Goal: Task Accomplishment & Management: Use online tool/utility

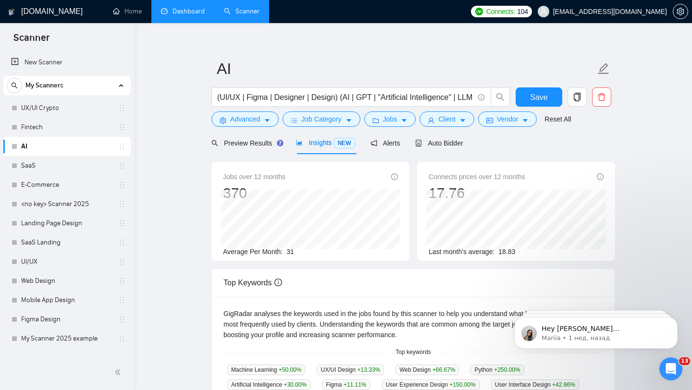
click at [179, 15] on link "Dashboard" at bounding box center [183, 11] width 44 height 8
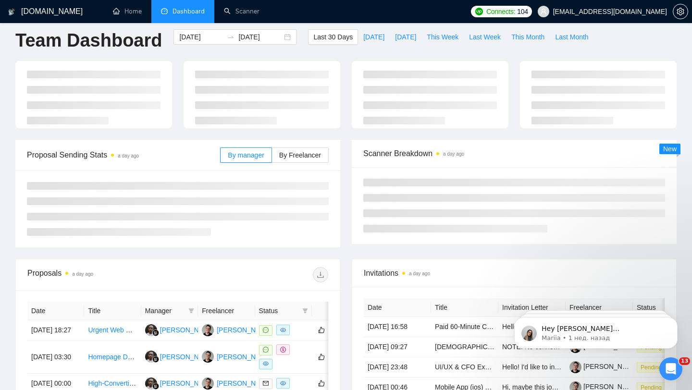
type input "[DATE]"
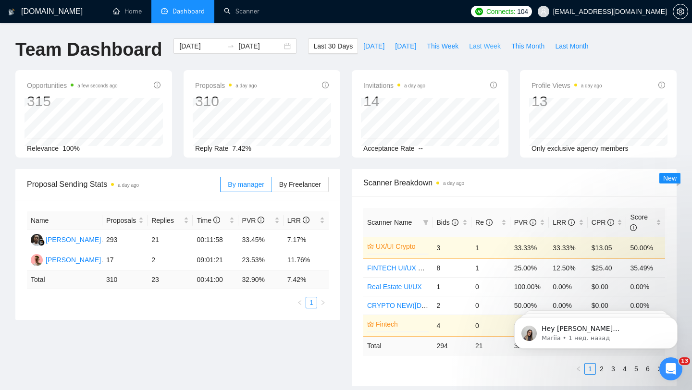
click at [469, 47] on button "Last Week" at bounding box center [485, 45] width 42 height 15
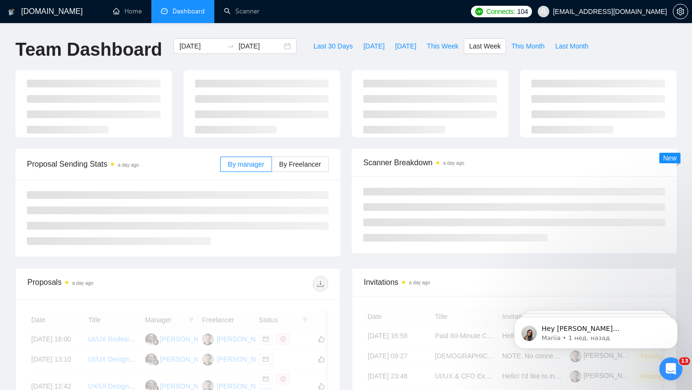
type input "[DATE]"
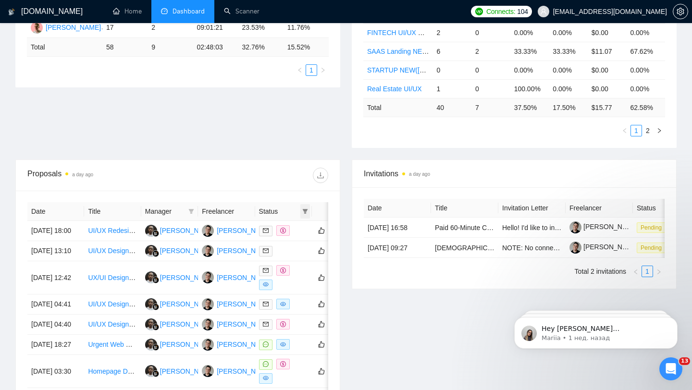
scroll to position [240, 0]
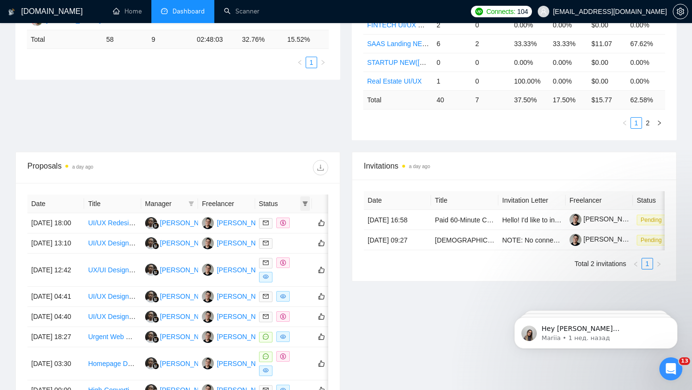
click at [305, 200] on span at bounding box center [306, 204] width 10 height 14
click at [285, 225] on span "Chat" at bounding box center [281, 222] width 46 height 11
checkbox input "true"
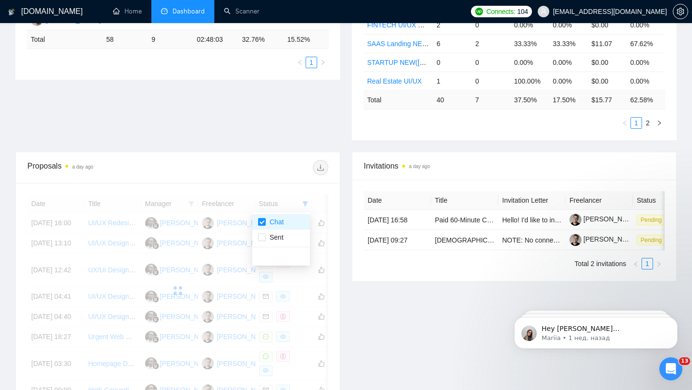
click at [288, 130] on div "Proposal Sending Stats a day ago By manager By Freelancer Name Proposals Replie…" at bounding box center [346, 40] width 673 height 223
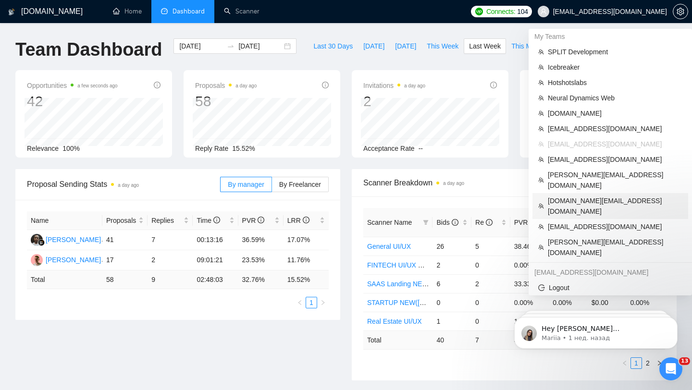
click at [564, 196] on span "[DOMAIN_NAME][EMAIL_ADDRESS][DOMAIN_NAME]" at bounding box center [615, 206] width 135 height 21
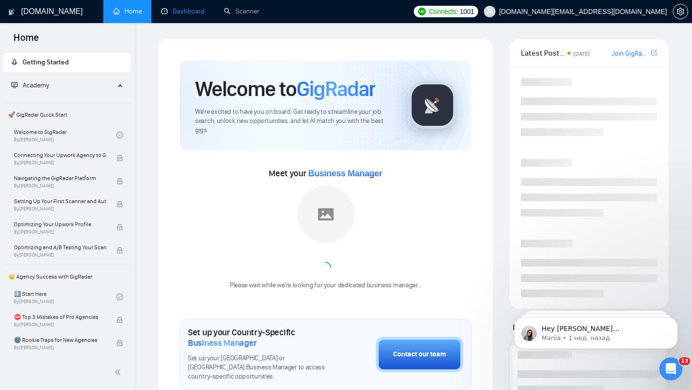
click at [191, 15] on link "Dashboard" at bounding box center [183, 11] width 44 height 8
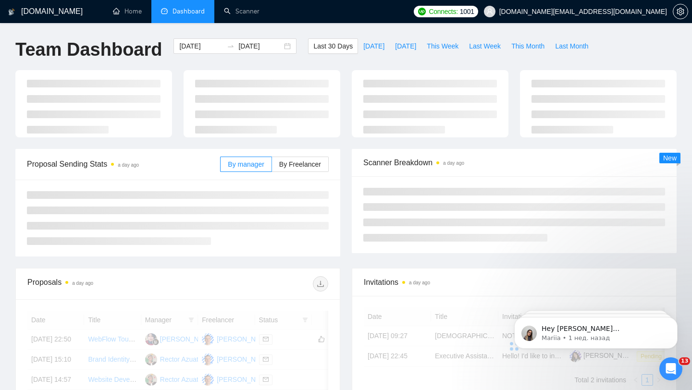
scroll to position [15, 0]
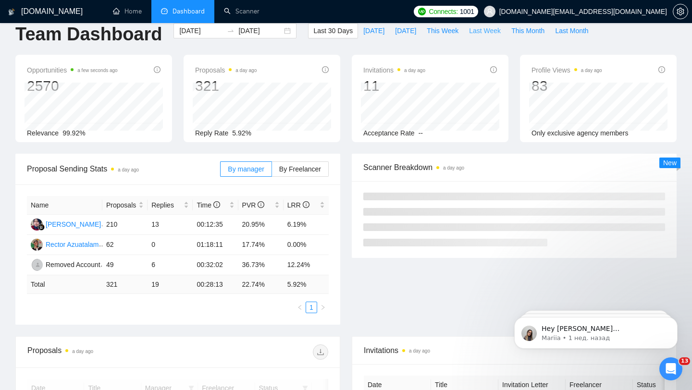
click at [480, 33] on span "Last Week" at bounding box center [485, 30] width 32 height 11
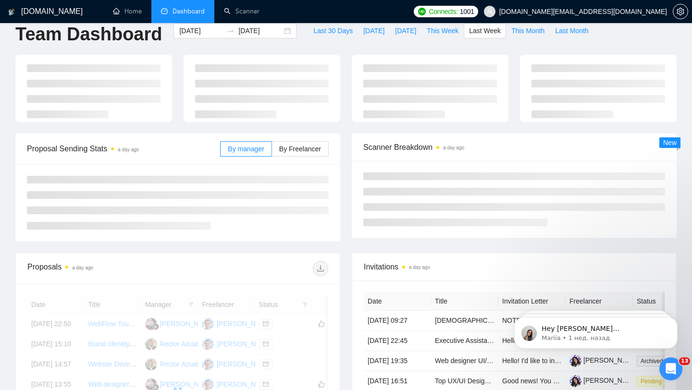
type input "[DATE]"
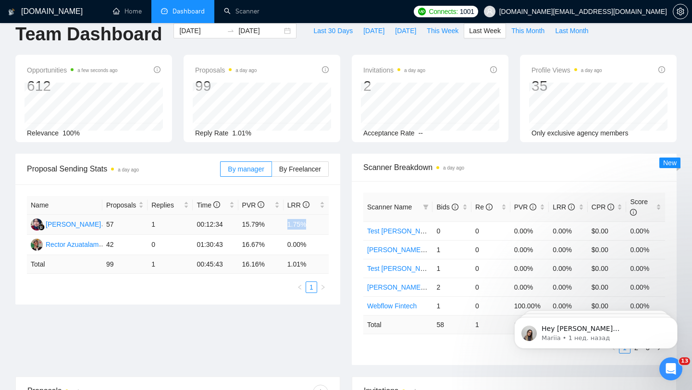
drag, startPoint x: 288, startPoint y: 224, endPoint x: 308, endPoint y: 224, distance: 20.2
click at [308, 224] on td "1.75%" at bounding box center [306, 225] width 45 height 20
click at [292, 239] on td "0.00%" at bounding box center [306, 245] width 45 height 20
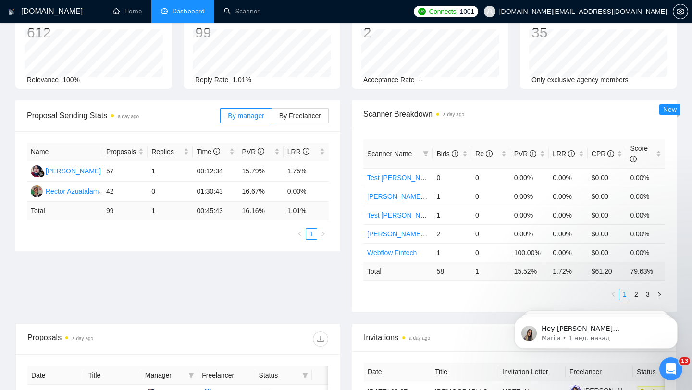
scroll to position [62, 0]
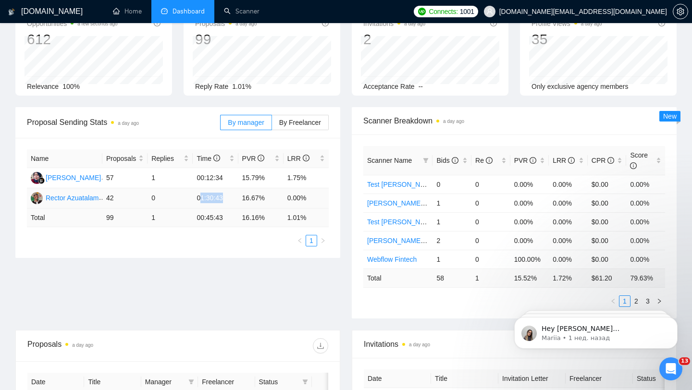
drag, startPoint x: 202, startPoint y: 198, endPoint x: 234, endPoint y: 198, distance: 31.7
click at [234, 198] on td "01:30:43" at bounding box center [215, 198] width 45 height 20
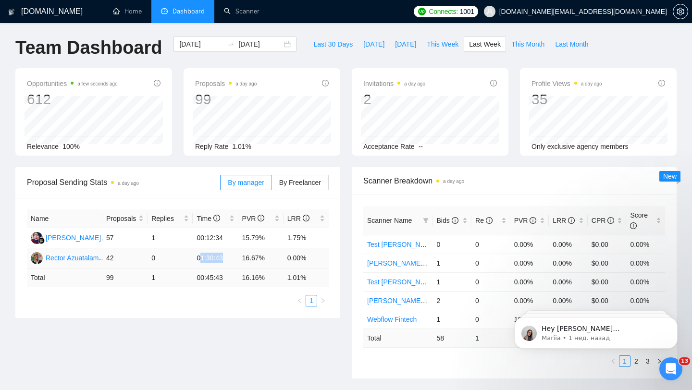
scroll to position [0, 0]
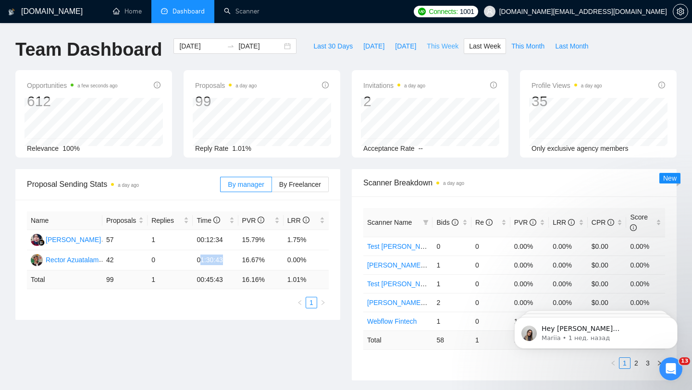
click at [445, 49] on span "This Week" at bounding box center [443, 46] width 32 height 11
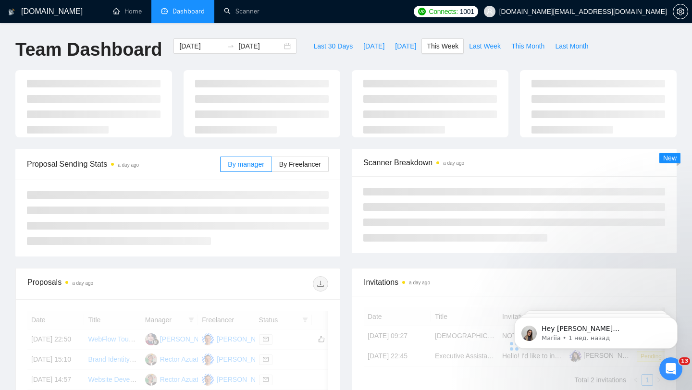
type input "[DATE]"
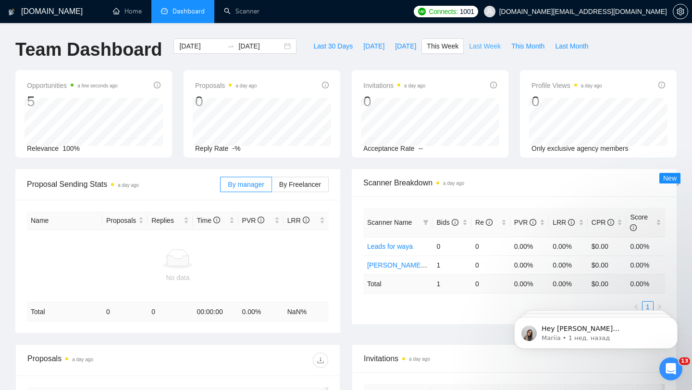
click at [493, 47] on span "Last Week" at bounding box center [485, 46] width 32 height 11
type input "[DATE]"
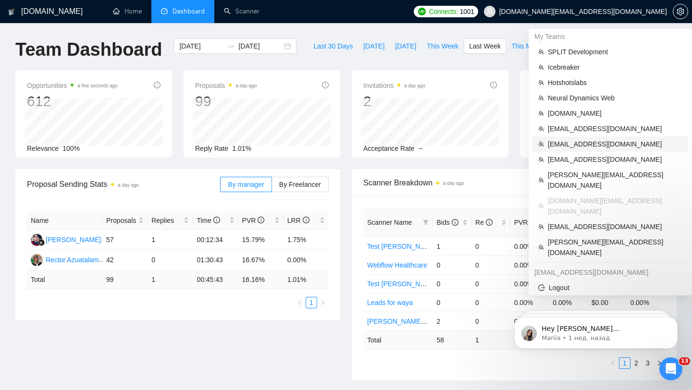
click at [569, 143] on span "[EMAIL_ADDRESS][DOMAIN_NAME]" at bounding box center [615, 144] width 135 height 11
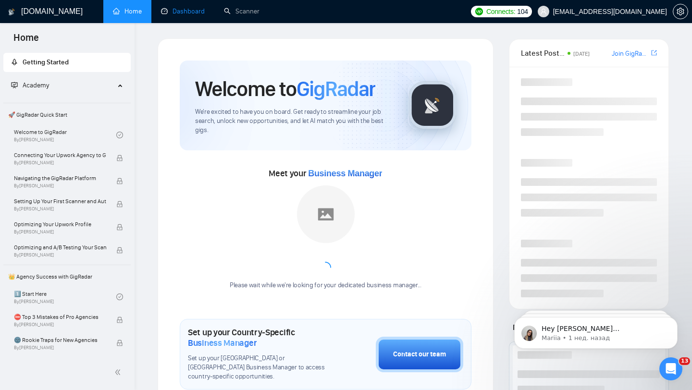
click at [184, 8] on link "Dashboard" at bounding box center [183, 11] width 44 height 8
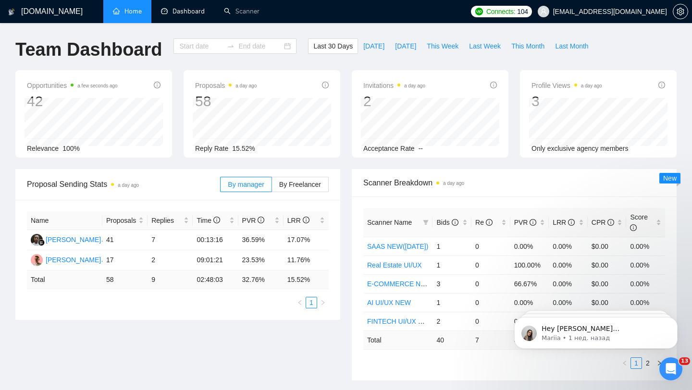
type input "[DATE]"
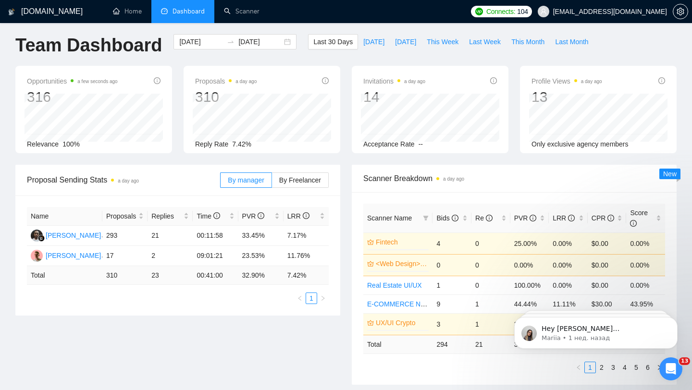
scroll to position [13, 0]
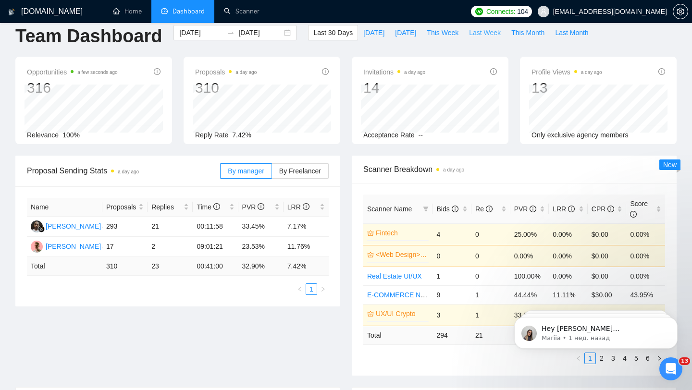
click at [487, 31] on span "Last Week" at bounding box center [485, 32] width 32 height 11
type input "[DATE]"
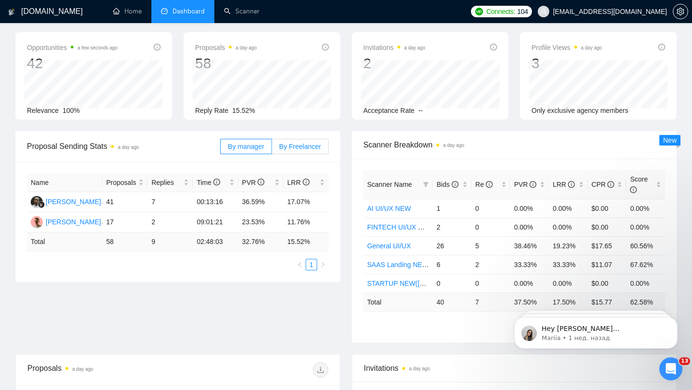
scroll to position [55, 0]
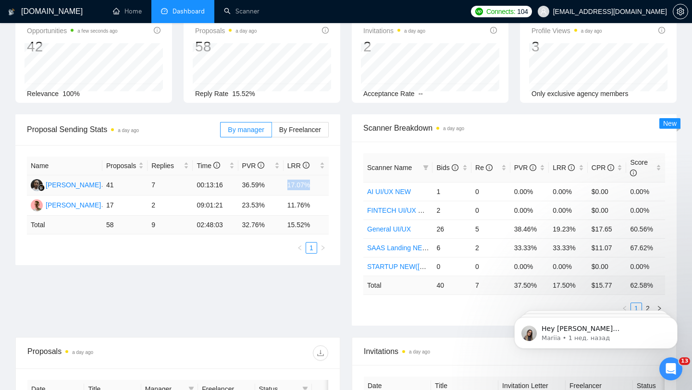
drag, startPoint x: 288, startPoint y: 185, endPoint x: 322, endPoint y: 185, distance: 34.1
click at [322, 185] on td "17.07%" at bounding box center [306, 185] width 45 height 20
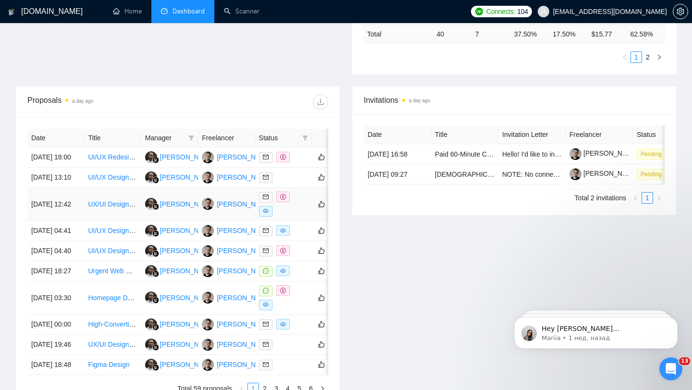
scroll to position [309, 0]
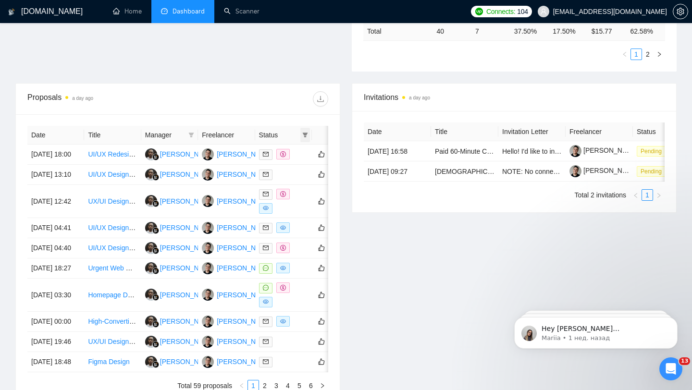
click at [302, 135] on icon "filter" at bounding box center [305, 135] width 6 height 6
click at [284, 149] on span "Chat" at bounding box center [281, 153] width 46 height 11
checkbox input "true"
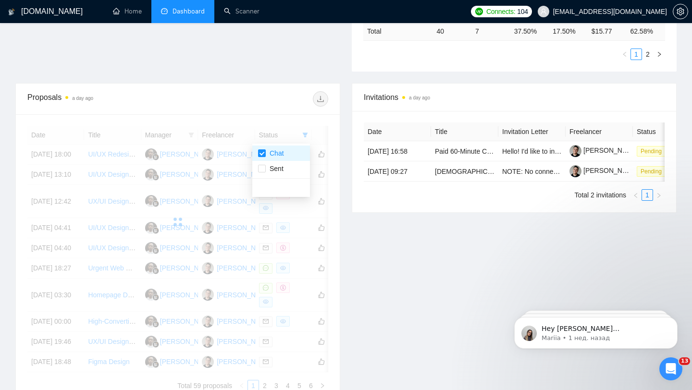
click at [347, 164] on div "Invitations a day ago Date Title Invitation Letter Freelancer Status [DATE] 16:…" at bounding box center [514, 243] width 337 height 321
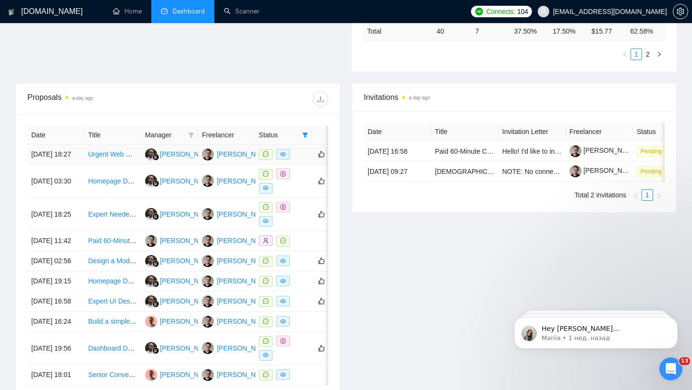
click at [294, 165] on td at bounding box center [283, 155] width 57 height 20
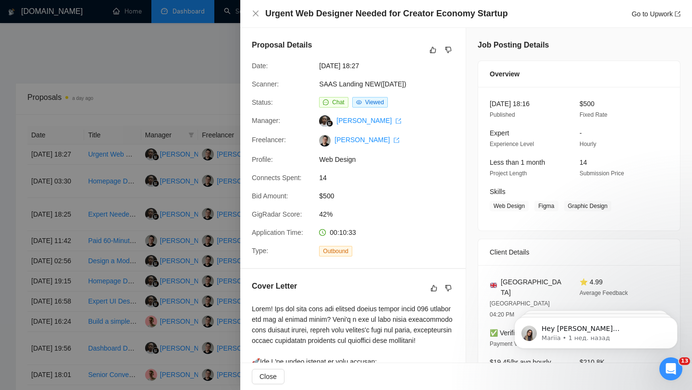
click at [175, 124] on div at bounding box center [346, 195] width 692 height 390
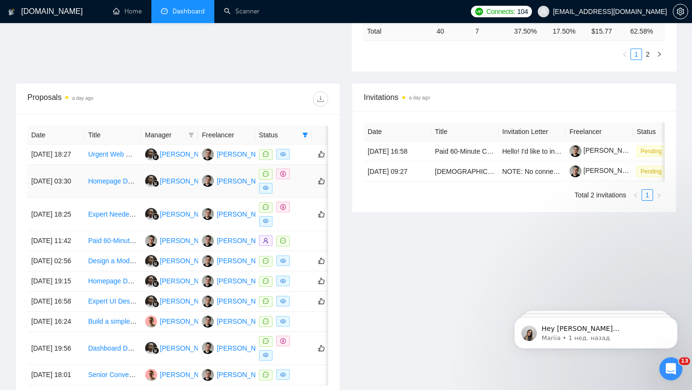
click at [298, 183] on div at bounding box center [283, 181] width 49 height 25
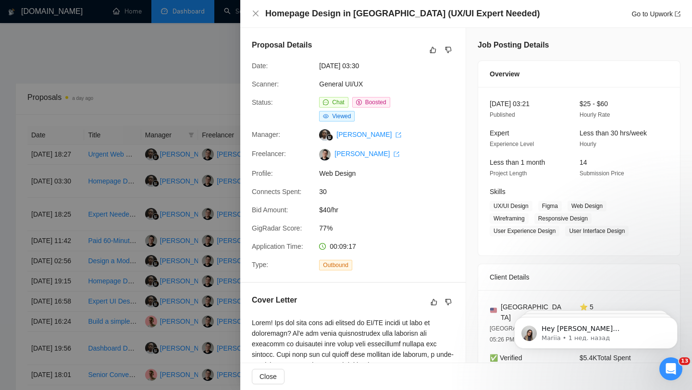
click at [212, 196] on div at bounding box center [346, 195] width 692 height 390
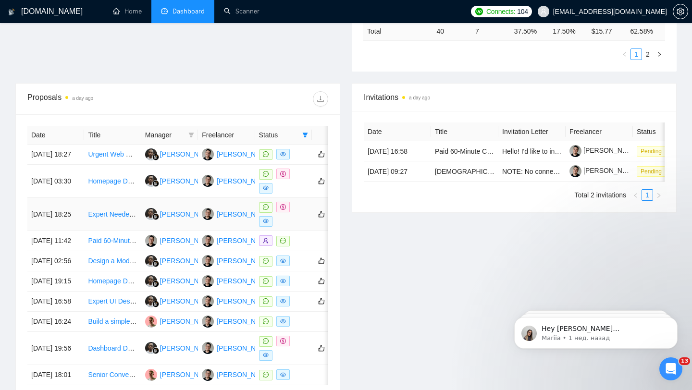
click at [296, 226] on div at bounding box center [283, 214] width 49 height 25
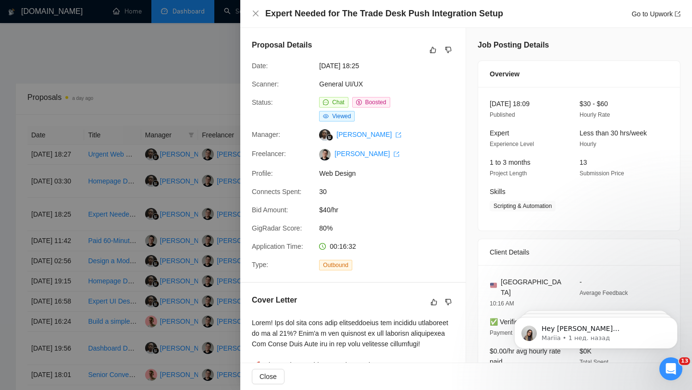
click at [188, 217] on div at bounding box center [346, 195] width 692 height 390
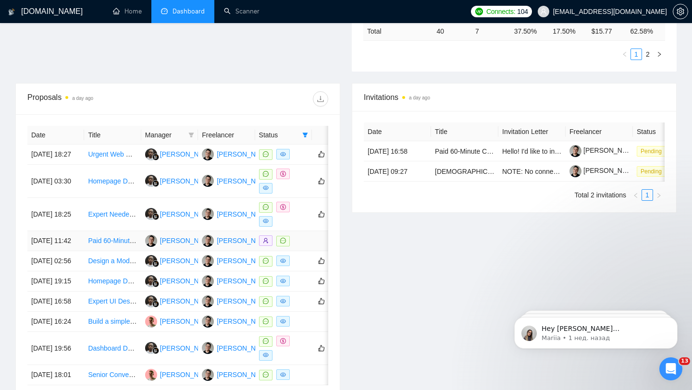
click at [306, 251] on td at bounding box center [283, 241] width 57 height 20
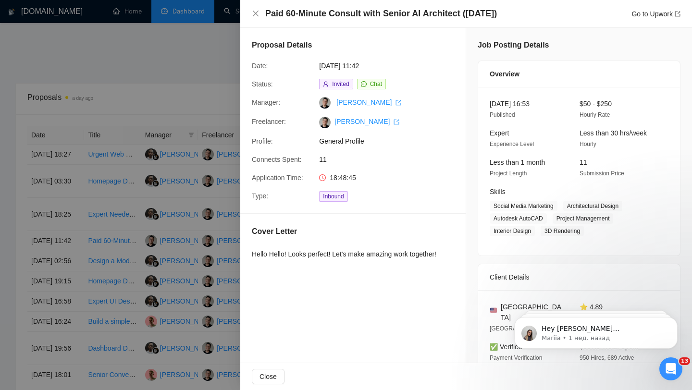
click at [191, 188] on div at bounding box center [346, 195] width 692 height 390
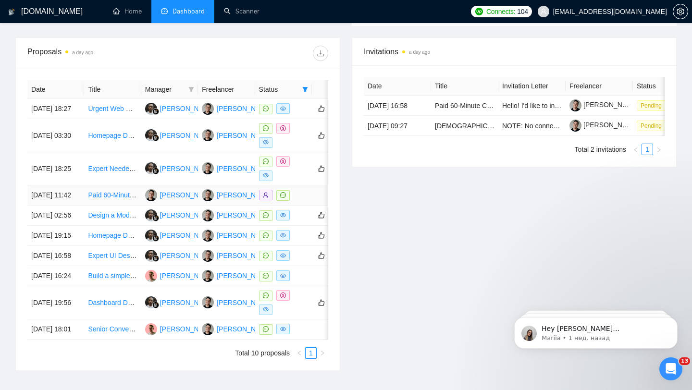
scroll to position [389, 0]
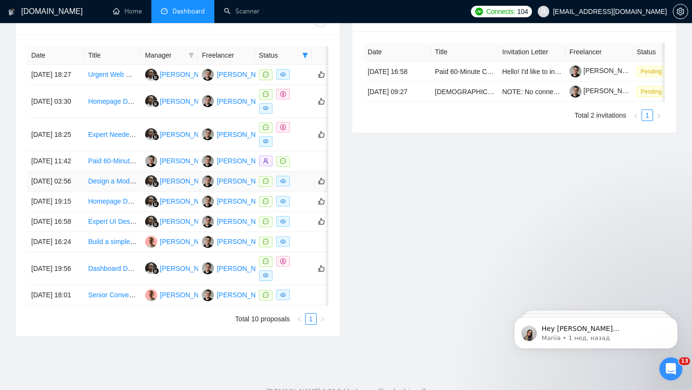
click at [298, 187] on div at bounding box center [283, 181] width 49 height 11
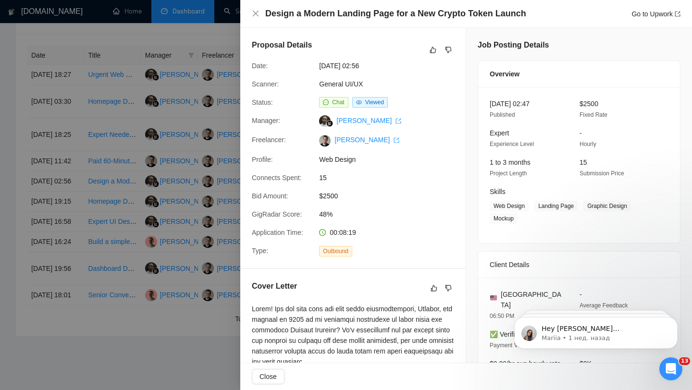
click at [200, 160] on div at bounding box center [346, 195] width 692 height 390
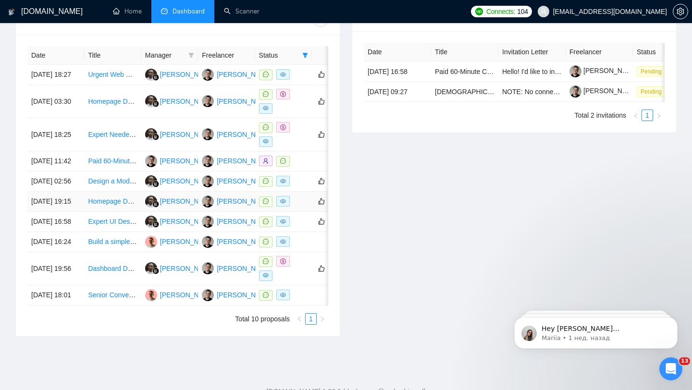
scroll to position [423, 0]
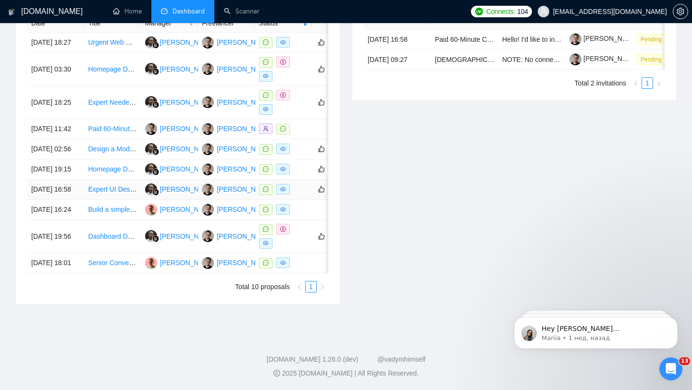
click at [303, 195] on div at bounding box center [283, 189] width 49 height 11
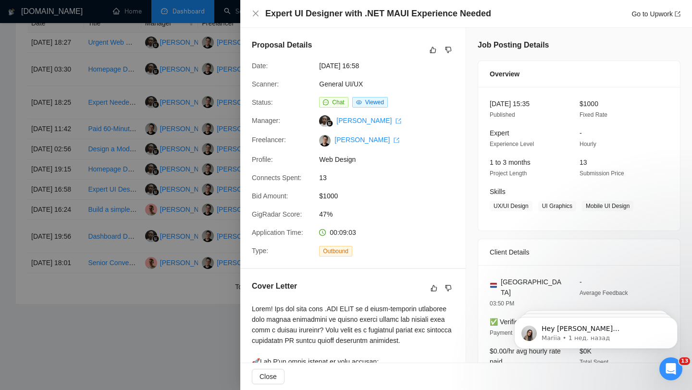
click at [219, 228] on div at bounding box center [346, 195] width 692 height 390
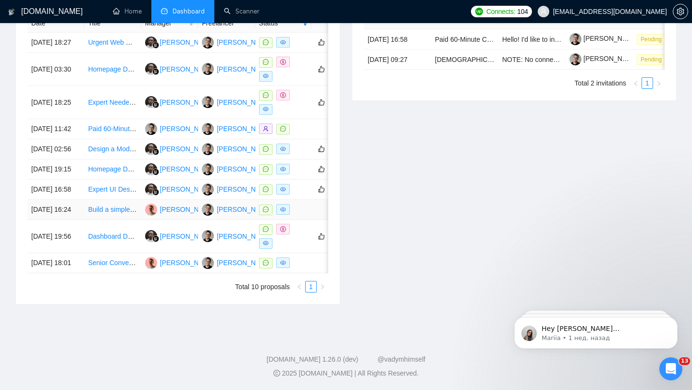
click at [312, 220] on td at bounding box center [283, 210] width 57 height 20
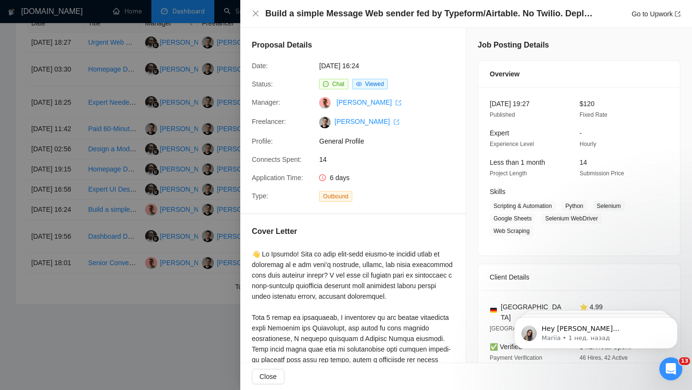
click at [536, 14] on h4 "Build a simple Message Web sender fed by Typeform/Airtable. No Twilio. Deploy o…" at bounding box center [431, 14] width 332 height 12
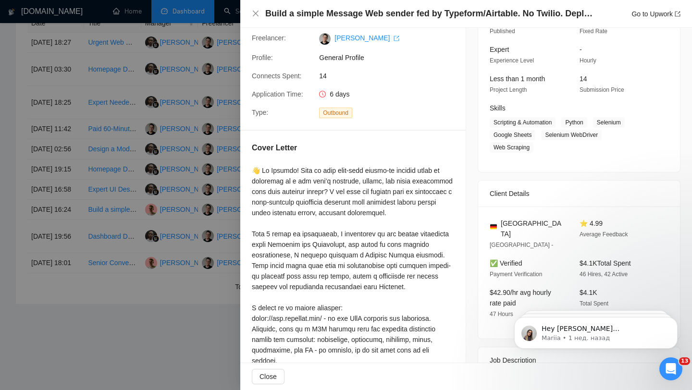
scroll to position [199, 0]
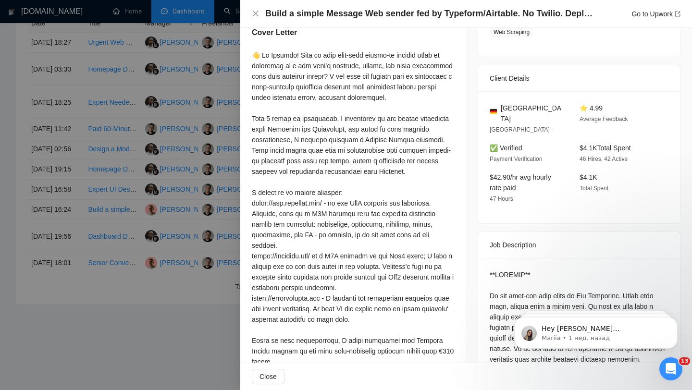
click at [203, 200] on div at bounding box center [346, 195] width 692 height 390
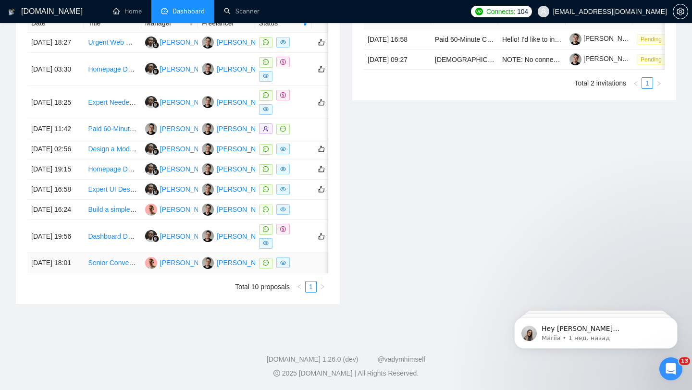
click at [301, 269] on div at bounding box center [283, 263] width 49 height 11
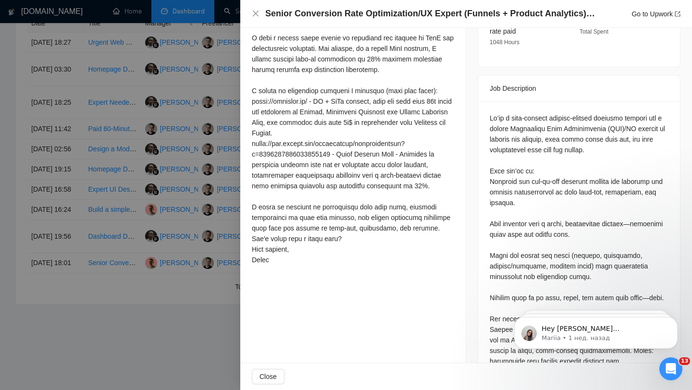
scroll to position [348, 0]
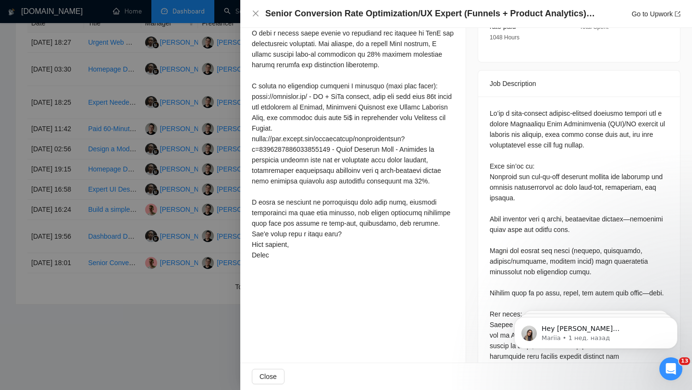
click at [244, 147] on div "Cover Letter" at bounding box center [352, 71] width 225 height 410
click at [210, 100] on div at bounding box center [346, 195] width 692 height 390
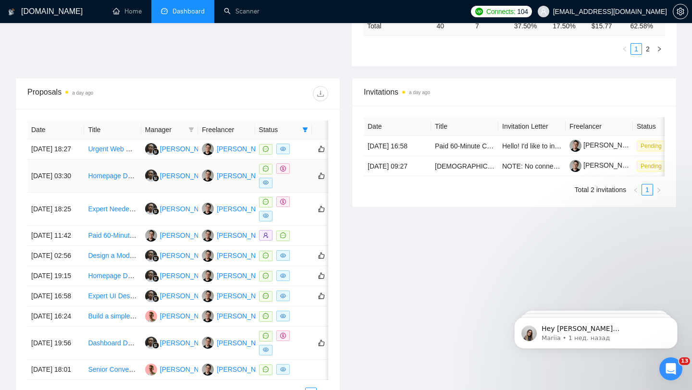
scroll to position [323, 0]
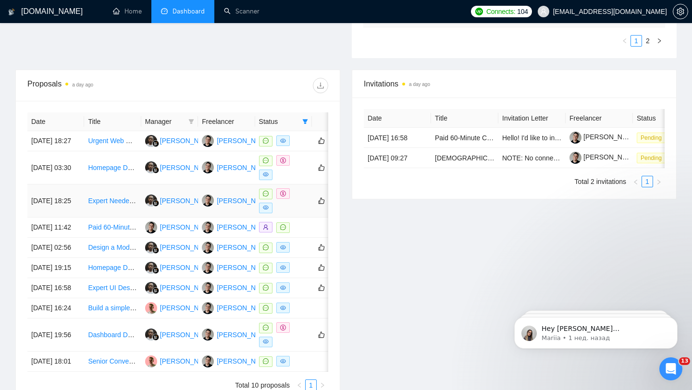
click at [297, 213] on div at bounding box center [283, 200] width 49 height 25
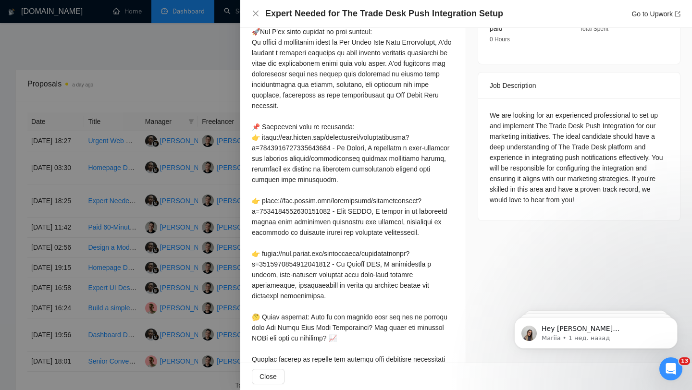
scroll to position [334, 0]
click at [218, 174] on div at bounding box center [346, 195] width 692 height 390
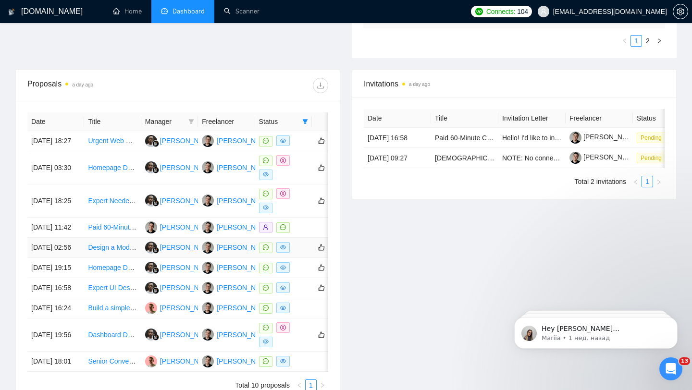
click at [304, 253] on div at bounding box center [283, 247] width 49 height 11
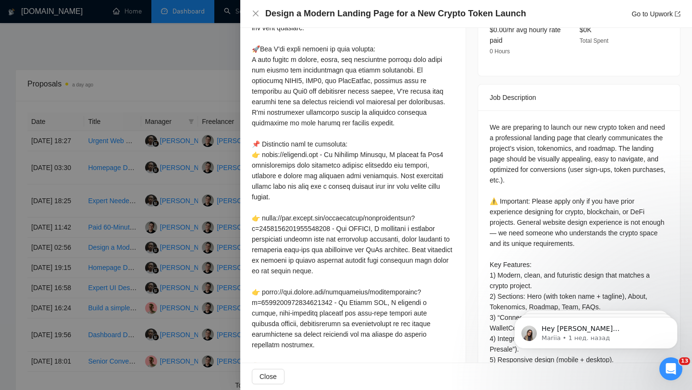
click at [187, 235] on div at bounding box center [346, 195] width 692 height 390
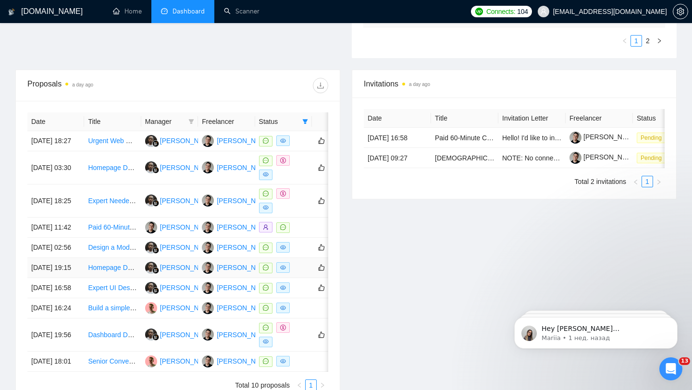
click at [301, 274] on div at bounding box center [283, 268] width 49 height 11
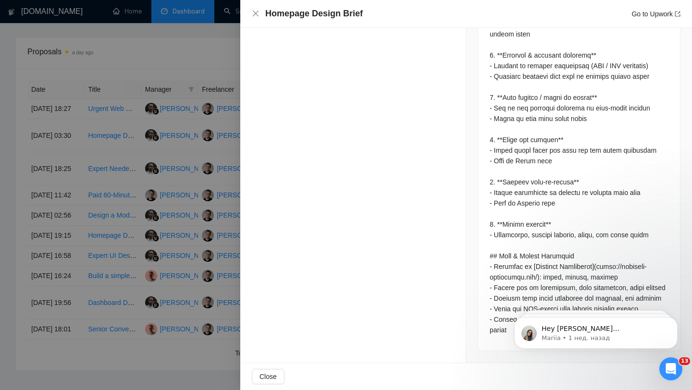
scroll to position [361, 0]
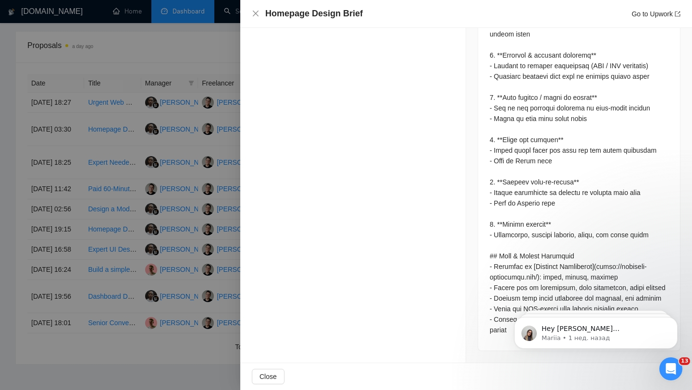
click at [188, 236] on div at bounding box center [346, 195] width 692 height 390
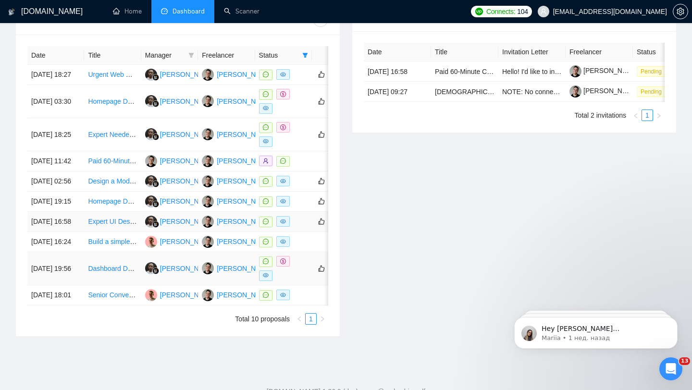
scroll to position [395, 0]
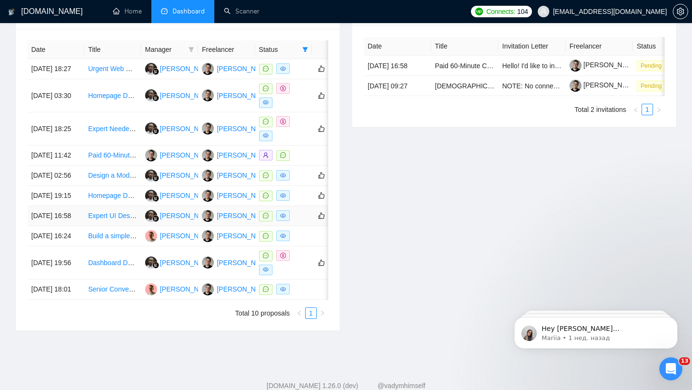
click at [296, 222] on div at bounding box center [283, 216] width 49 height 11
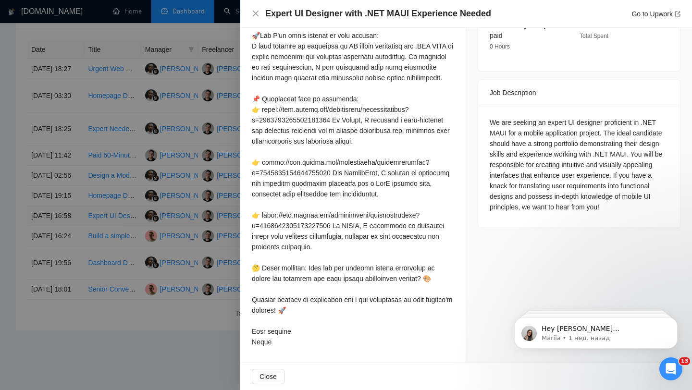
scroll to position [337, 0]
click at [172, 232] on div at bounding box center [346, 195] width 692 height 390
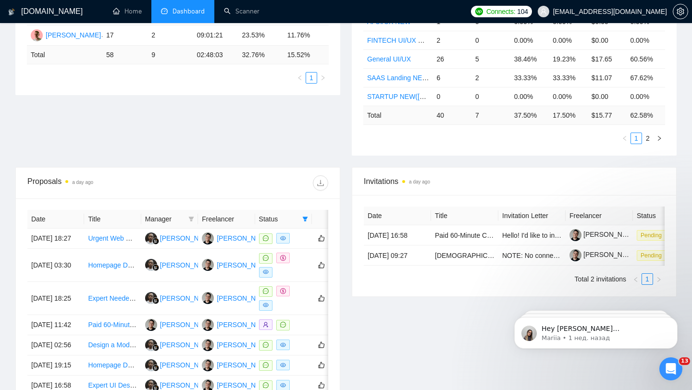
scroll to position [0, 0]
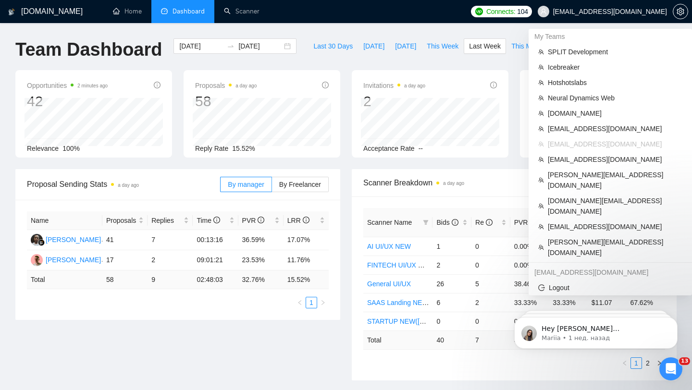
click at [610, 12] on span "[EMAIL_ADDRESS][DOMAIN_NAME]" at bounding box center [610, 12] width 114 height 0
click at [565, 102] on span "Neural Dynamics Web" at bounding box center [615, 98] width 135 height 11
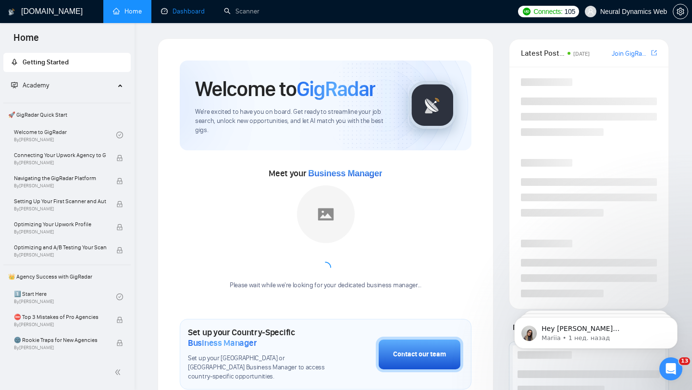
click at [176, 12] on link "Dashboard" at bounding box center [183, 11] width 44 height 8
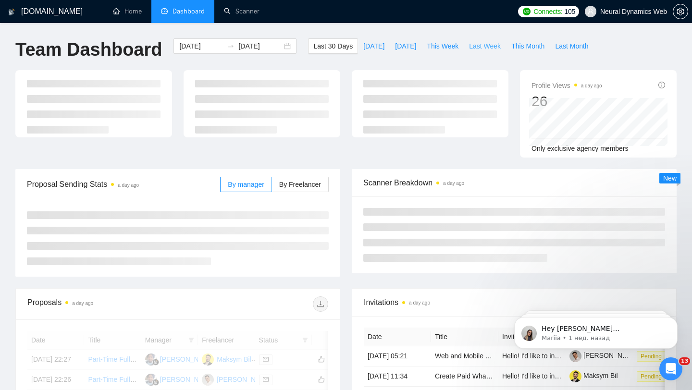
click at [477, 46] on span "Last Week" at bounding box center [485, 46] width 32 height 11
type input "[DATE]"
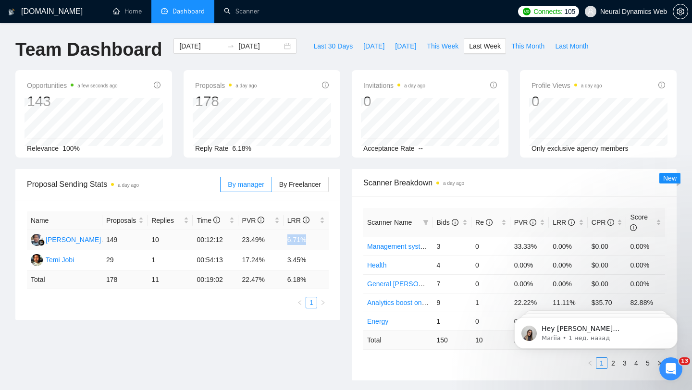
drag, startPoint x: 285, startPoint y: 238, endPoint x: 316, endPoint y: 238, distance: 31.3
click at [316, 238] on td "6.71%" at bounding box center [306, 240] width 45 height 20
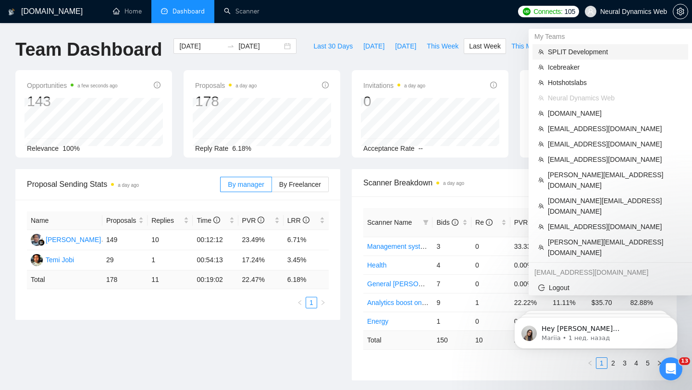
click at [573, 51] on span "SPLIT Development" at bounding box center [615, 52] width 135 height 11
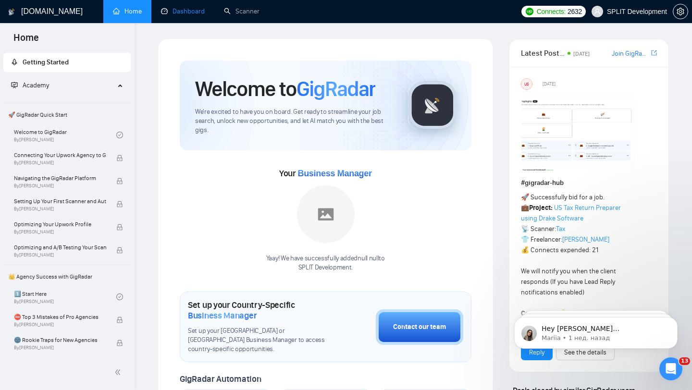
click at [205, 15] on link "Dashboard" at bounding box center [183, 11] width 44 height 8
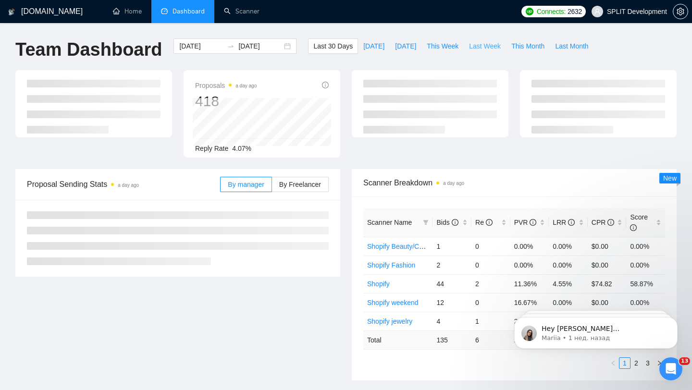
click at [472, 45] on span "Last Week" at bounding box center [485, 46] width 32 height 11
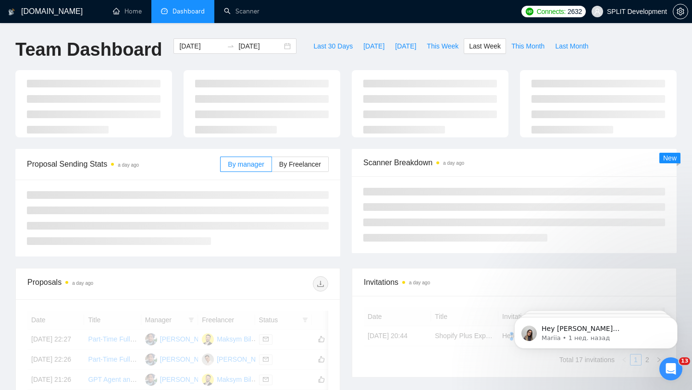
type input "[DATE]"
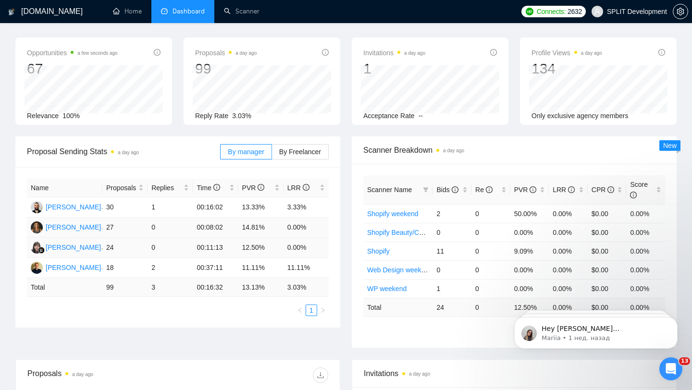
scroll to position [38, 0]
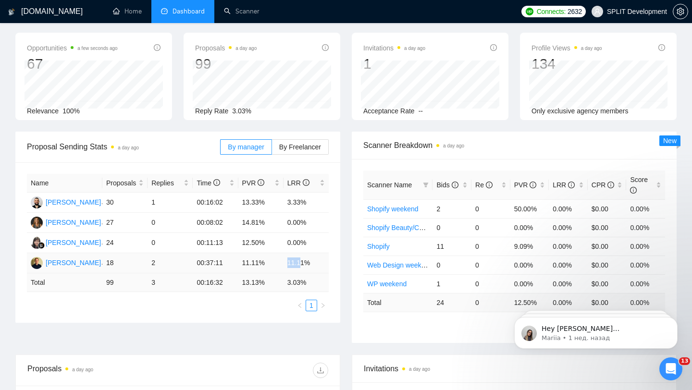
drag, startPoint x: 285, startPoint y: 263, endPoint x: 308, endPoint y: 263, distance: 23.1
click at [308, 263] on td "11.11%" at bounding box center [306, 263] width 45 height 20
click at [331, 245] on div "Name Proposals Replies Time PVR LRR [PERSON_NAME] 30 1 00:16:02 13.33% 3.33% Ni…" at bounding box center [177, 243] width 325 height 161
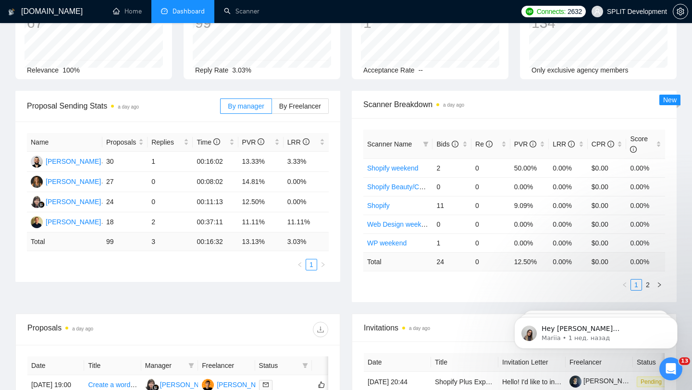
scroll to position [0, 0]
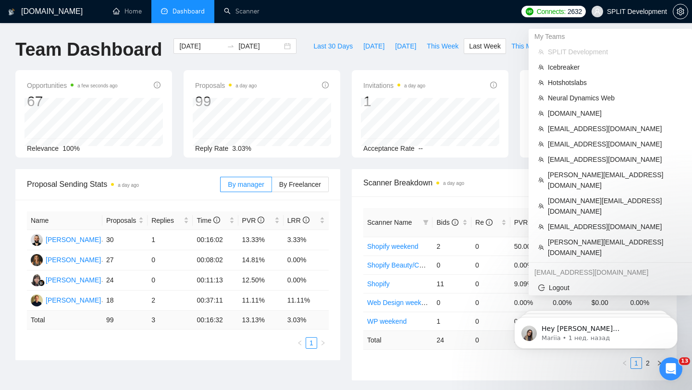
click at [644, 17] on span "SPLIT Development" at bounding box center [629, 11] width 87 height 31
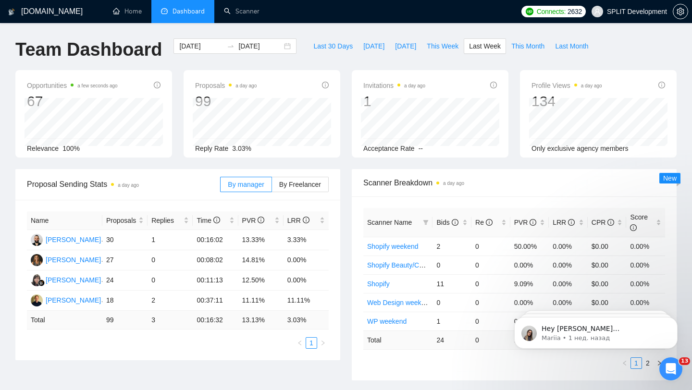
click at [511, 71] on div "Invitations a day ago 1 [DATE] [DATE] 0 Acceptance Rate --" at bounding box center [430, 114] width 168 height 88
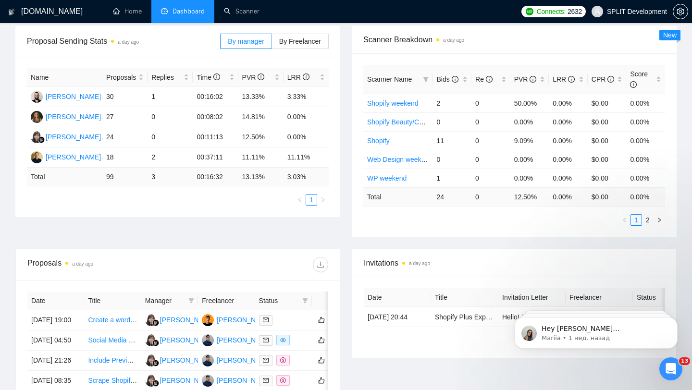
scroll to position [243, 0]
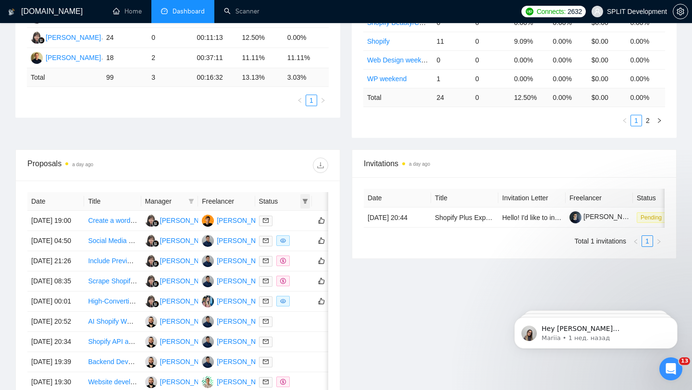
click at [306, 202] on icon "filter" at bounding box center [305, 202] width 6 height 6
click at [292, 225] on span "Chat" at bounding box center [281, 219] width 46 height 11
checkbox input "true"
click at [358, 304] on div "Invitations a day ago Date Title Invitation Letter Freelancer Status [DATE] 20:…" at bounding box center [514, 297] width 337 height 295
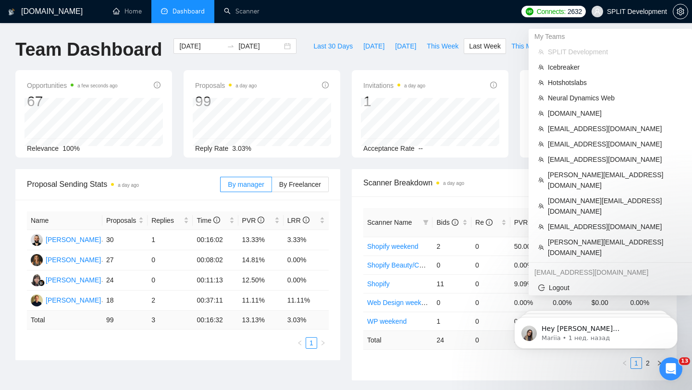
click at [619, 12] on span "SPLIT Development" at bounding box center [637, 12] width 60 height 0
click at [577, 237] on span "[PERSON_NAME][EMAIL_ADDRESS][DOMAIN_NAME]" at bounding box center [615, 247] width 135 height 21
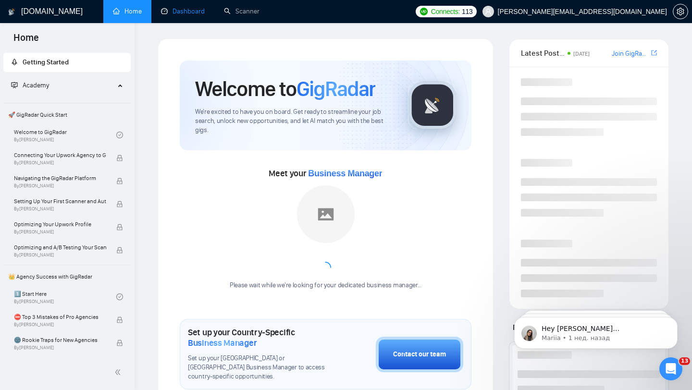
click at [187, 14] on link "Dashboard" at bounding box center [183, 11] width 44 height 8
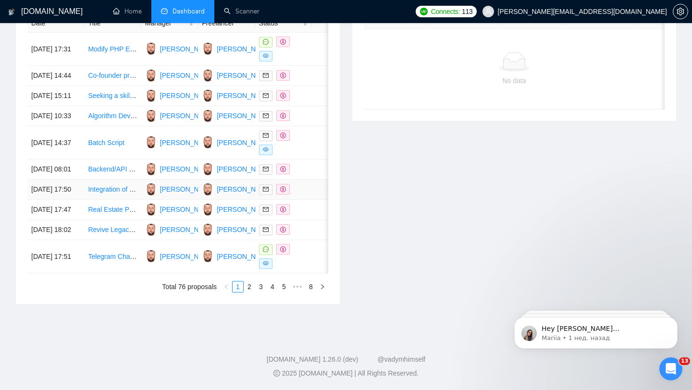
scroll to position [407, 0]
click at [251, 14] on link "Scanner" at bounding box center [242, 11] width 36 height 8
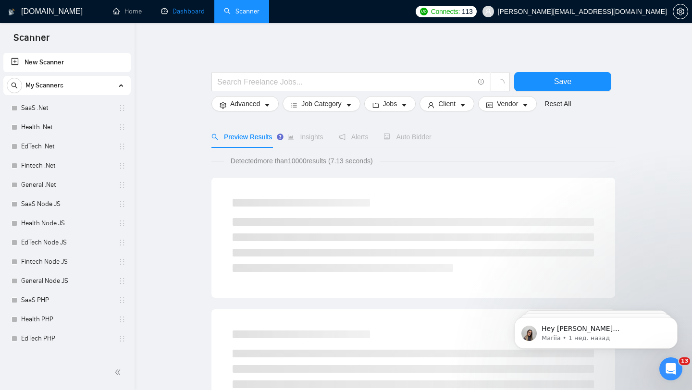
click at [171, 15] on link "Dashboard" at bounding box center [183, 11] width 44 height 8
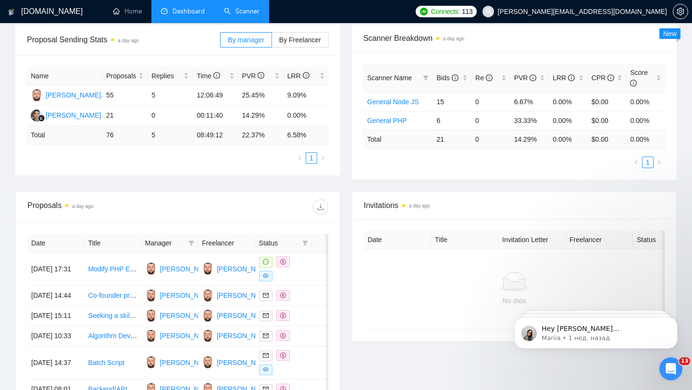
scroll to position [349, 0]
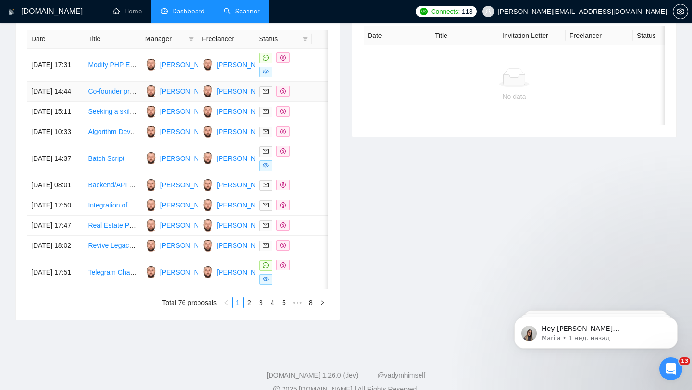
click at [297, 87] on td at bounding box center [283, 92] width 57 height 20
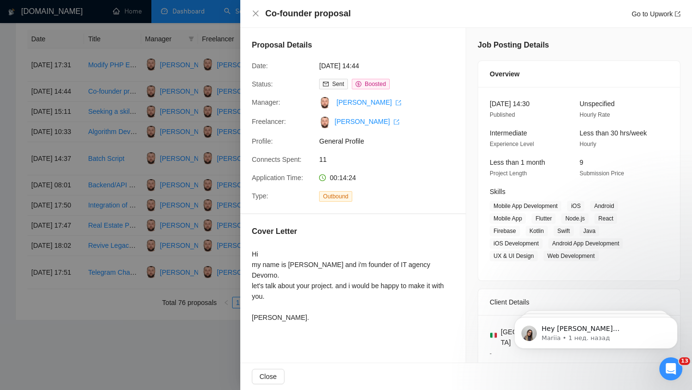
click at [202, 174] on div at bounding box center [346, 195] width 692 height 390
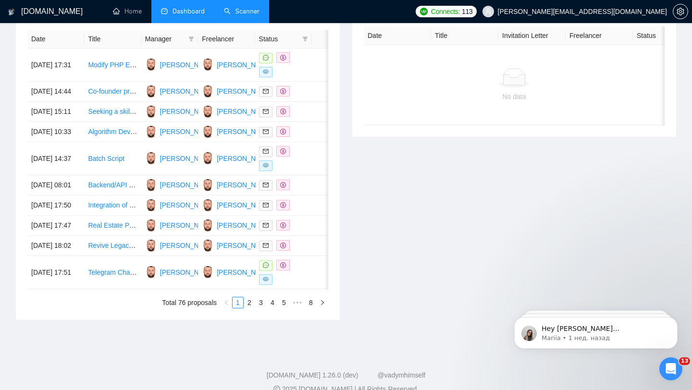
click at [298, 38] on span "Status" at bounding box center [278, 39] width 39 height 11
click at [308, 39] on icon "filter" at bounding box center [305, 39] width 6 height 6
click at [288, 54] on span "Chat" at bounding box center [281, 57] width 46 height 11
checkbox input "true"
click at [351, 108] on div "Invitations a day ago Date Title Invitation Letter Freelancer Status No data" at bounding box center [514, 154] width 337 height 334
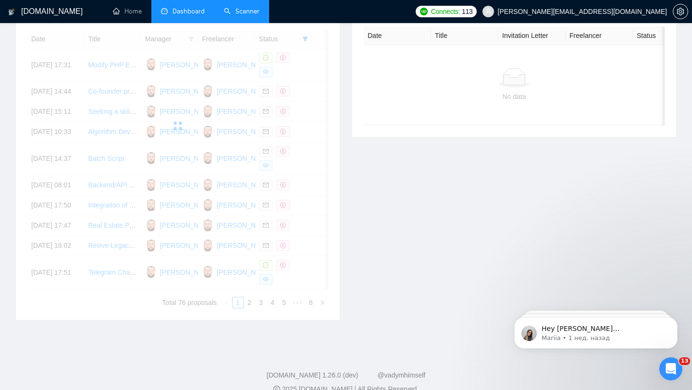
scroll to position [288, 0]
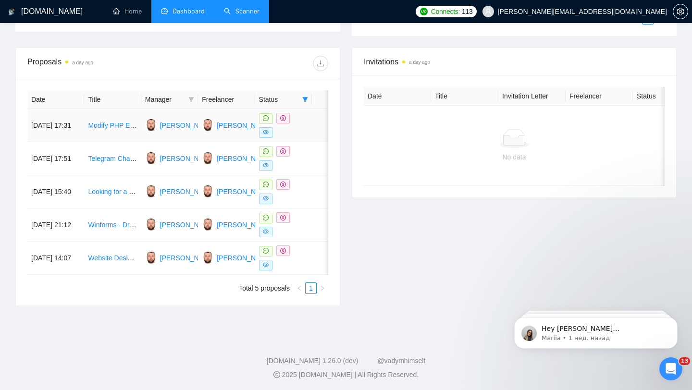
click at [308, 132] on td at bounding box center [283, 125] width 57 height 33
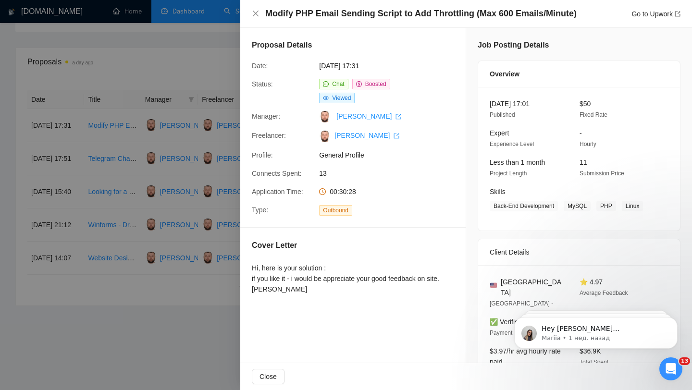
click at [193, 171] on div at bounding box center [346, 195] width 692 height 390
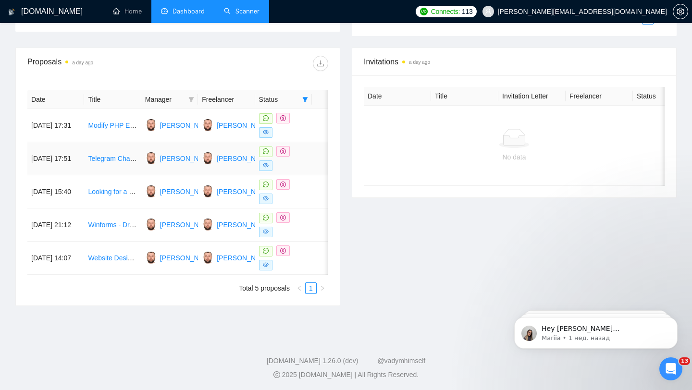
click at [314, 154] on td at bounding box center [328, 158] width 33 height 33
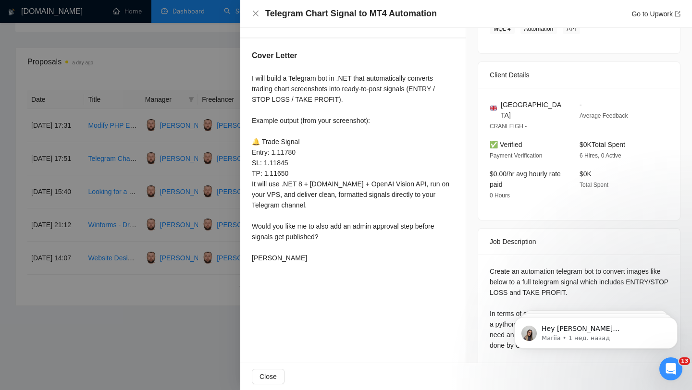
scroll to position [193, 0]
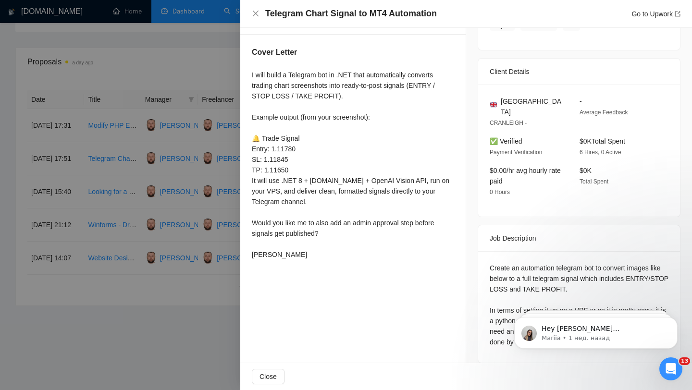
click at [191, 157] on div at bounding box center [346, 195] width 692 height 390
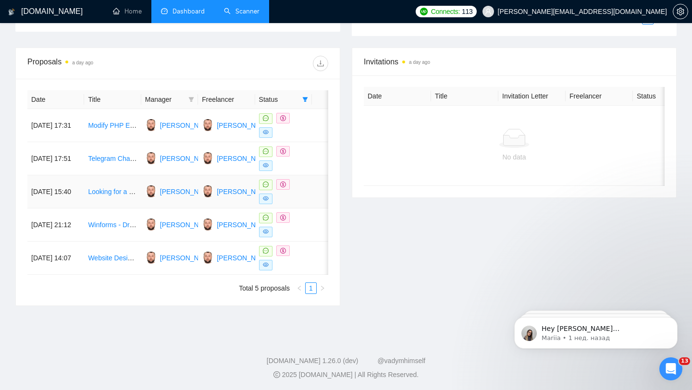
click at [304, 199] on div at bounding box center [283, 191] width 49 height 25
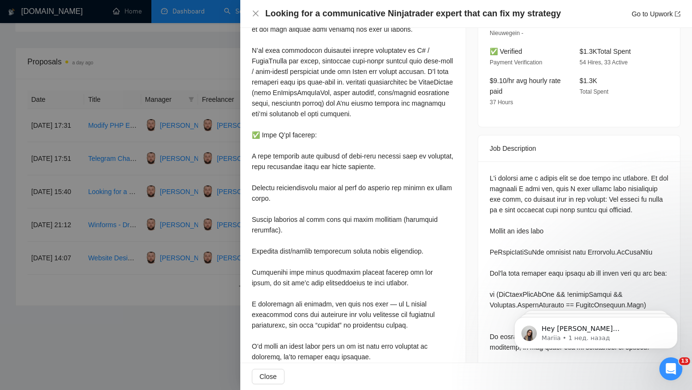
scroll to position [274, 0]
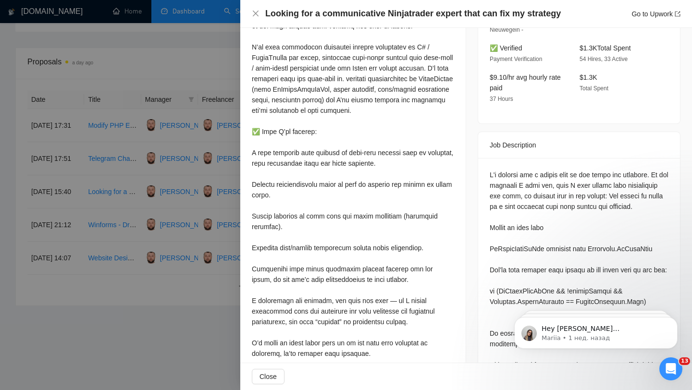
click at [176, 239] on div at bounding box center [346, 195] width 692 height 390
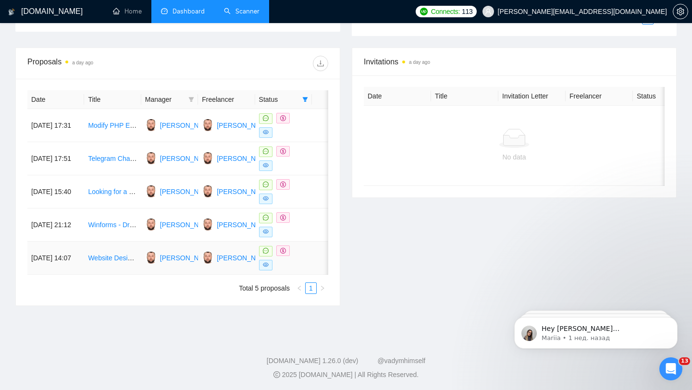
click at [300, 262] on div at bounding box center [283, 258] width 49 height 25
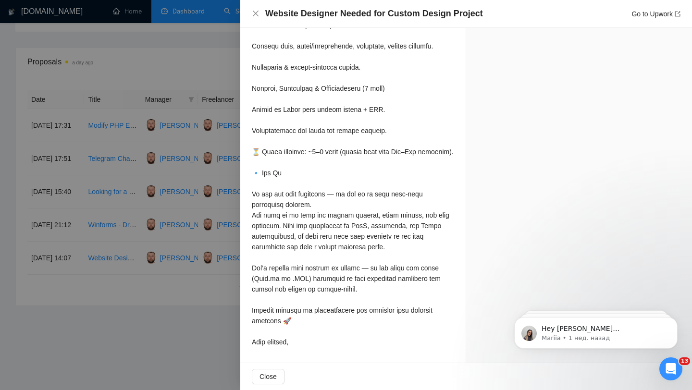
scroll to position [2254, 0]
click at [239, 80] on div at bounding box center [346, 195] width 692 height 390
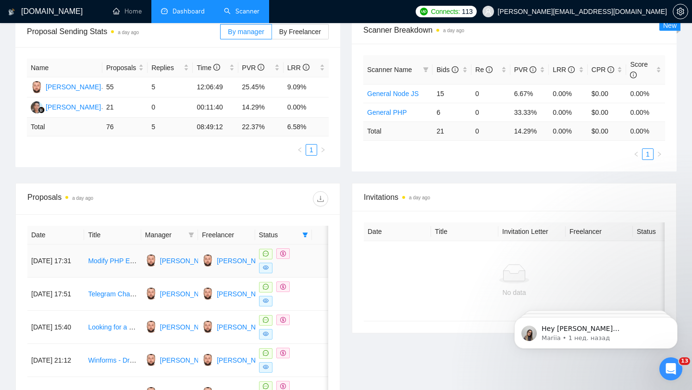
scroll to position [0, 0]
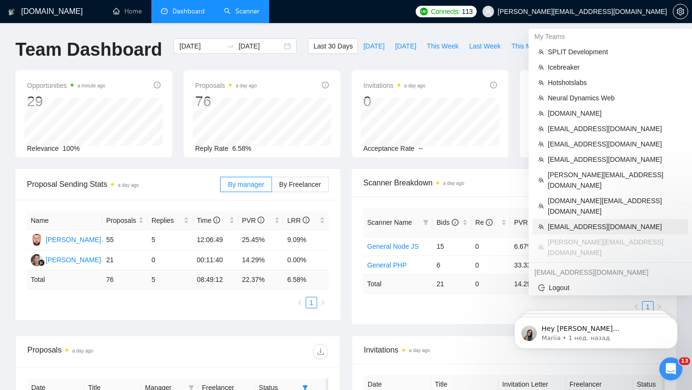
click at [581, 222] on span "[EMAIL_ADDRESS][DOMAIN_NAME]" at bounding box center [615, 227] width 135 height 11
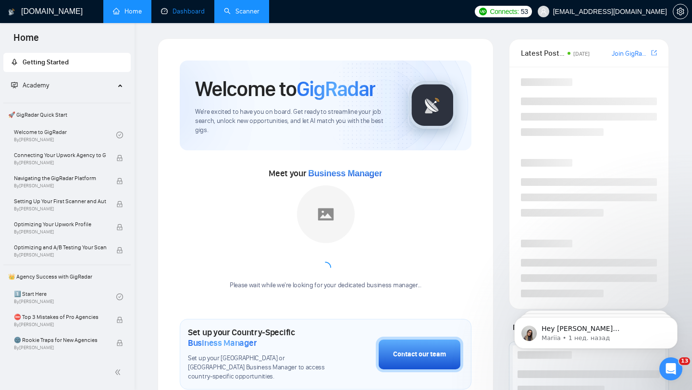
click at [186, 15] on link "Dashboard" at bounding box center [183, 11] width 44 height 8
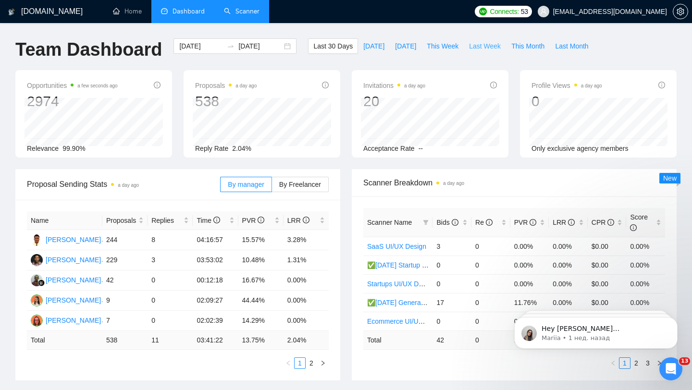
click at [485, 41] on span "Last Week" at bounding box center [485, 46] width 32 height 11
type input "[DATE]"
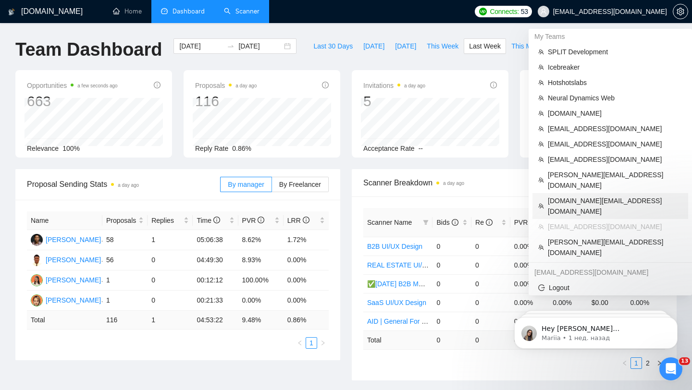
click at [611, 196] on span "[DOMAIN_NAME][EMAIL_ADDRESS][DOMAIN_NAME]" at bounding box center [615, 206] width 135 height 21
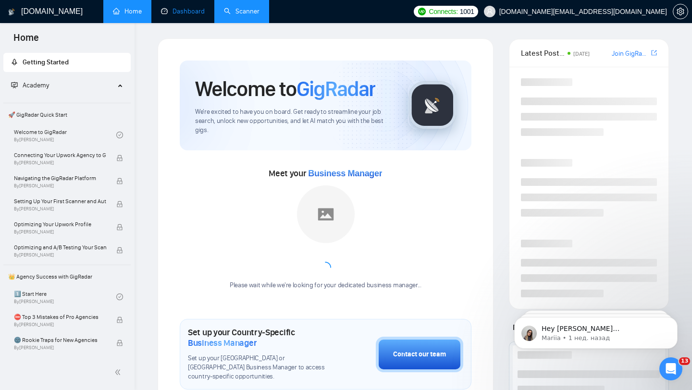
click at [195, 7] on link "Dashboard" at bounding box center [183, 11] width 44 height 8
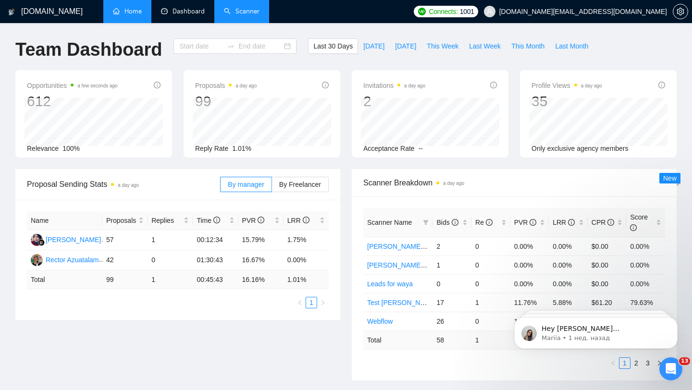
type input "[DATE]"
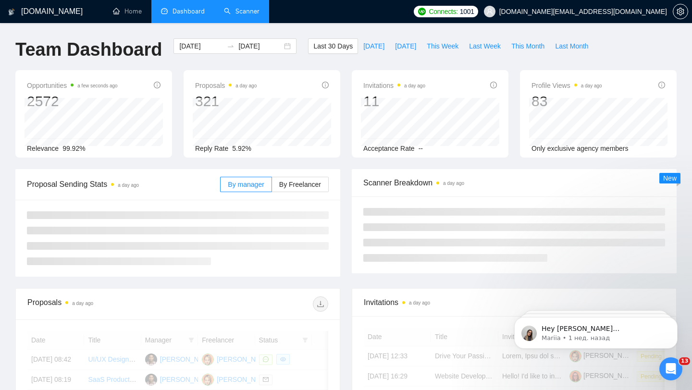
click at [247, 13] on link "Scanner" at bounding box center [242, 11] width 36 height 8
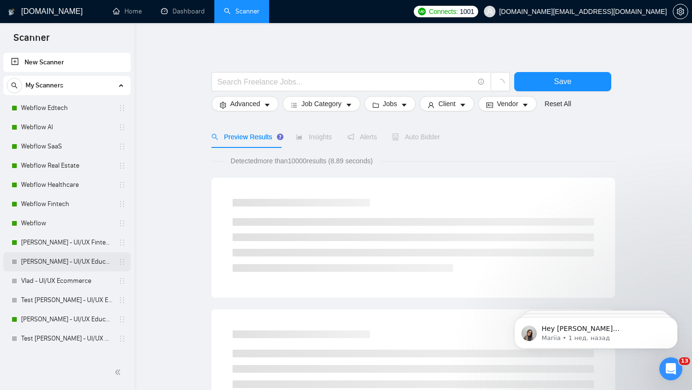
scroll to position [38, 0]
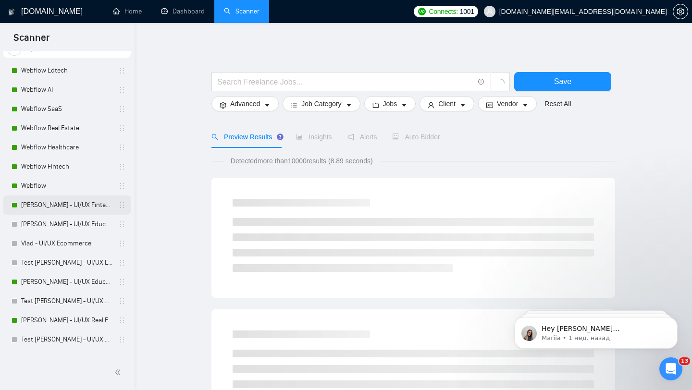
click at [89, 207] on link "[PERSON_NAME] - UI/UX Fintech" at bounding box center [66, 205] width 91 height 19
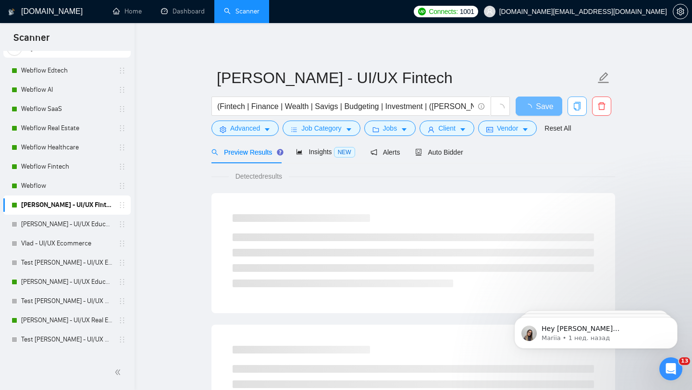
click at [576, 112] on button "button" at bounding box center [577, 106] width 19 height 19
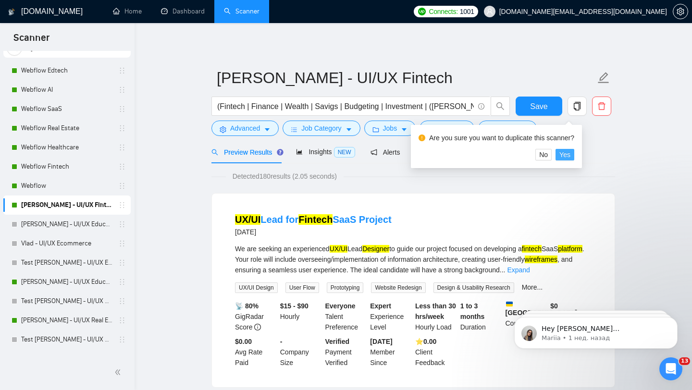
click at [570, 157] on span "Yes" at bounding box center [565, 155] width 11 height 11
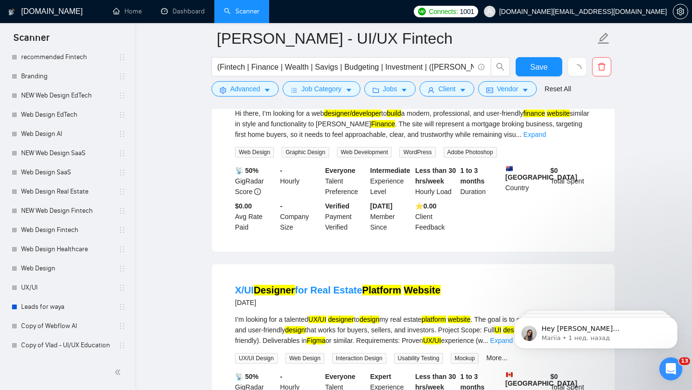
scroll to position [361, 0]
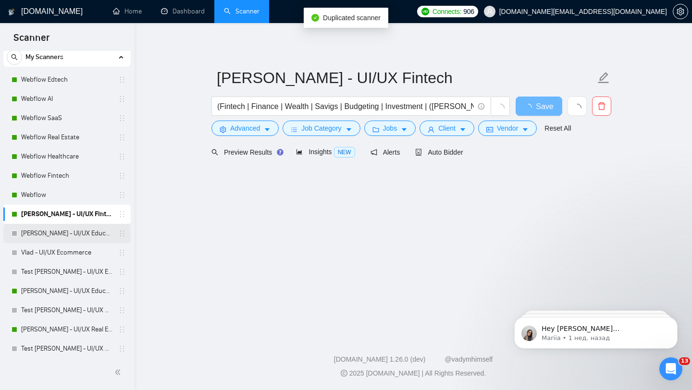
scroll to position [474, 0]
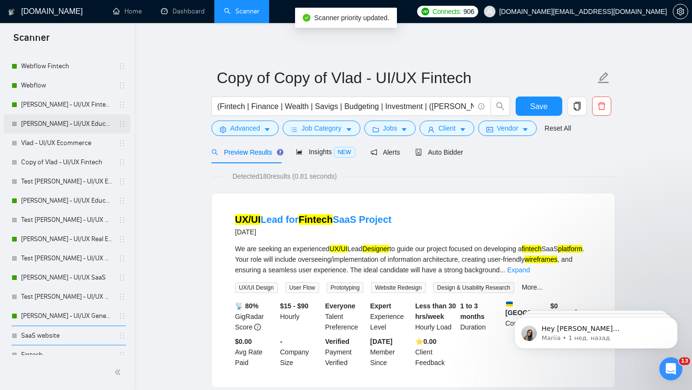
scroll to position [134, 0]
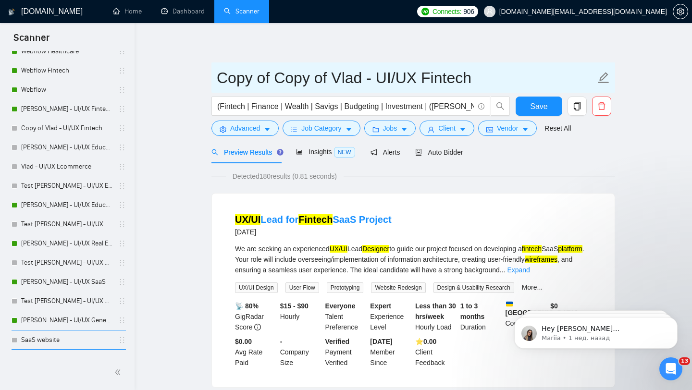
drag, startPoint x: 358, startPoint y: 78, endPoint x: 211, endPoint y: 76, distance: 146.7
click at [212, 76] on span "Copy of Copy of Vlad - UI/UX Fintech" at bounding box center [414, 78] width 404 height 30
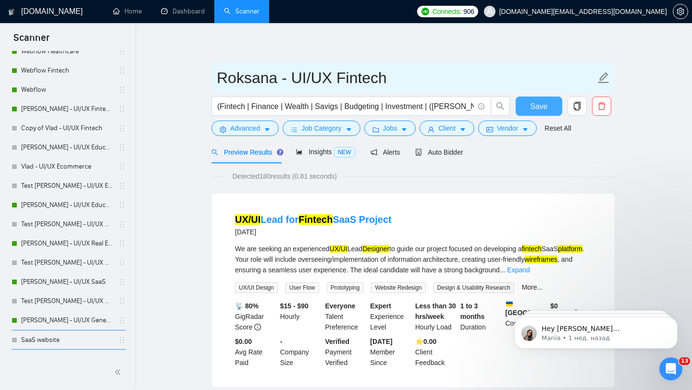
type input "Roksana - UI/UX Fintech"
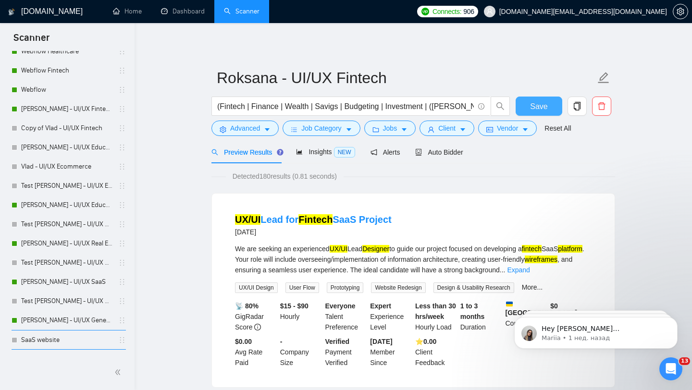
click at [532, 111] on span "Save" at bounding box center [538, 106] width 17 height 12
click at [438, 156] on div "Auto Bidder" at bounding box center [439, 152] width 48 height 11
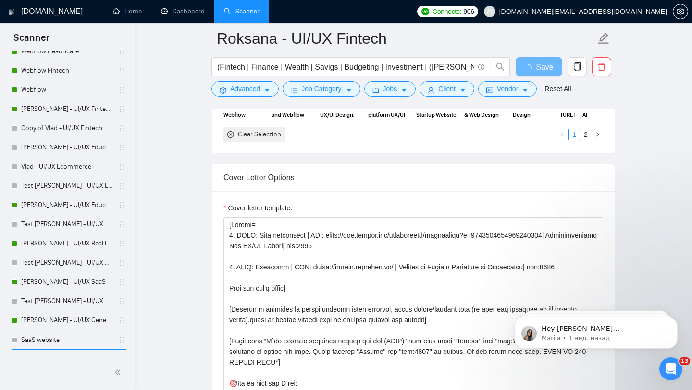
scroll to position [1060, 0]
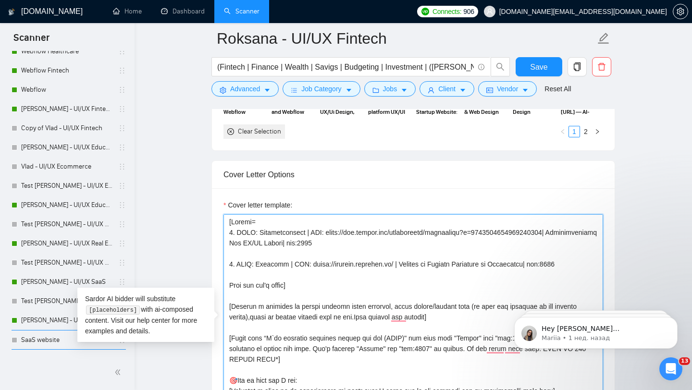
drag, startPoint x: 329, startPoint y: 233, endPoint x: 566, endPoint y: 231, distance: 237.0
click at [566, 231] on textarea "Cover letter template:" at bounding box center [414, 322] width 380 height 216
paste textarea "~01fab66bc619eab34e?p=1943224902379679744"
type textarea "[Loremi= 8. DOLO: Sitametconsect | ADI: elits://doe.tempor.inc/utlaboreetd/~68m…"
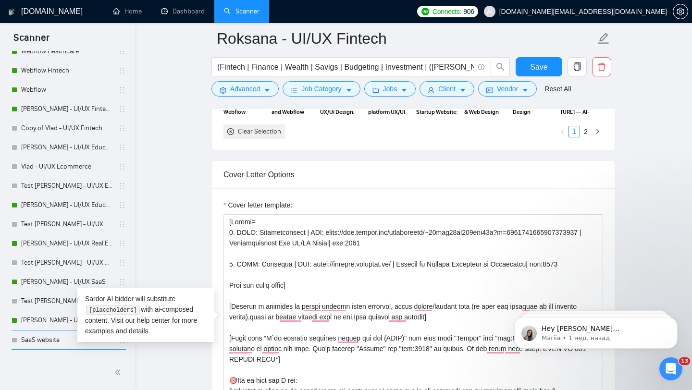
click at [344, 185] on div "Cover Letter Options" at bounding box center [414, 174] width 380 height 27
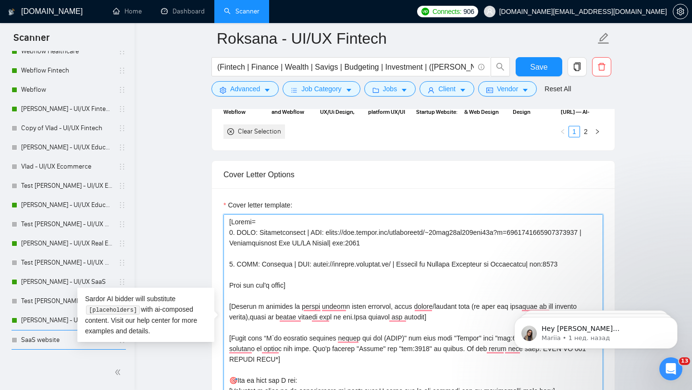
drag, startPoint x: 302, startPoint y: 264, endPoint x: 381, endPoint y: 265, distance: 79.3
click at [381, 265] on textarea "Cover letter template:" at bounding box center [414, 322] width 380 height 216
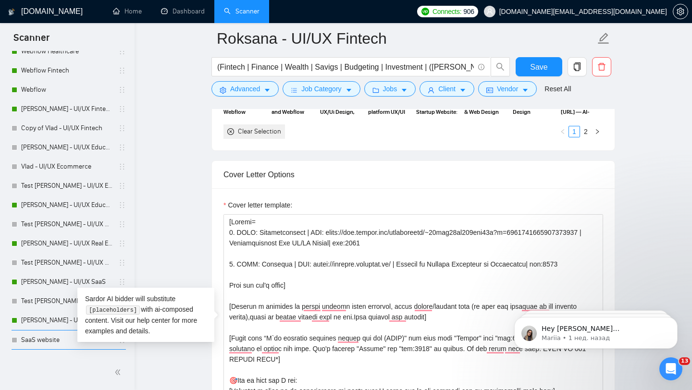
click at [336, 191] on div "Cover letter template:" at bounding box center [413, 320] width 403 height 265
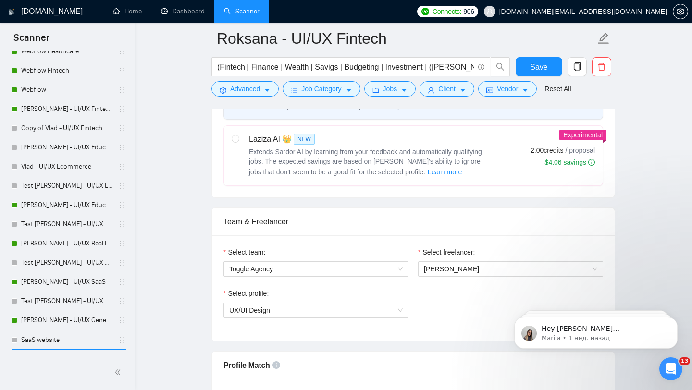
scroll to position [404, 0]
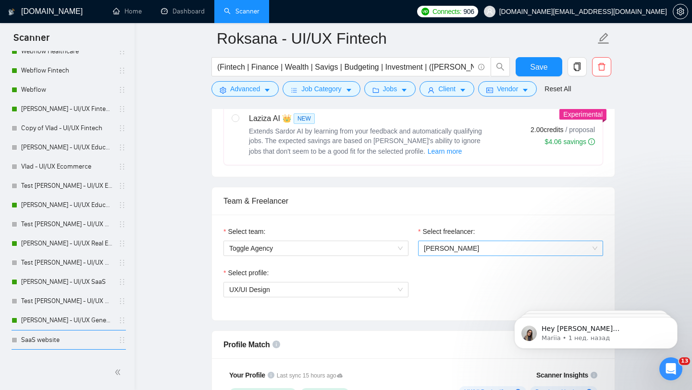
click at [451, 243] on span "[PERSON_NAME]" at bounding box center [511, 248] width 174 height 14
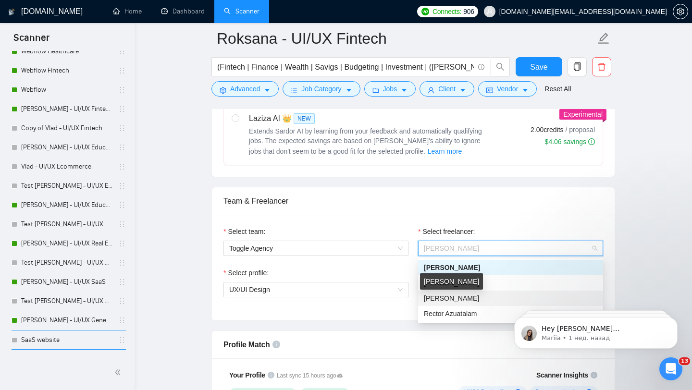
click at [451, 296] on span "[PERSON_NAME]" at bounding box center [451, 299] width 55 height 8
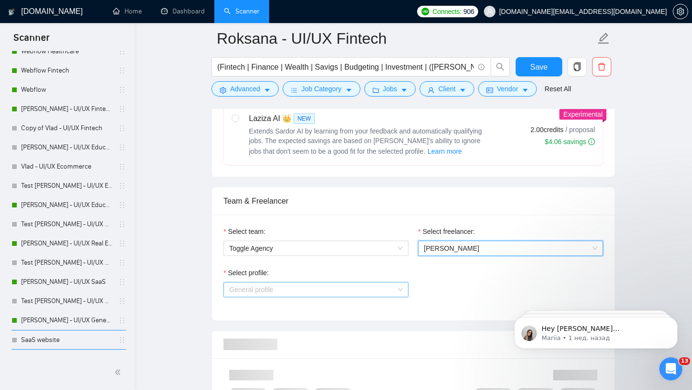
click at [357, 292] on span "General profile" at bounding box center [316, 290] width 174 height 14
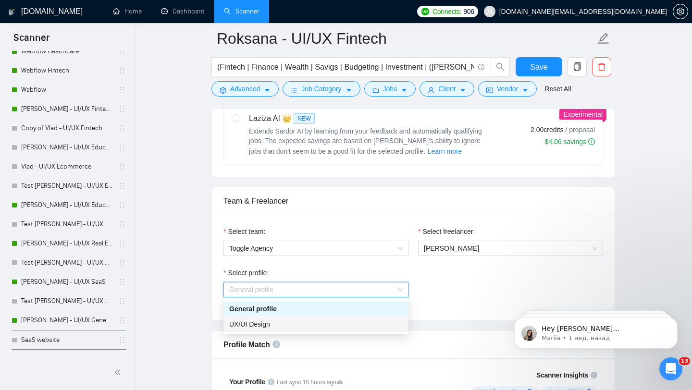
click at [333, 324] on div "UX/UI Design" at bounding box center [316, 324] width 174 height 11
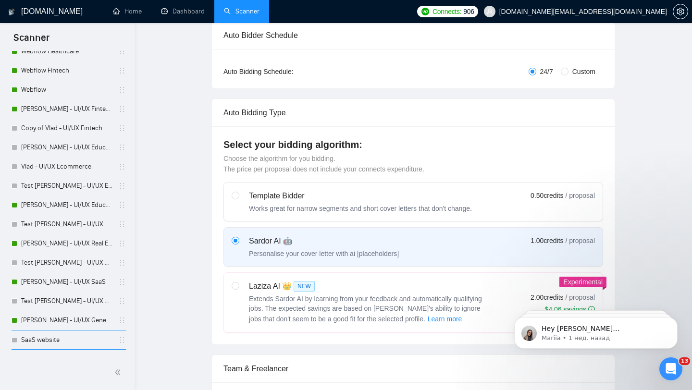
scroll to position [0, 0]
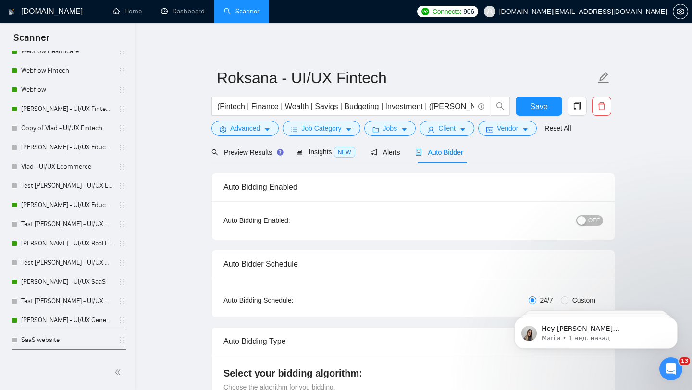
click at [582, 216] on div "button" at bounding box center [581, 220] width 9 height 9
click at [539, 114] on button "Save" at bounding box center [539, 106] width 47 height 19
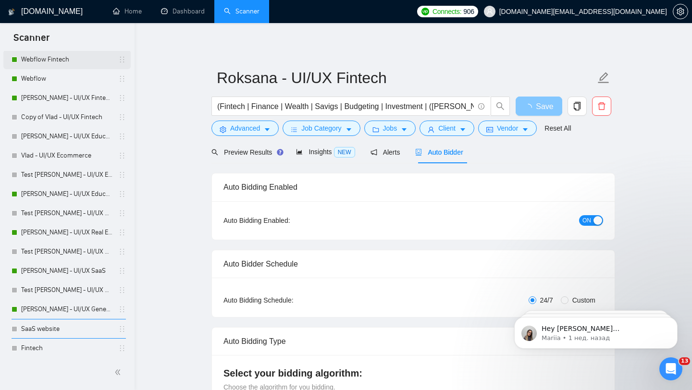
scroll to position [114, 0]
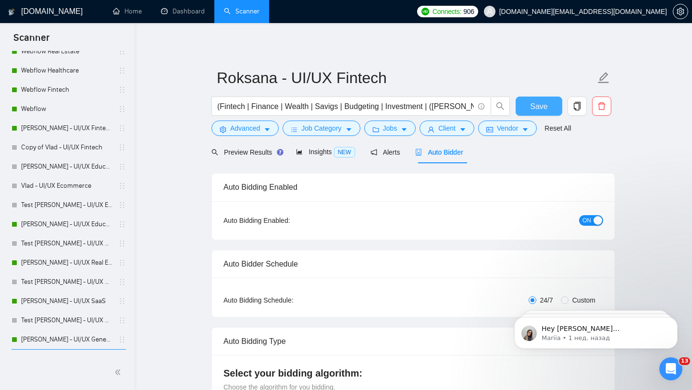
click at [529, 106] on button "Save" at bounding box center [539, 106] width 47 height 19
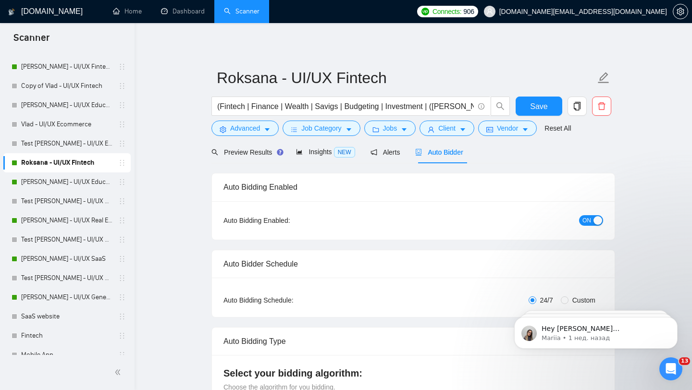
scroll to position [131, 0]
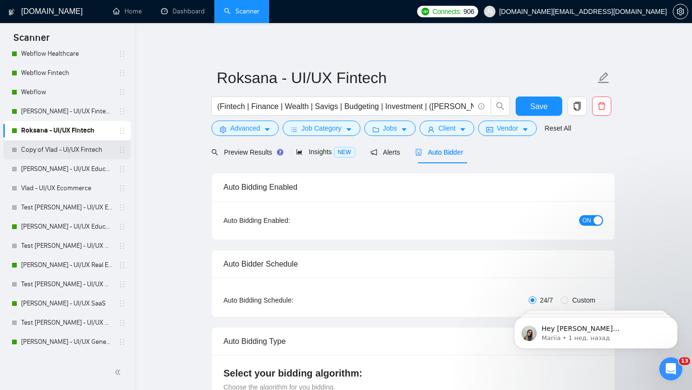
click at [94, 149] on link "Copy of Vlad - UI/UX Fintech" at bounding box center [66, 149] width 91 height 19
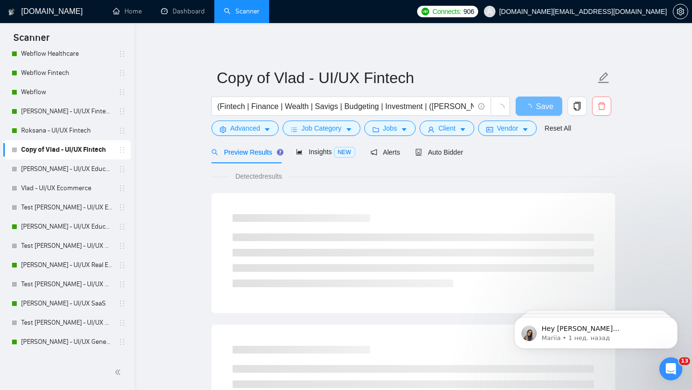
click at [605, 110] on icon "delete" at bounding box center [602, 106] width 9 height 9
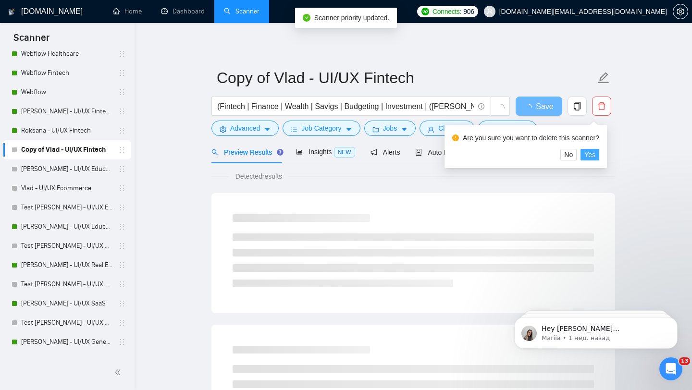
click at [596, 159] on span "Yes" at bounding box center [590, 155] width 11 height 11
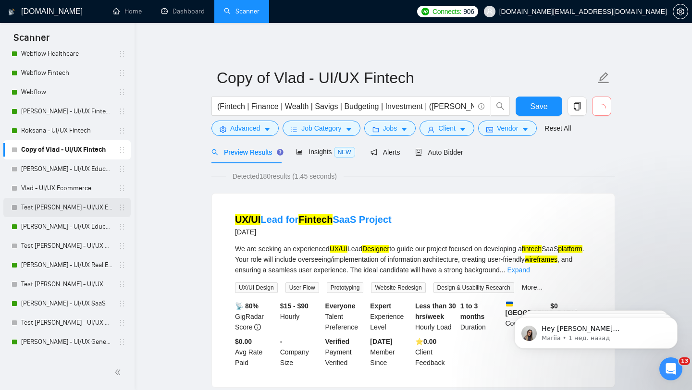
click at [65, 210] on link "Test [PERSON_NAME] - UI/UX Education" at bounding box center [66, 207] width 91 height 19
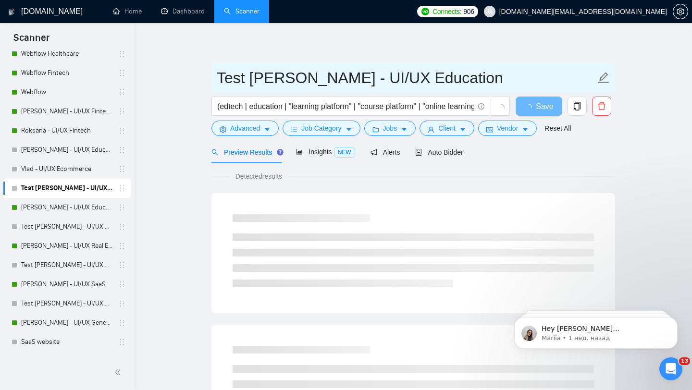
click at [244, 79] on input "Test [PERSON_NAME] - UI/UX Education" at bounding box center [406, 78] width 379 height 24
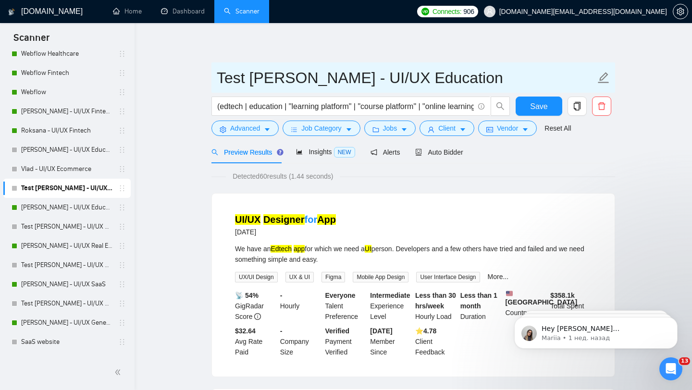
drag, startPoint x: 276, startPoint y: 78, endPoint x: 193, endPoint y: 75, distance: 83.7
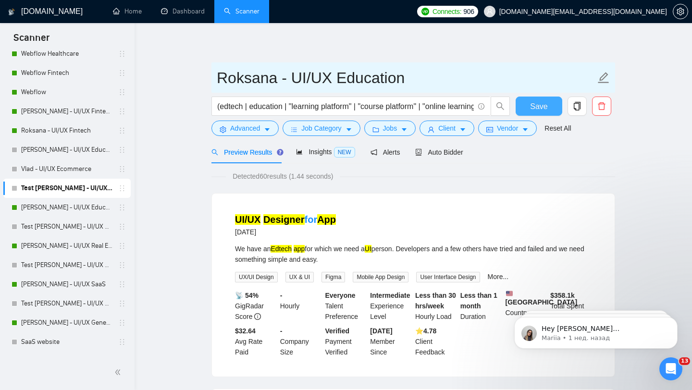
type input "Roksana - UI/UX Education"
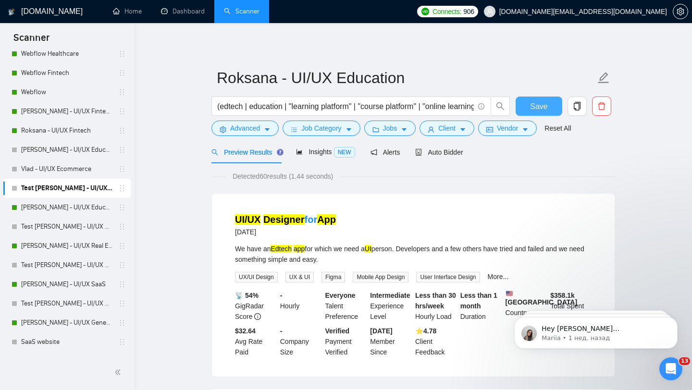
click at [545, 111] on span "Save" at bounding box center [538, 106] width 17 height 12
click at [64, 208] on link "[PERSON_NAME] - UI/UX Education" at bounding box center [66, 207] width 91 height 19
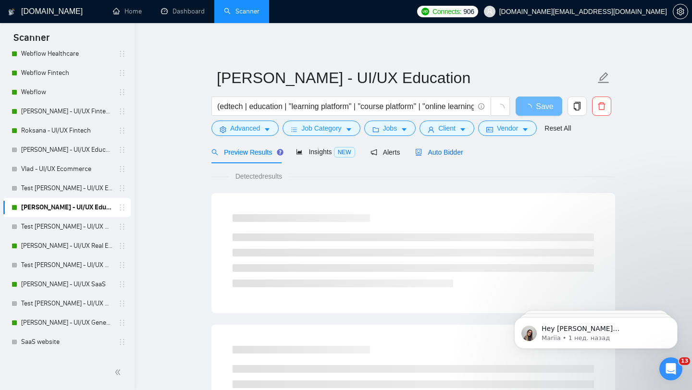
click at [436, 157] on div "Auto Bidder" at bounding box center [439, 152] width 48 height 11
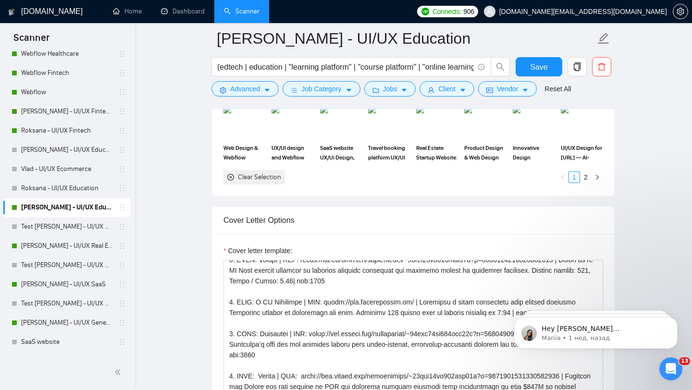
scroll to position [121, 0]
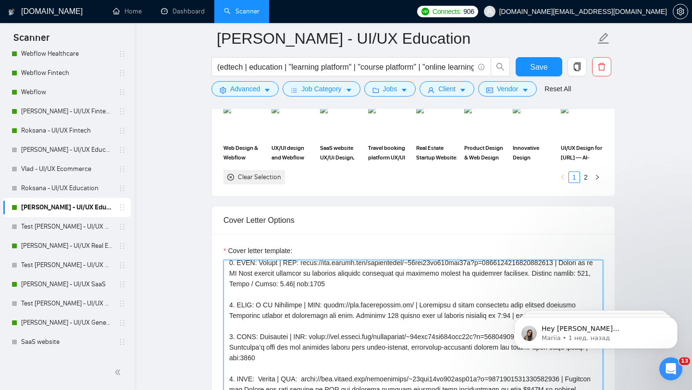
click at [356, 304] on textarea "Cover letter template:" at bounding box center [414, 368] width 380 height 216
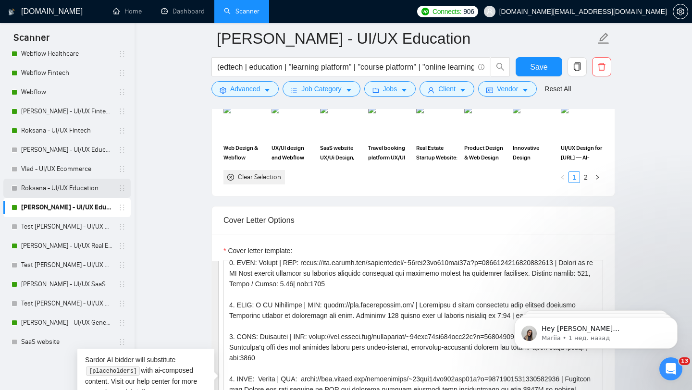
click at [77, 184] on link "Roksana - UI/UX Education" at bounding box center [66, 188] width 91 height 19
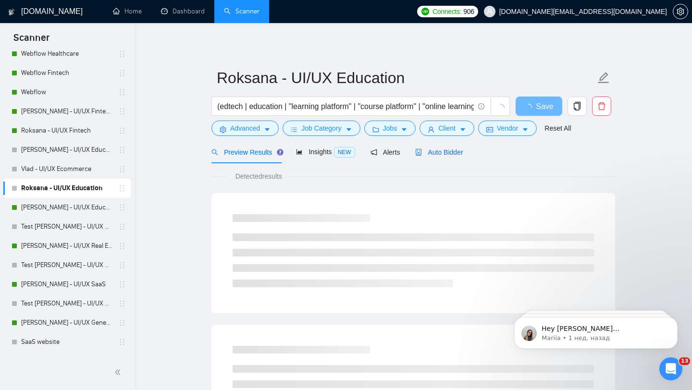
click at [432, 152] on span "Auto Bidder" at bounding box center [439, 153] width 48 height 8
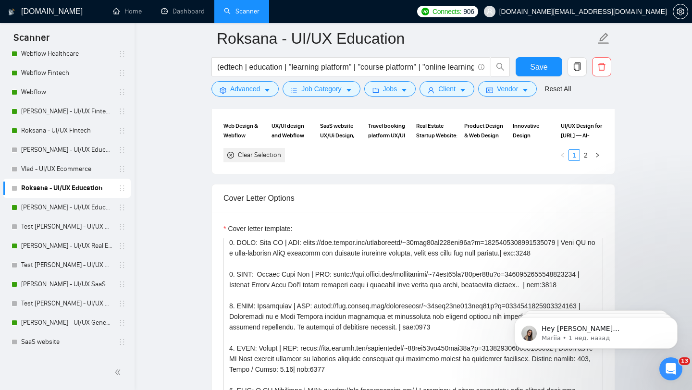
scroll to position [15, 0]
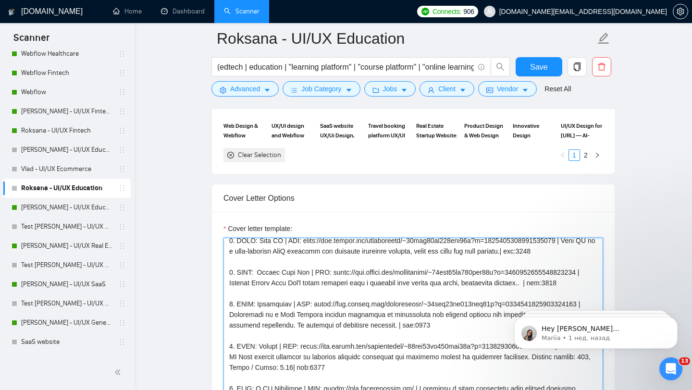
click at [325, 301] on textarea "Cover letter template:" at bounding box center [414, 346] width 380 height 216
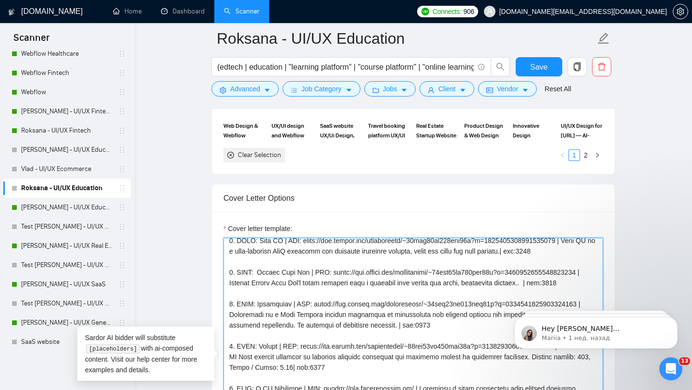
paste textarea "[Compose a greeting in client country local language, using client/company name…"
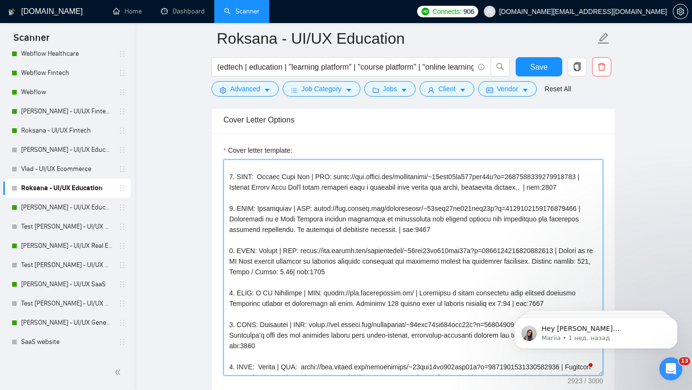
scroll to position [0, 0]
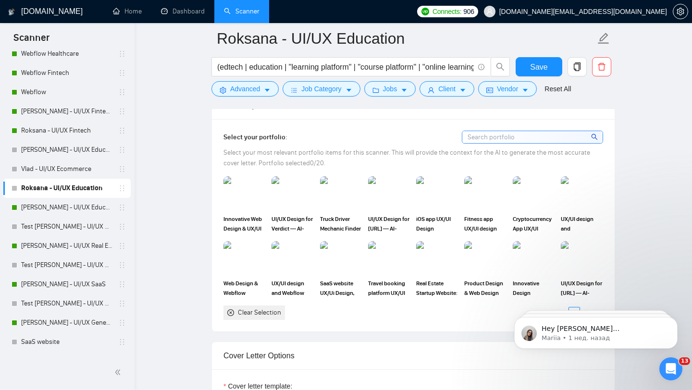
type textarea "[Folder= 1. CLNT: Rent IT | URL: [URL][DOMAIN_NAME] | Rent IT is a user-friendl…"
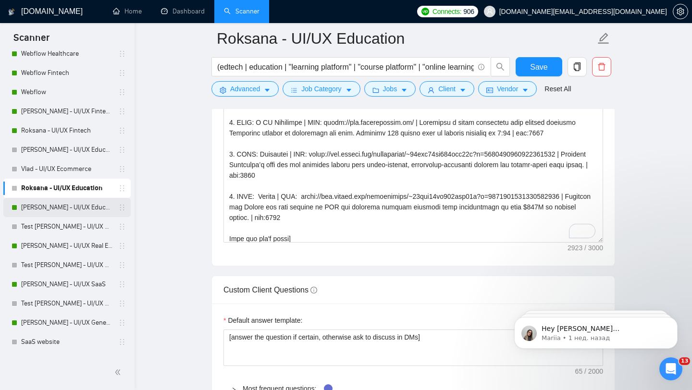
click at [70, 211] on link "[PERSON_NAME] - UI/UX Education" at bounding box center [66, 207] width 91 height 19
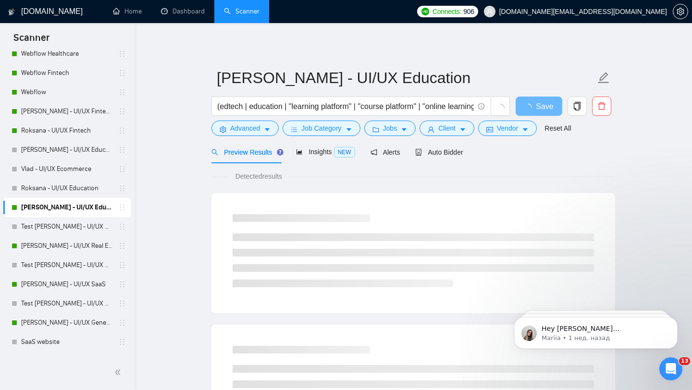
click at [474, 146] on div "Preview Results Insights NEW Alerts Auto Bidder" at bounding box center [414, 152] width 404 height 23
click at [451, 150] on span "Auto Bidder" at bounding box center [439, 153] width 48 height 8
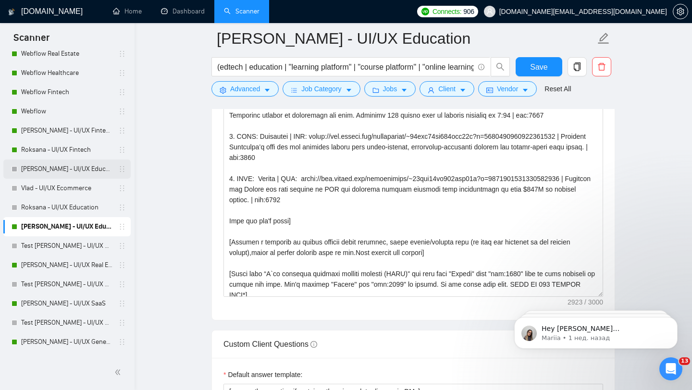
click at [83, 173] on link "[PERSON_NAME] - UI/UX Education" at bounding box center [66, 169] width 91 height 19
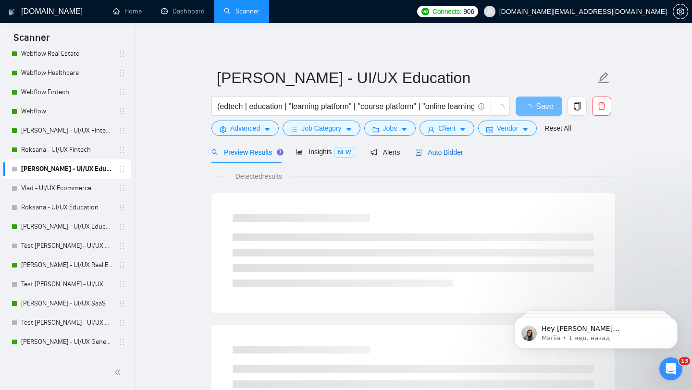
click at [422, 153] on icon "robot" at bounding box center [419, 152] width 6 height 7
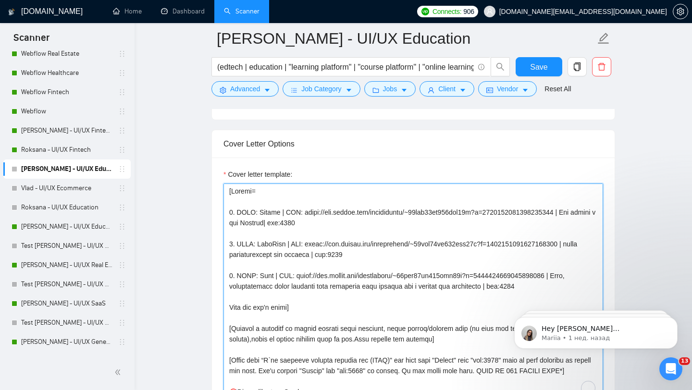
click at [332, 228] on textarea "Cover letter template:" at bounding box center [414, 292] width 380 height 216
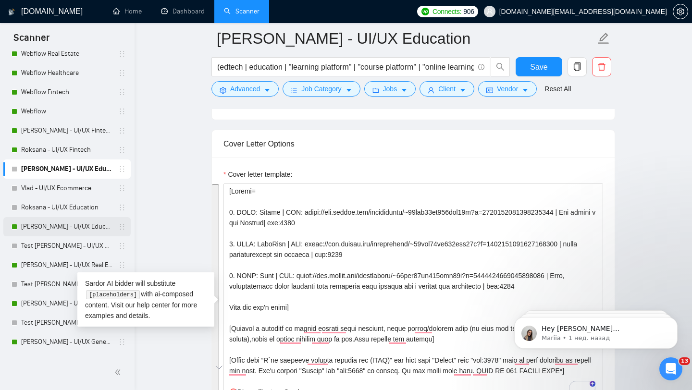
click at [75, 229] on link "[PERSON_NAME] - UI/UX Education" at bounding box center [66, 226] width 91 height 19
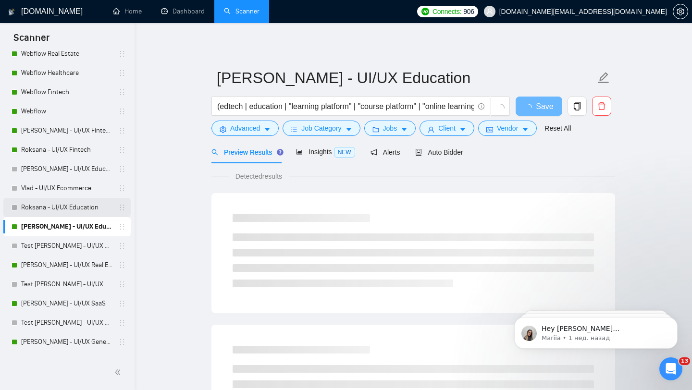
click at [77, 207] on link "Roksana - UI/UX Education" at bounding box center [66, 207] width 91 height 19
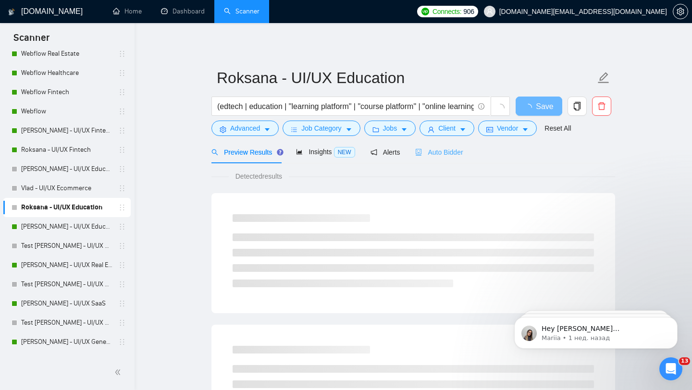
click at [442, 160] on div "Auto Bidder" at bounding box center [439, 152] width 48 height 23
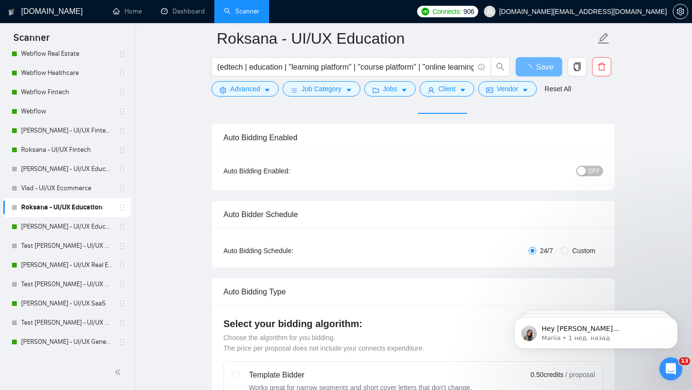
scroll to position [37, 0]
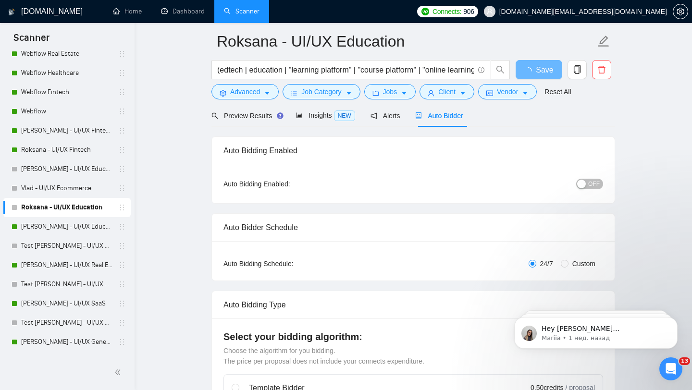
click at [589, 187] on span "OFF" at bounding box center [595, 184] width 12 height 11
click at [592, 179] on span "OFF" at bounding box center [595, 184] width 12 height 11
click at [537, 75] on span "Save" at bounding box center [538, 70] width 17 height 12
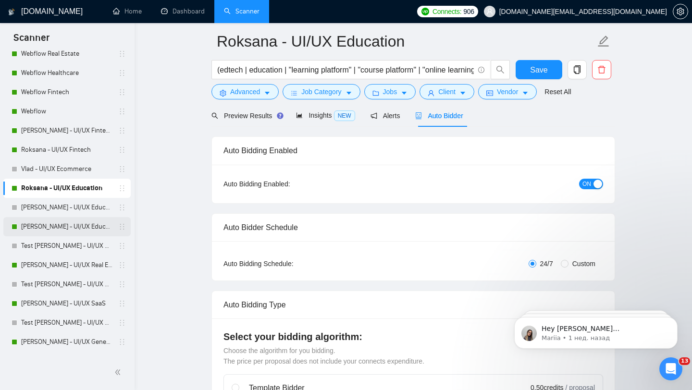
click at [91, 224] on link "[PERSON_NAME] - UI/UX Education" at bounding box center [66, 226] width 91 height 19
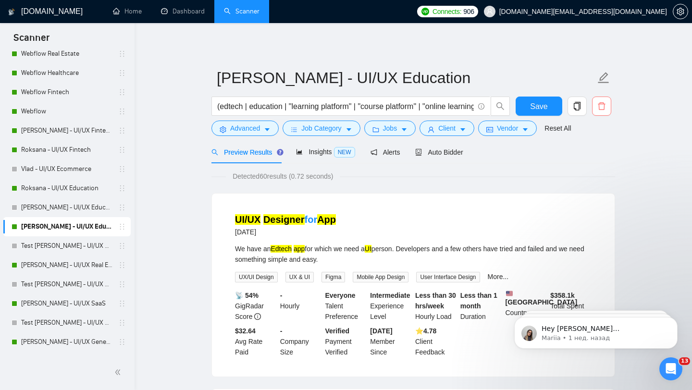
click at [599, 107] on icon "delete" at bounding box center [602, 106] width 9 height 9
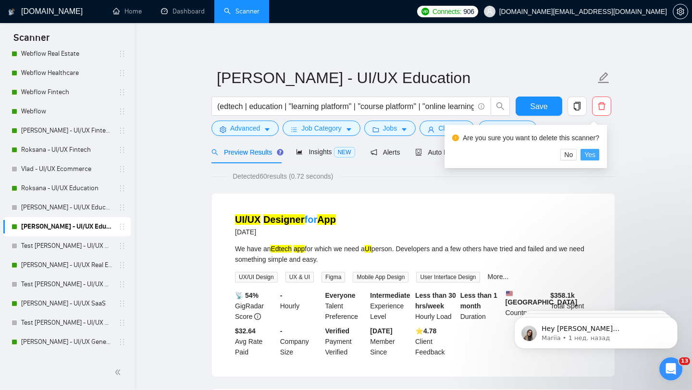
click at [596, 154] on span "Yes" at bounding box center [590, 155] width 11 height 11
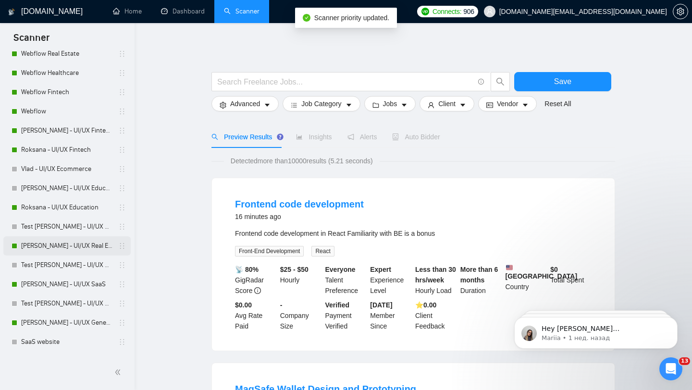
click at [93, 247] on link "[PERSON_NAME] - UI/UX Real Estate" at bounding box center [66, 246] width 91 height 19
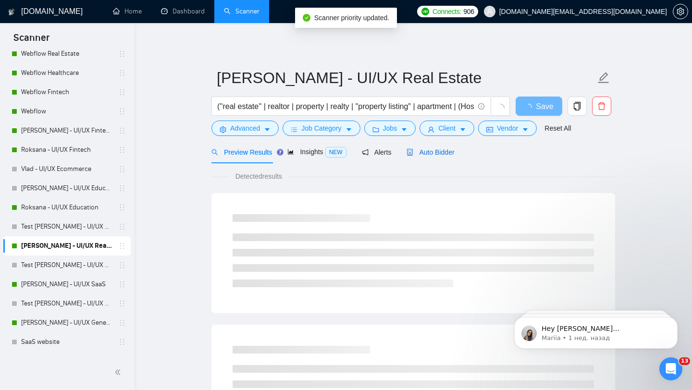
click at [441, 150] on span "Auto Bidder" at bounding box center [431, 153] width 48 height 8
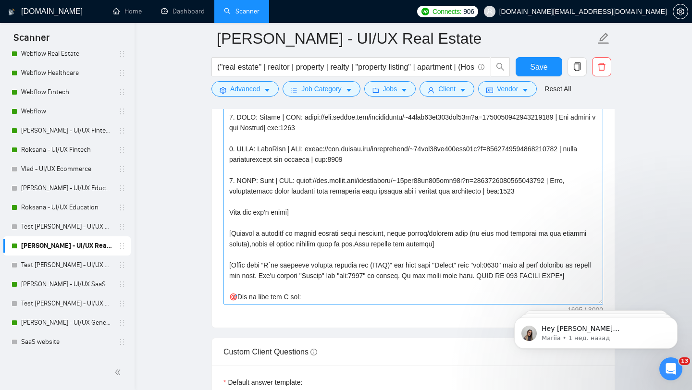
scroll to position [1147, 0]
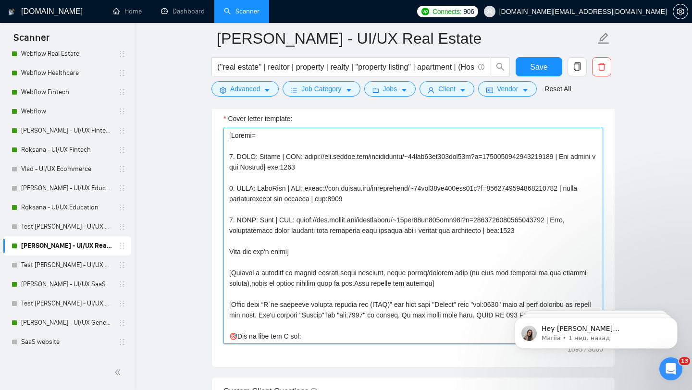
click at [265, 157] on textarea "Cover letter template:" at bounding box center [414, 236] width 380 height 216
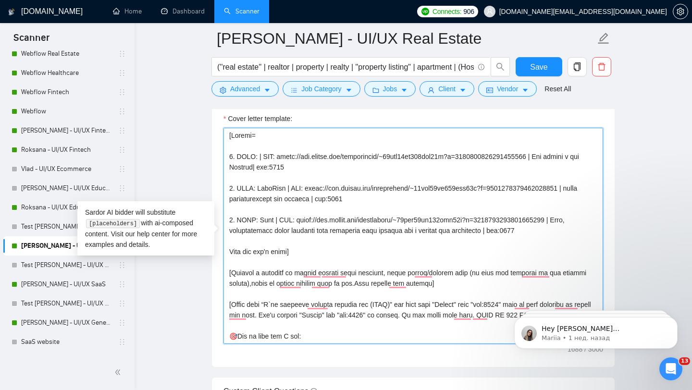
paste textarea "The Handover"
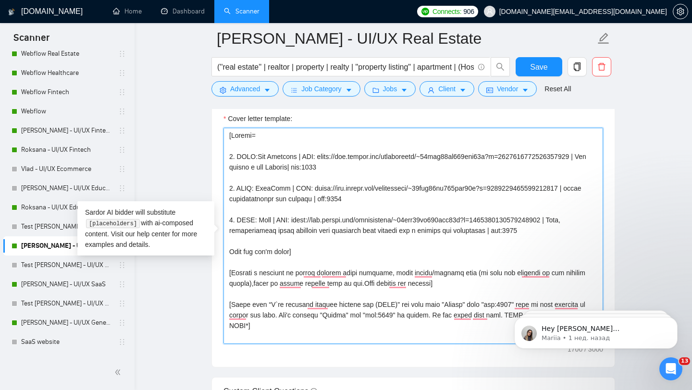
drag, startPoint x: 259, startPoint y: 187, endPoint x: 285, endPoint y: 187, distance: 25.5
click at [285, 187] on textarea "Cover letter template:" at bounding box center [414, 236] width 380 height 216
paste textarea "OmneoHome"
click at [268, 220] on textarea "Cover letter template:" at bounding box center [414, 236] width 380 height 216
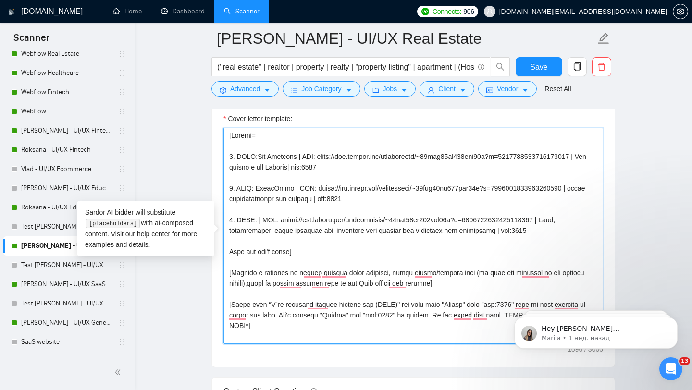
paste textarea "RentIT"
click at [338, 221] on textarea "Cover letter template:" at bounding box center [414, 236] width 380 height 216
click at [308, 222] on textarea "Cover letter template:" at bounding box center [414, 236] width 380 height 216
drag, startPoint x: 298, startPoint y: 222, endPoint x: 579, endPoint y: 221, distance: 281.3
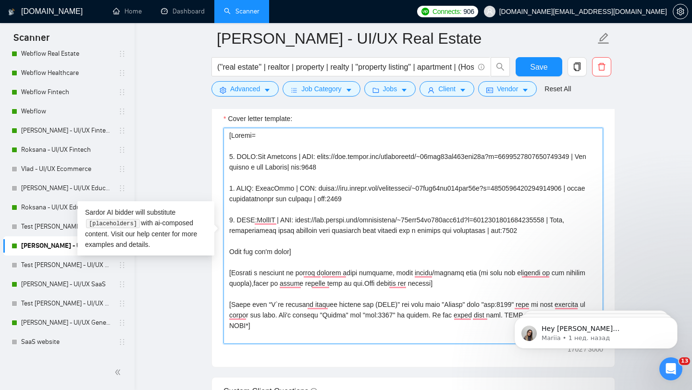
click at [579, 221] on textarea "Cover letter template:" at bounding box center [414, 236] width 380 height 216
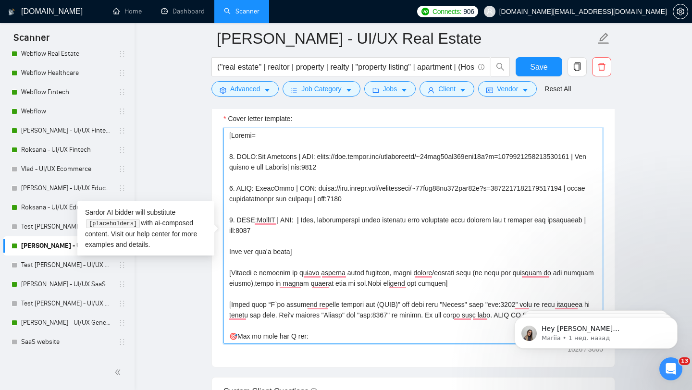
paste textarea "https://www.upwork.com/freelancers/~01fab66bc619eab34e?p=1927651206792732672"
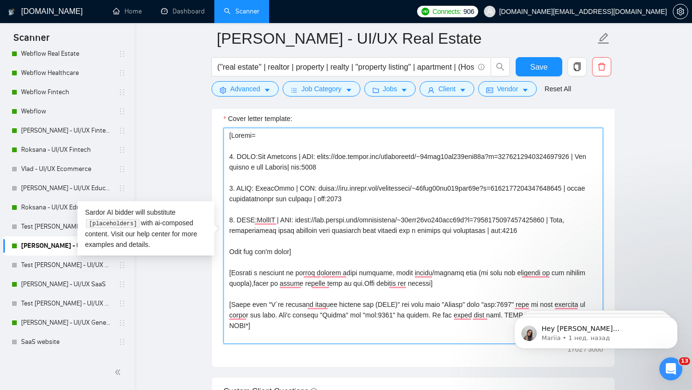
drag, startPoint x: 322, startPoint y: 188, endPoint x: 317, endPoint y: 195, distance: 9.1
click at [317, 196] on textarea "Cover letter template:" at bounding box center [414, 236] width 380 height 216
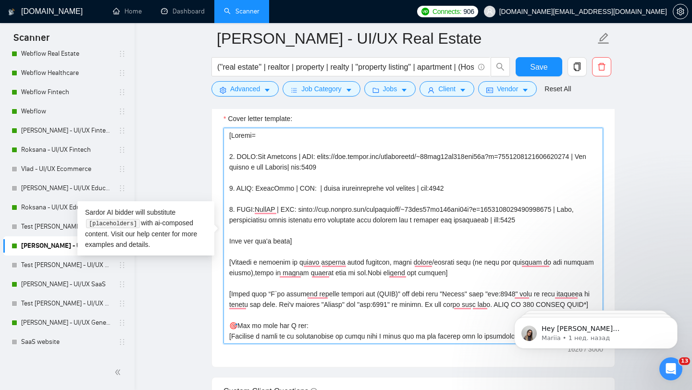
paste textarea "https://www.upwork.com/freelancers/~01fab66bc619eab34e?p=1943633276675584000"
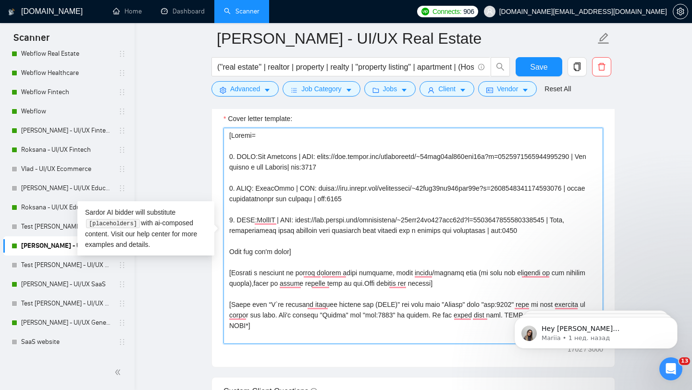
drag, startPoint x: 314, startPoint y: 168, endPoint x: 322, endPoint y: 153, distance: 17.0
click at [322, 153] on textarea "Cover letter template:" at bounding box center [414, 236] width 380 height 216
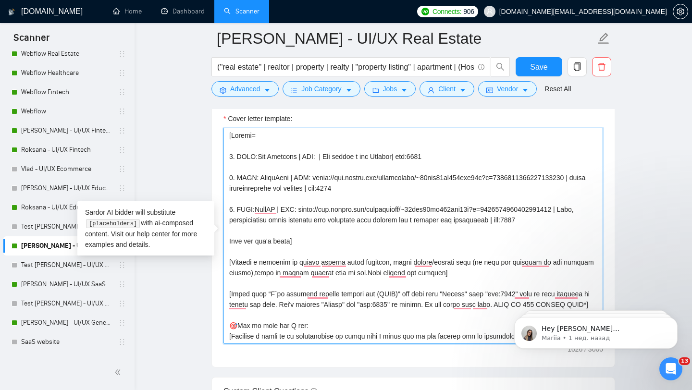
paste textarea "https://www.upwork.com/freelancers/~01fab66bc619eab34e?p=1927652656453091328"
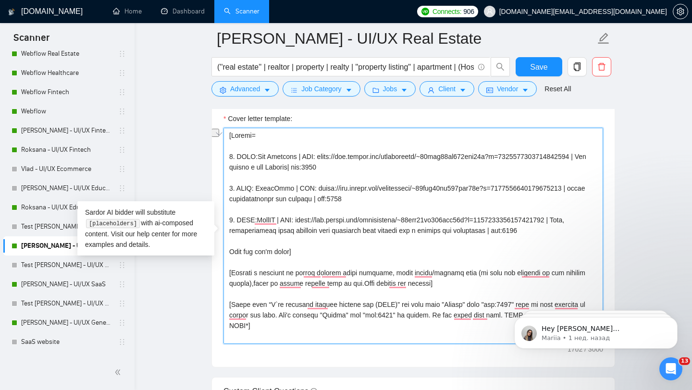
drag, startPoint x: 322, startPoint y: 167, endPoint x: 398, endPoint y: 163, distance: 76.5
click at [398, 163] on textarea "Cover letter template:" at bounding box center [414, 236] width 380 height 216
paste textarea "A real estate SaaS product built for handovers between buyers, agents, and lega…"
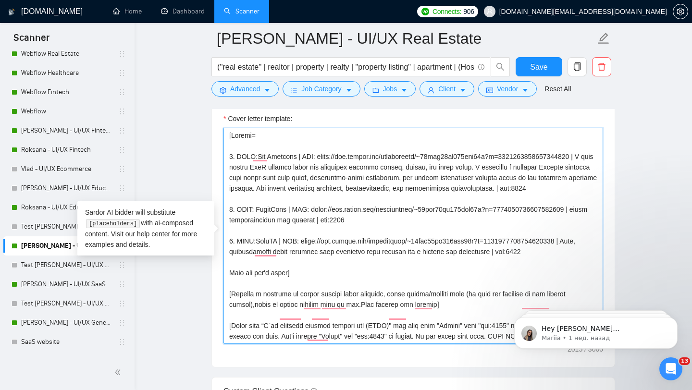
click at [307, 203] on textarea "Cover letter template:" at bounding box center [414, 236] width 380 height 216
drag, startPoint x: 322, startPoint y: 233, endPoint x: 426, endPoint y: 232, distance: 103.9
click at [426, 232] on textarea "Cover letter template:" at bounding box center [414, 236] width 380 height 216
paste textarea "An eco-conscious modular home company needed a web experience that matched its …"
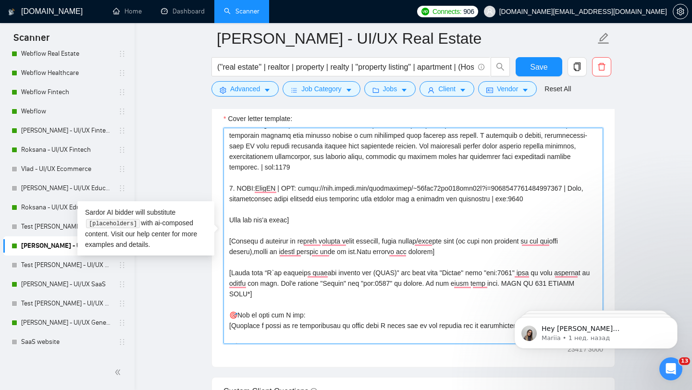
scroll to position [0, 0]
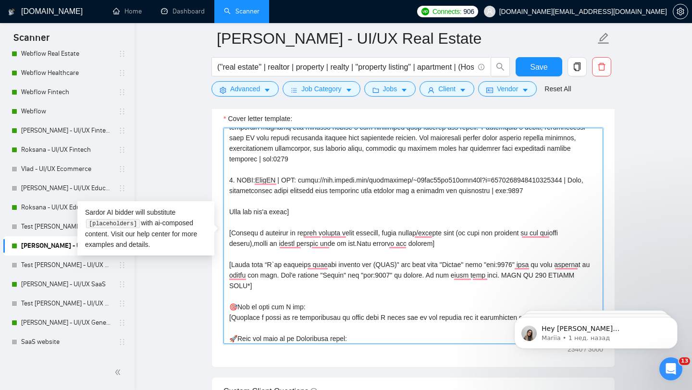
drag, startPoint x: 500, startPoint y: 203, endPoint x: 230, endPoint y: 203, distance: 270.2
click at [227, 204] on textarea "Cover letter template:" at bounding box center [414, 236] width 380 height 216
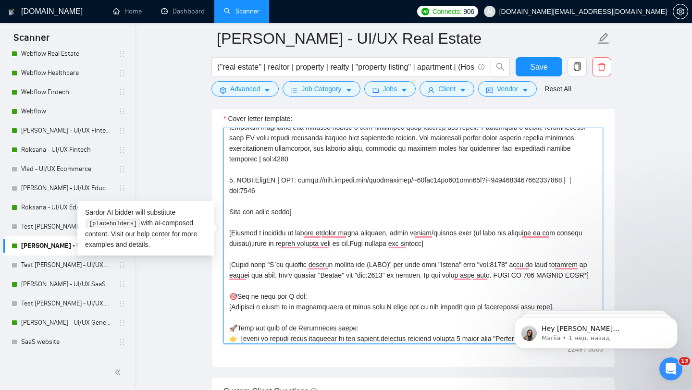
paste textarea "This project has turned a new concept into a dynamic website, presenting an app…"
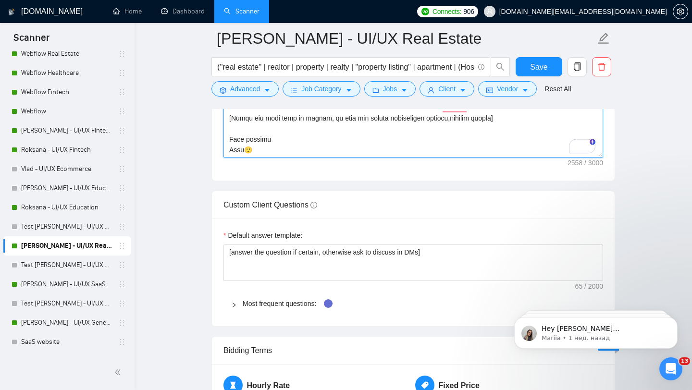
scroll to position [1337, 0]
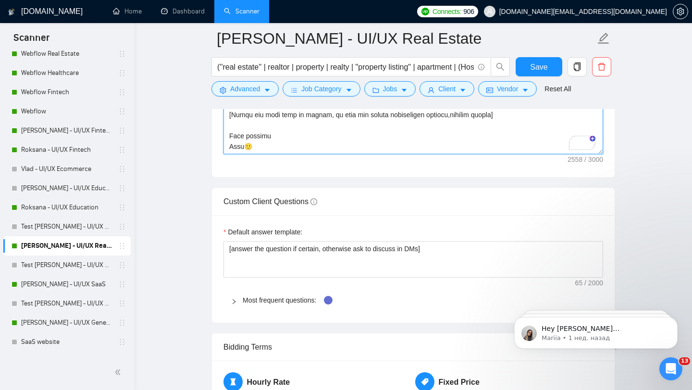
drag, startPoint x: 242, startPoint y: 145, endPoint x: 168, endPoint y: 148, distance: 74.1
click at [168, 148] on main "Vlad - UI/UX Real Estate (''real estate'' | realtor | property | realty | "prop…" at bounding box center [413, 53] width 527 height 2703
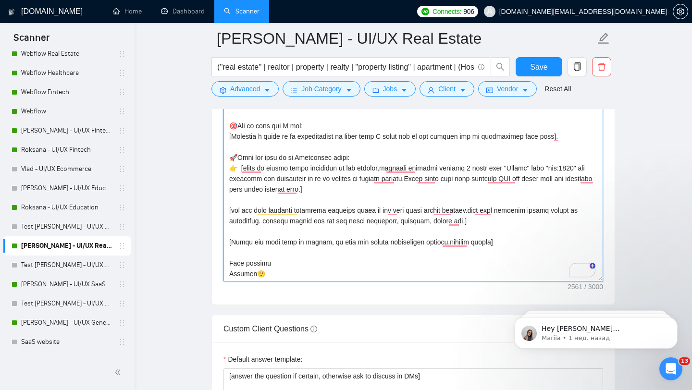
scroll to position [186, 0]
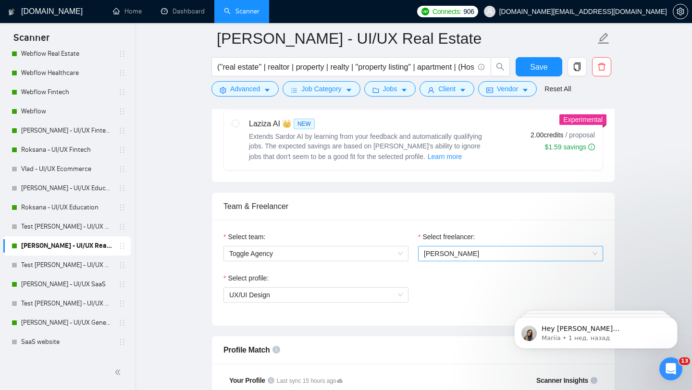
click at [480, 256] on span "[PERSON_NAME]" at bounding box center [511, 254] width 174 height 14
type textarea "[Folder= 1. CLNT:The Handover | URL: https://www.upwork.com/freelancers/~01fab6…"
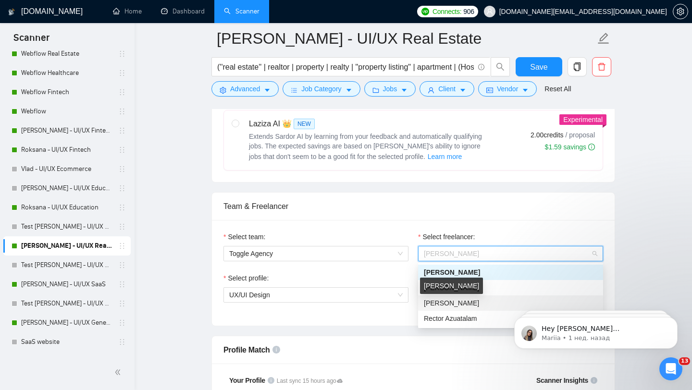
click at [455, 306] on span "[PERSON_NAME]" at bounding box center [451, 304] width 55 height 8
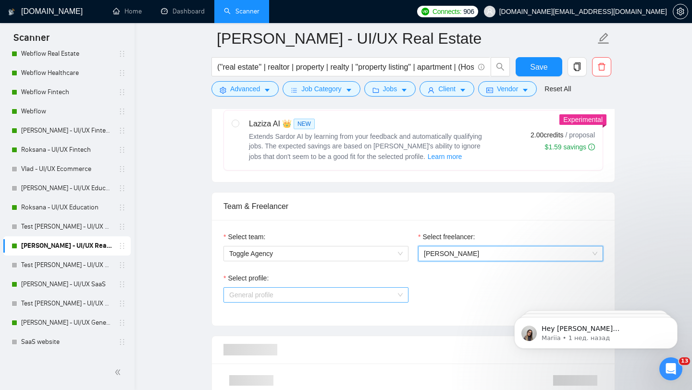
click at [374, 298] on span "General profile" at bounding box center [316, 295] width 174 height 14
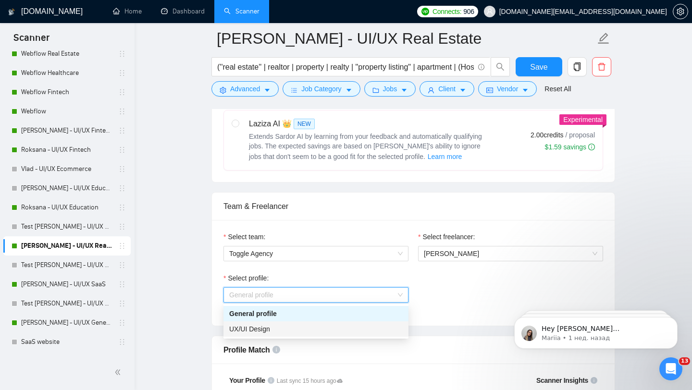
click at [318, 328] on div "UX/UI Design" at bounding box center [316, 329] width 174 height 11
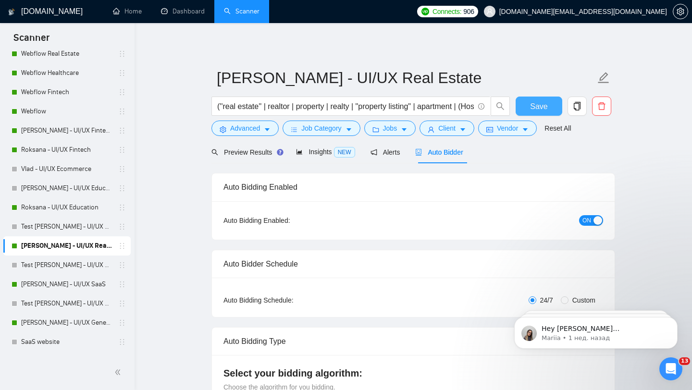
click at [539, 108] on span "Save" at bounding box center [538, 106] width 17 height 12
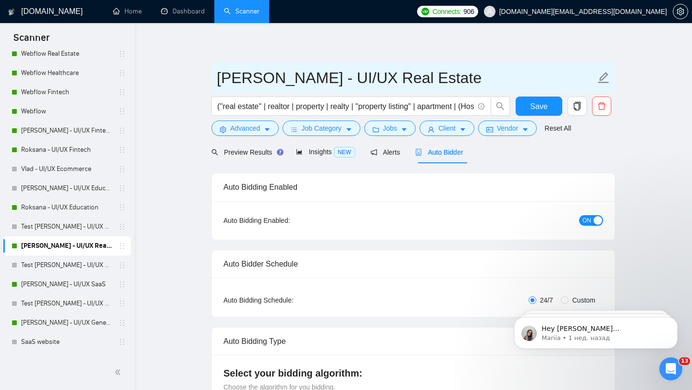
drag, startPoint x: 246, startPoint y: 79, endPoint x: 190, endPoint y: 79, distance: 56.3
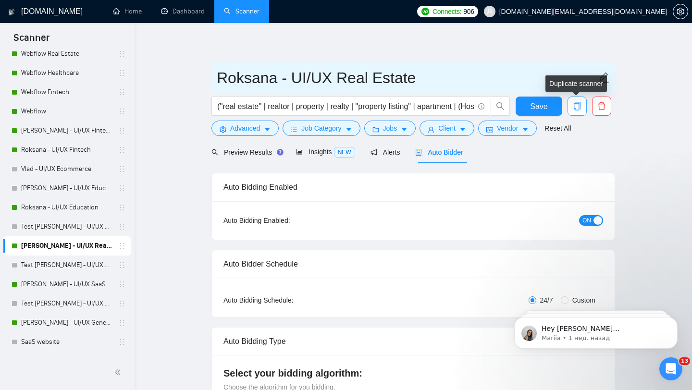
type input "Roksana - UI/UX Real Estate"
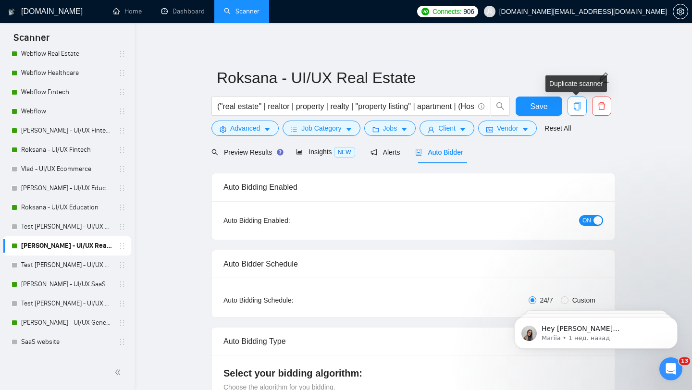
click at [582, 109] on span "copy" at bounding box center [577, 106] width 18 height 9
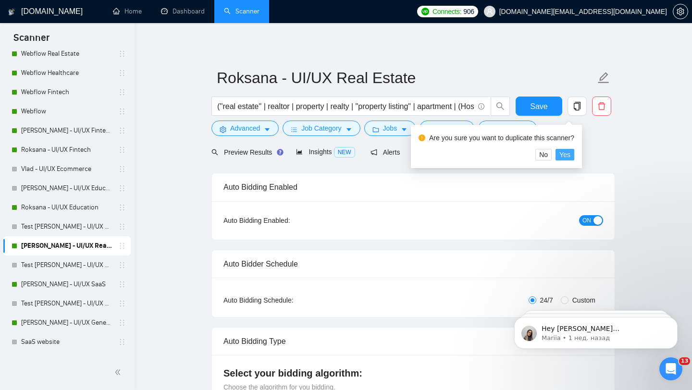
click at [569, 157] on span "Yes" at bounding box center [565, 155] width 11 height 11
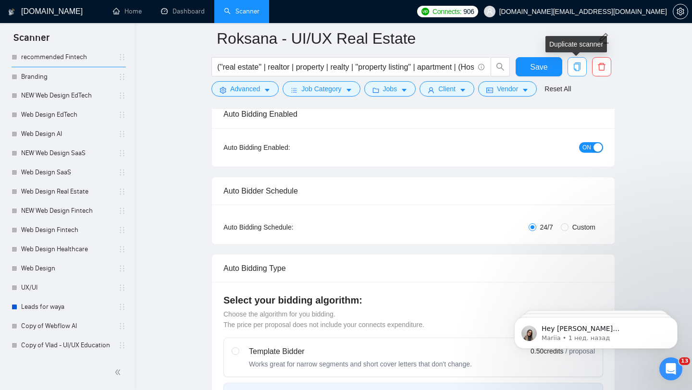
click at [570, 74] on button "button" at bounding box center [577, 66] width 19 height 19
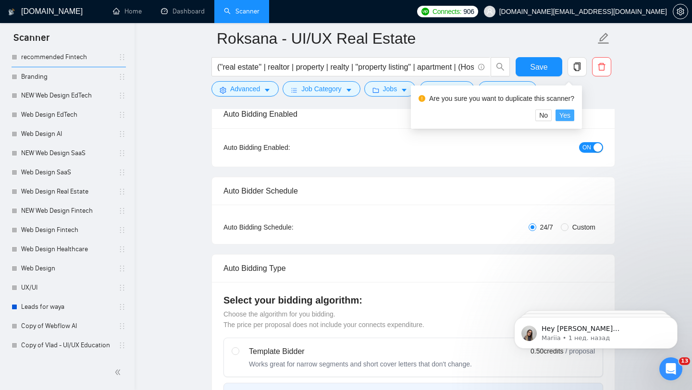
click at [564, 114] on button "Yes" at bounding box center [565, 116] width 19 height 12
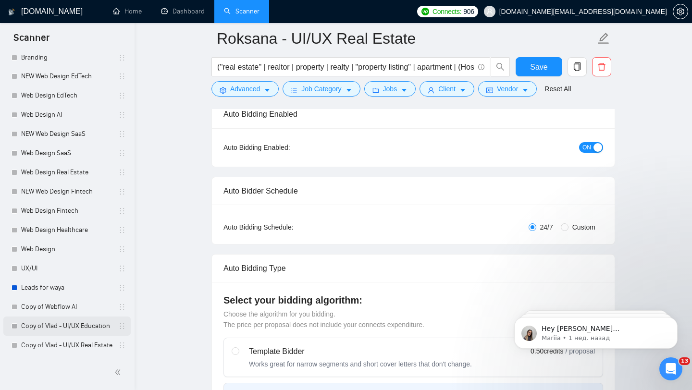
click at [92, 325] on link "Copy of Vlad - UI/UX Education" at bounding box center [66, 326] width 91 height 19
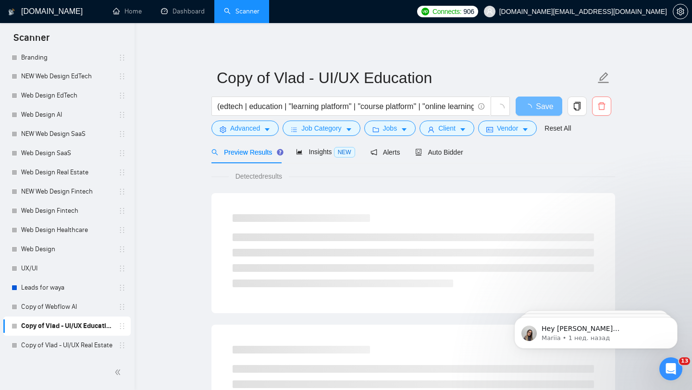
click at [598, 111] on button "button" at bounding box center [601, 106] width 19 height 19
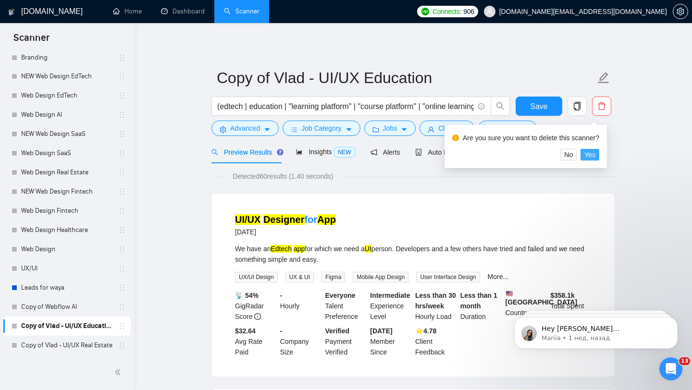
click at [596, 153] on span "Yes" at bounding box center [590, 155] width 11 height 11
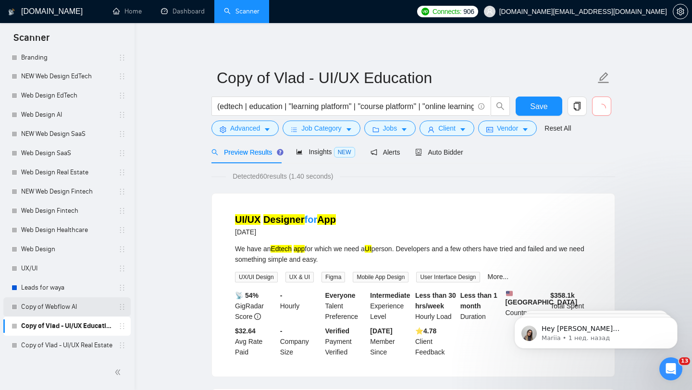
click at [89, 305] on link "Copy of Webflow AI" at bounding box center [66, 307] width 91 height 19
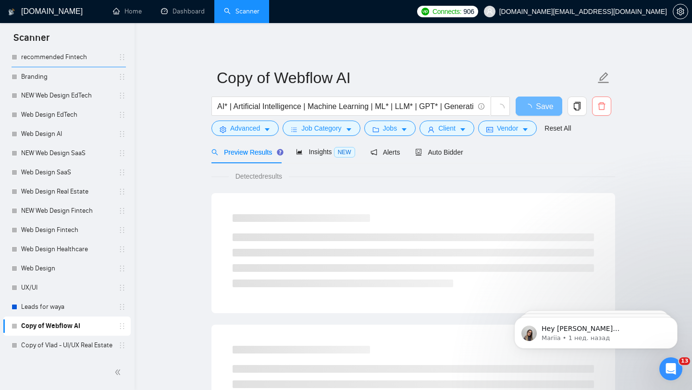
click at [601, 111] on button "button" at bounding box center [601, 106] width 19 height 19
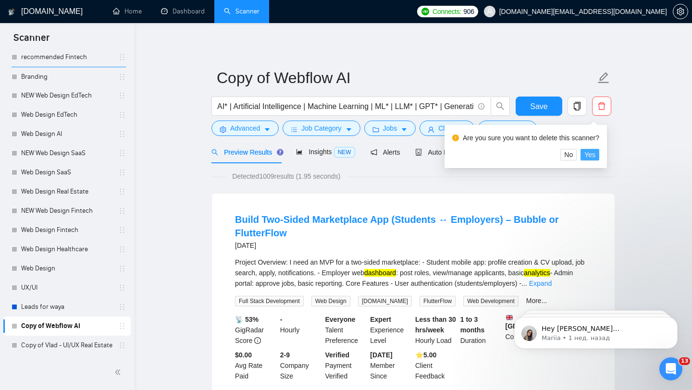
click at [596, 160] on span "Yes" at bounding box center [590, 155] width 11 height 11
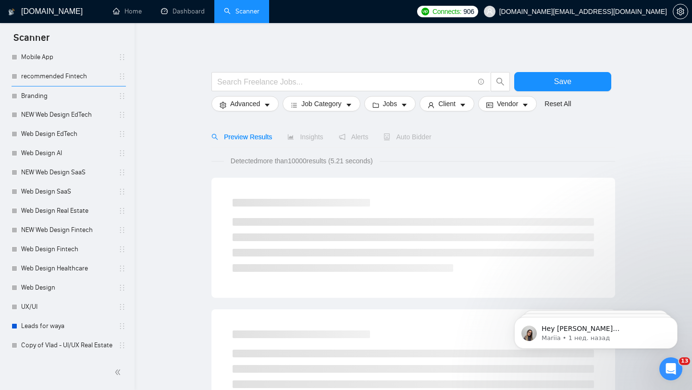
scroll to position [436, 0]
click at [72, 342] on link "Copy of Vlad - UI/UX Real Estate" at bounding box center [66, 345] width 91 height 19
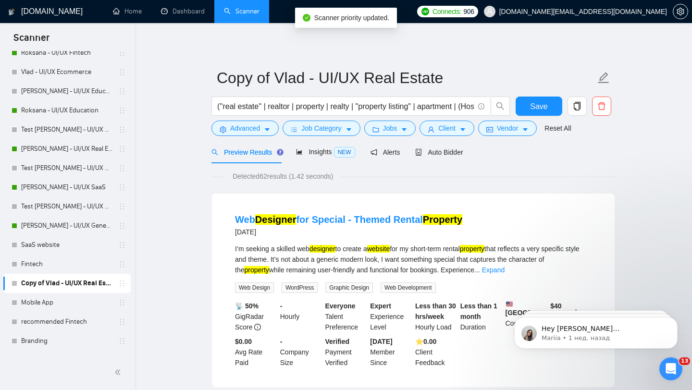
scroll to position [208, 0]
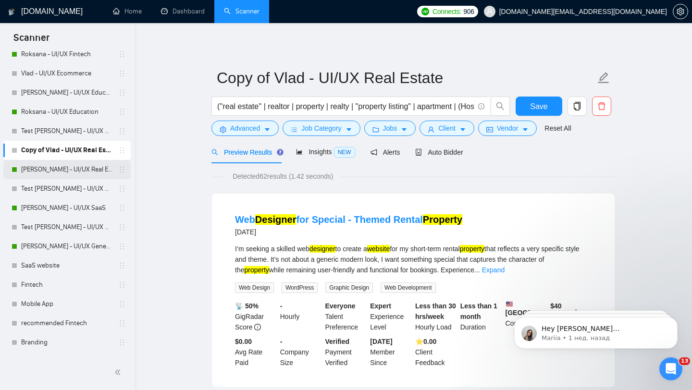
click at [66, 173] on link "[PERSON_NAME] - UI/UX Real Estate" at bounding box center [66, 169] width 91 height 19
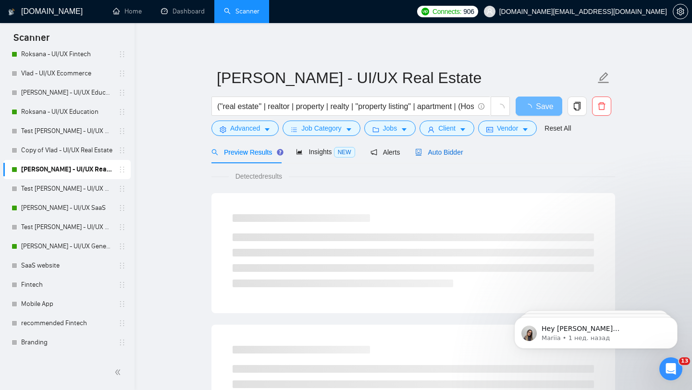
click at [459, 150] on span "Auto Bidder" at bounding box center [439, 153] width 48 height 8
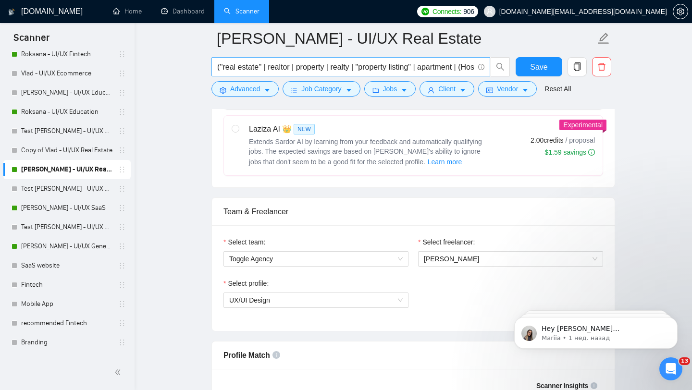
scroll to position [178, 0]
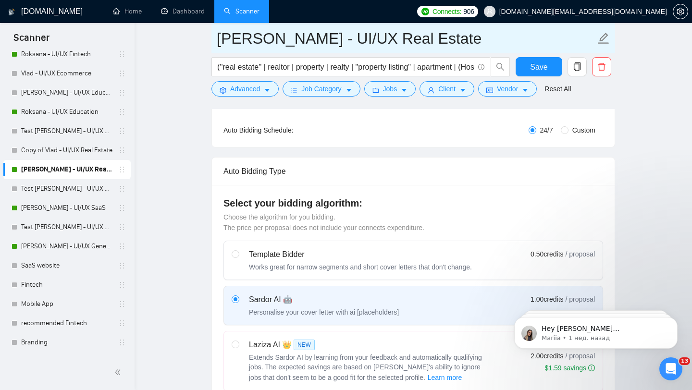
drag, startPoint x: 247, startPoint y: 38, endPoint x: 171, endPoint y: 36, distance: 75.5
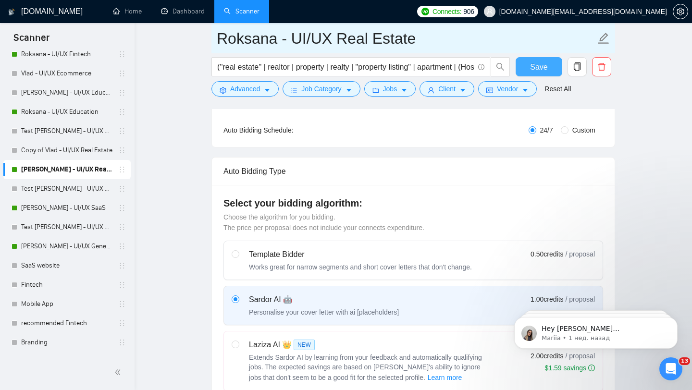
type input "Roksana - UI/UX Real Estate"
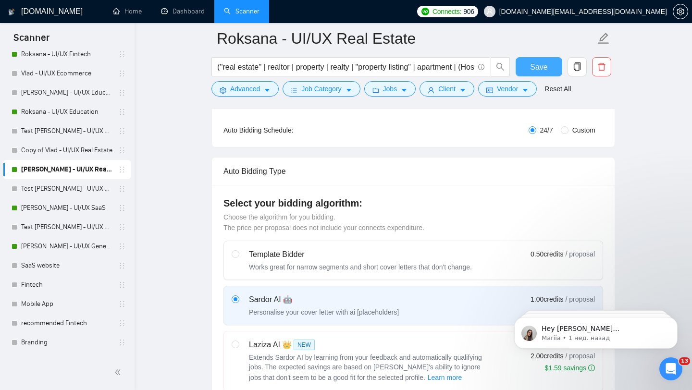
click at [542, 67] on span "Save" at bounding box center [538, 67] width 17 height 12
click at [99, 134] on link "Test [PERSON_NAME] - UI/UX Real Estate" at bounding box center [66, 131] width 91 height 19
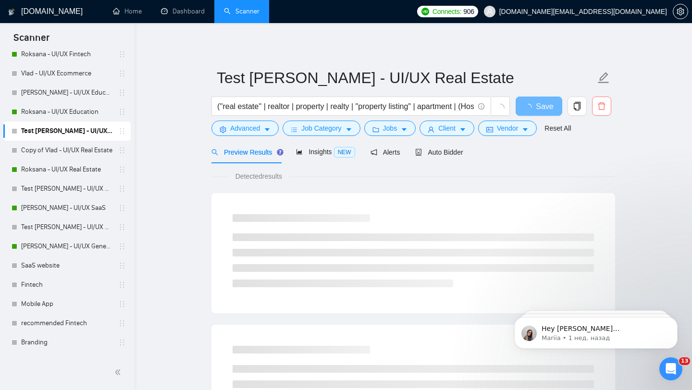
click at [598, 114] on button "button" at bounding box center [601, 106] width 19 height 19
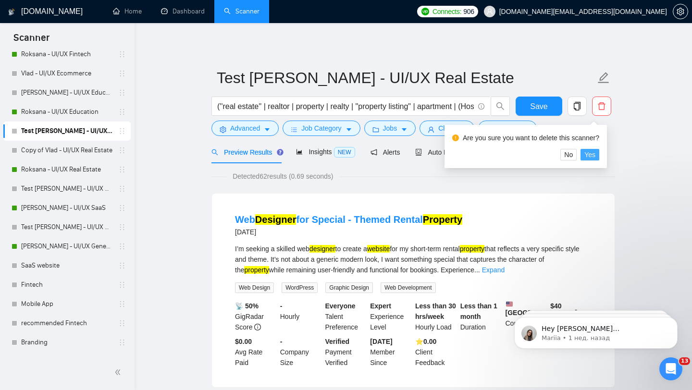
click at [593, 154] on span "Yes" at bounding box center [590, 155] width 11 height 11
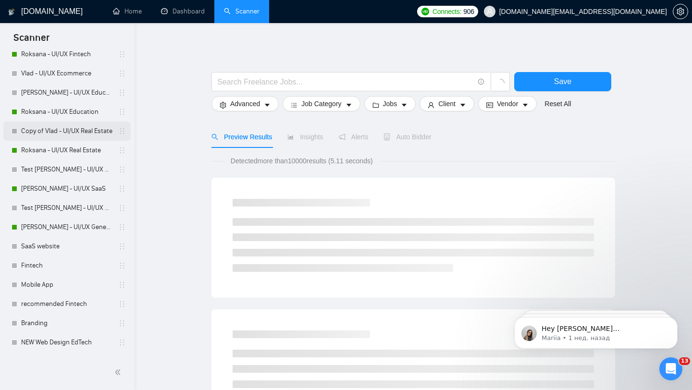
click at [79, 129] on link "Copy of Vlad - UI/UX Real Estate" at bounding box center [66, 131] width 91 height 19
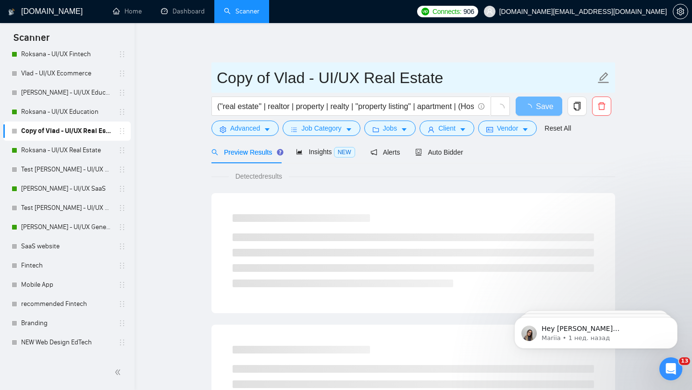
drag, startPoint x: 274, startPoint y: 73, endPoint x: 199, endPoint y: 70, distance: 75.1
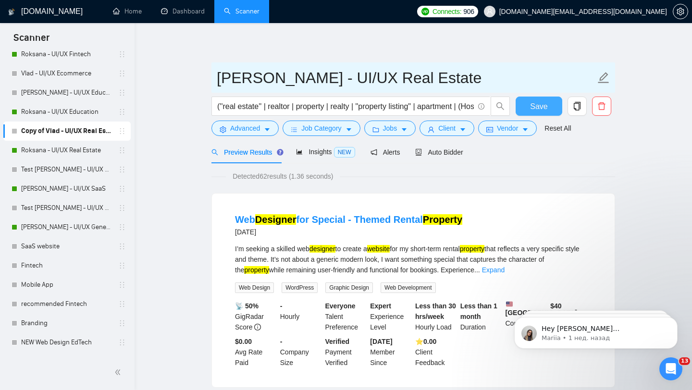
type input "[PERSON_NAME] - UI/UX Real Estate"
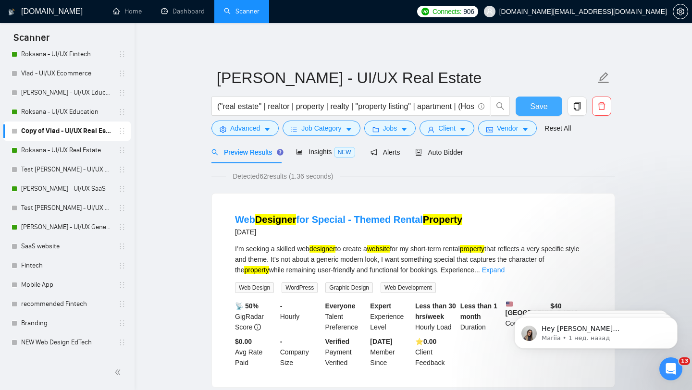
click at [553, 107] on button "Save" at bounding box center [539, 106] width 47 height 19
click at [448, 150] on span "Auto Bidder" at bounding box center [439, 153] width 48 height 8
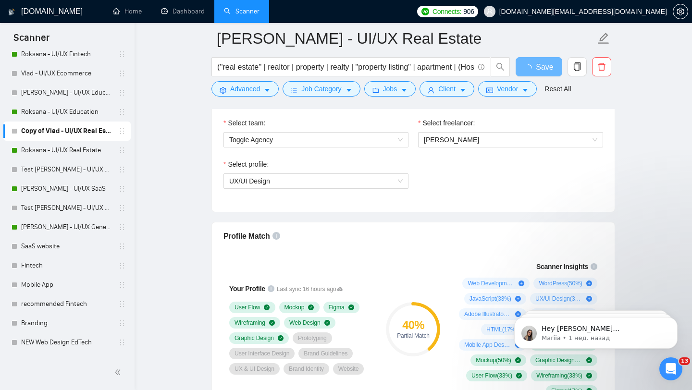
scroll to position [514, 0]
click at [476, 144] on span "[PERSON_NAME]" at bounding box center [511, 139] width 174 height 14
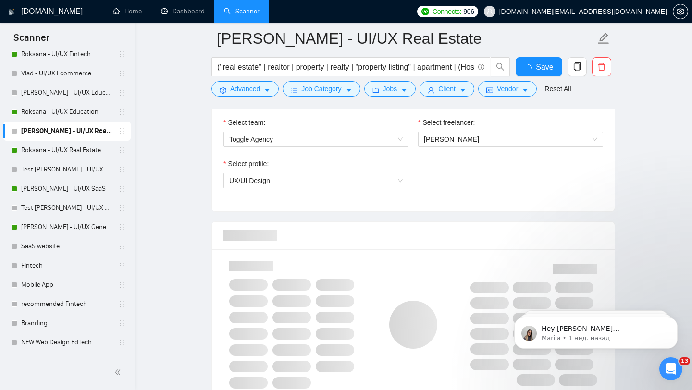
click at [457, 156] on div "Select freelancer: Roksana Zholob" at bounding box center [510, 137] width 195 height 41
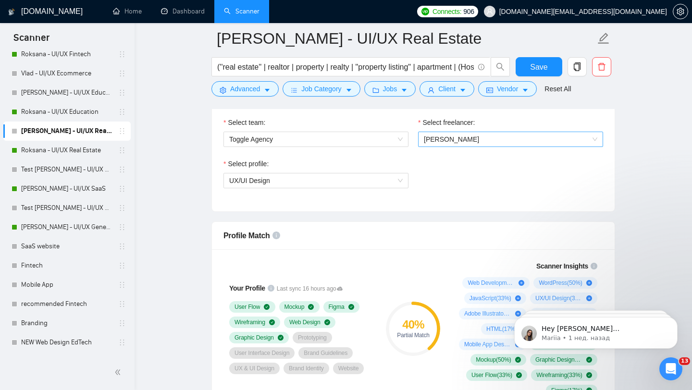
click at [450, 138] on span "[PERSON_NAME]" at bounding box center [451, 140] width 55 height 8
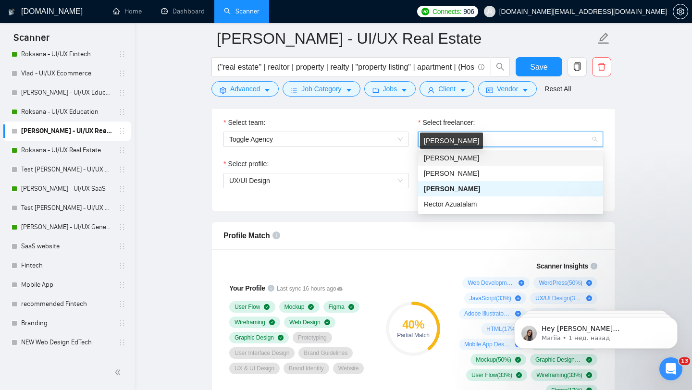
click at [447, 156] on span "[PERSON_NAME]" at bounding box center [451, 158] width 55 height 8
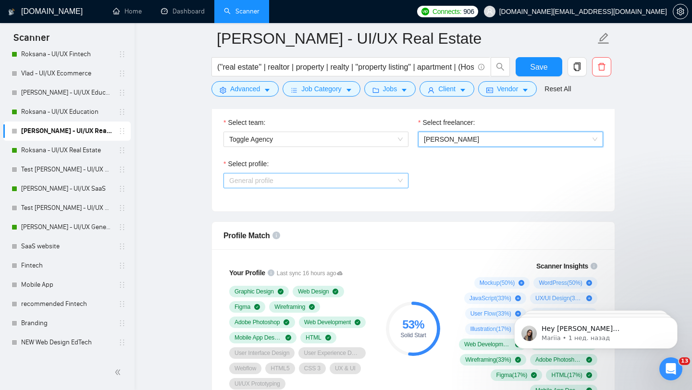
click at [361, 182] on span "General profile" at bounding box center [316, 181] width 174 height 14
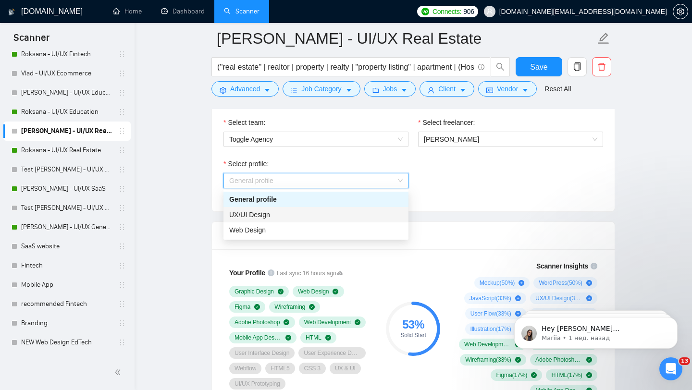
click at [316, 216] on div "UX/UI Design" at bounding box center [316, 215] width 174 height 11
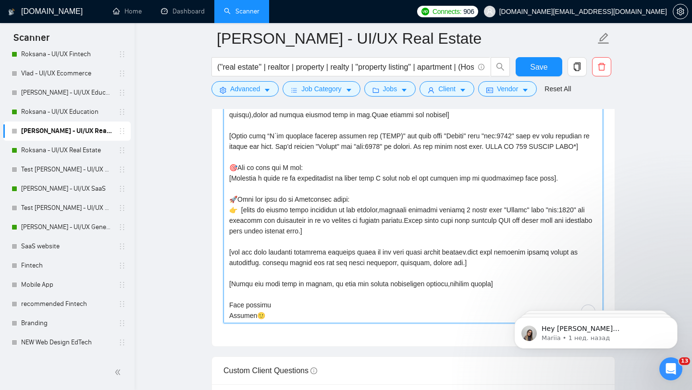
scroll to position [243, 0]
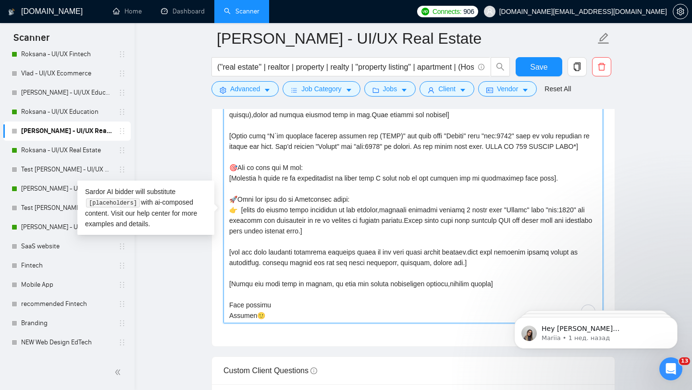
drag, startPoint x: 256, startPoint y: 315, endPoint x: 152, endPoint y: 301, distance: 104.4
click at [152, 301] on main "Vlad - UI/UX Real Estate (''real estate'' | realtor | property | realty | "prop…" at bounding box center [413, 222] width 527 height 2703
click at [234, 318] on textarea "Cover letter template:" at bounding box center [414, 215] width 380 height 216
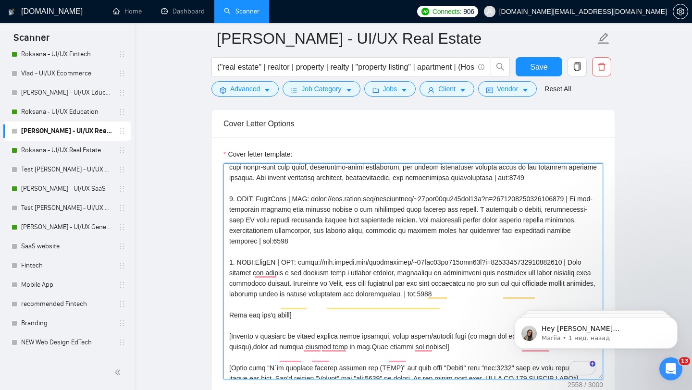
scroll to position [32, 0]
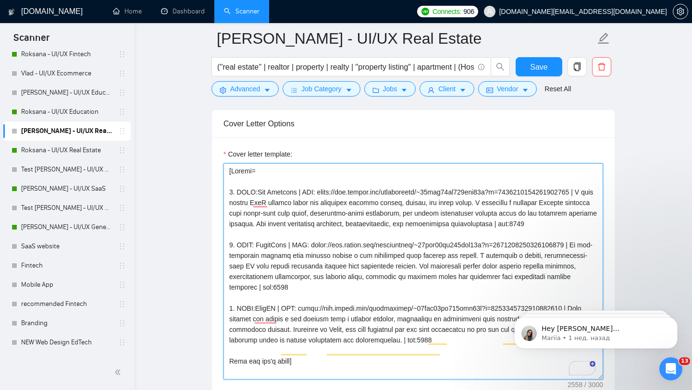
type textarea "[Folder= 1. CLNT:The Handover | URL: https://www.upwork.com/freelancers/~01fab6…"
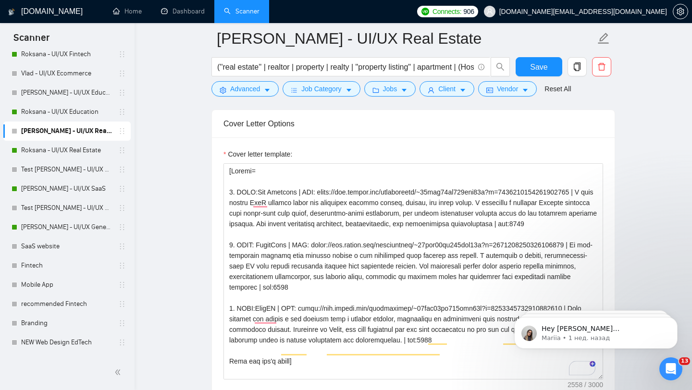
click at [352, 147] on div "Cover letter template:" at bounding box center [413, 270] width 403 height 265
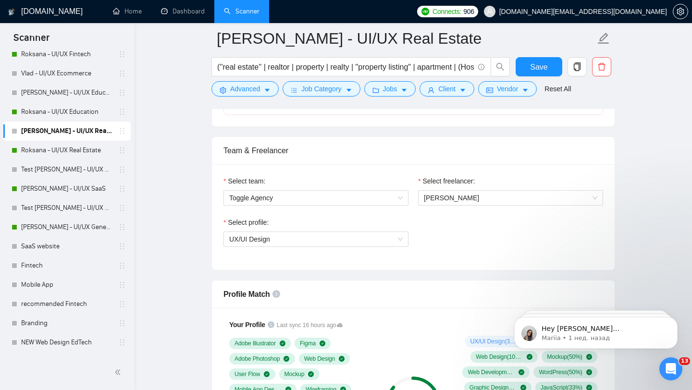
scroll to position [453, 0]
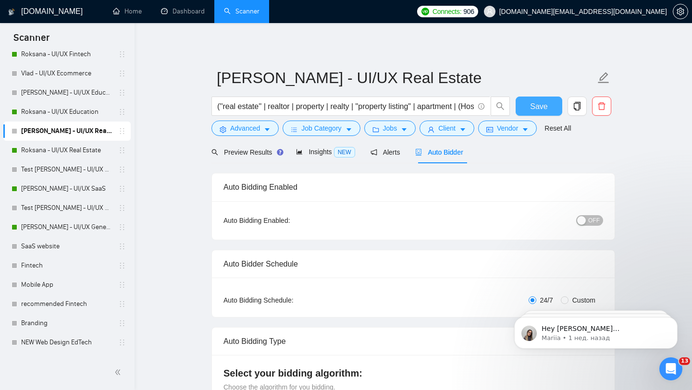
click at [521, 109] on button "Save" at bounding box center [539, 106] width 47 height 19
click at [100, 173] on link "Test [PERSON_NAME] - UI/UX SaaS" at bounding box center [66, 169] width 91 height 19
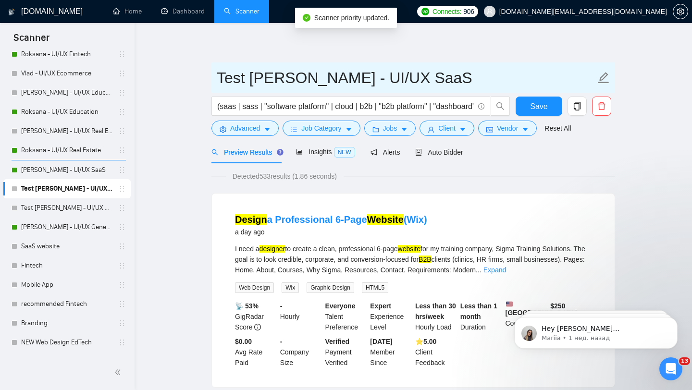
drag, startPoint x: 244, startPoint y: 75, endPoint x: 177, endPoint y: 75, distance: 67.3
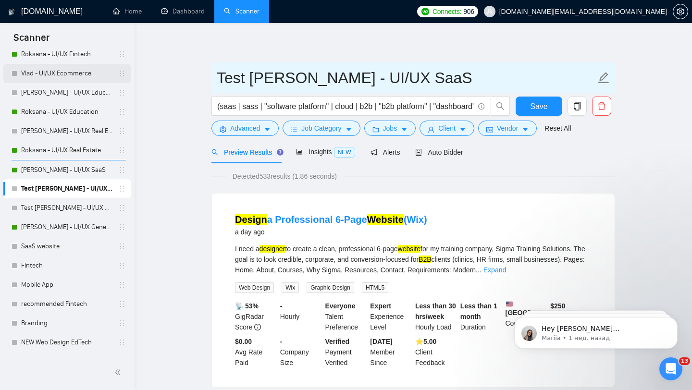
drag, startPoint x: 278, startPoint y: 79, endPoint x: 78, endPoint y: 79, distance: 199.5
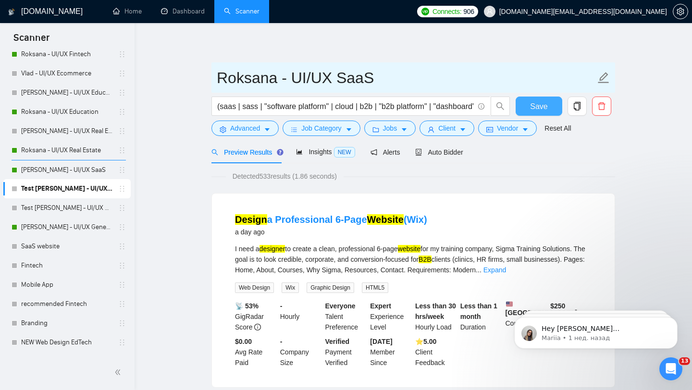
type input "Roksana - UI/UX SaaS"
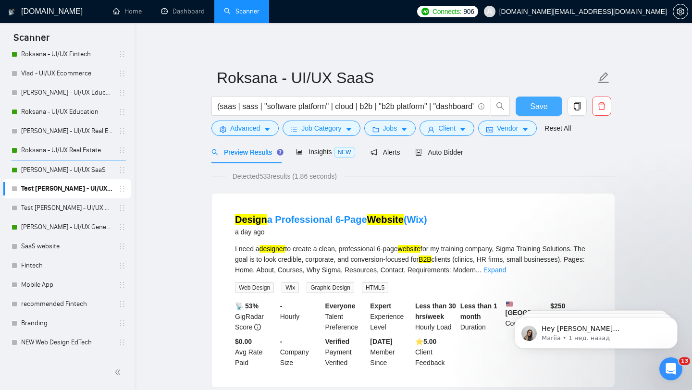
click at [536, 113] on button "Save" at bounding box center [539, 106] width 47 height 19
click at [60, 172] on link "[PERSON_NAME] - UI/UX SaaS" at bounding box center [66, 170] width 91 height 19
click at [80, 170] on link "[PERSON_NAME] - UI/UX SaaS" at bounding box center [66, 170] width 91 height 19
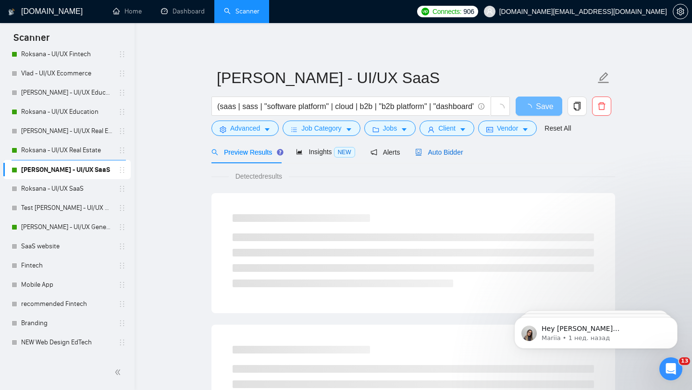
click at [443, 156] on div "Auto Bidder" at bounding box center [439, 152] width 48 height 11
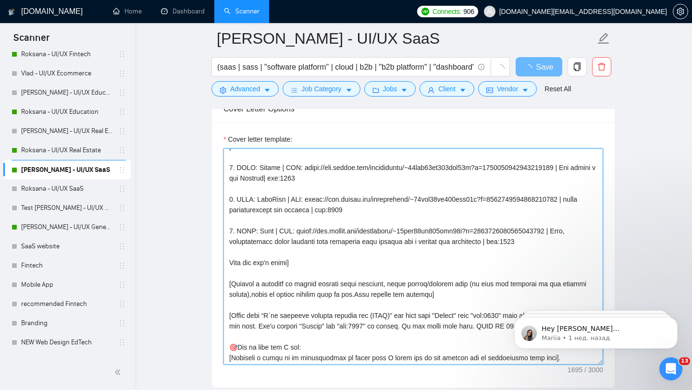
click at [373, 261] on textarea "Cover letter template:" at bounding box center [414, 257] width 380 height 216
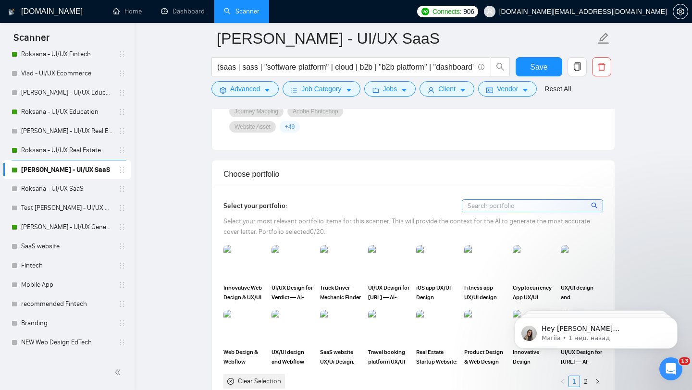
click at [75, 189] on link "Roksana - UI/UX SaaS" at bounding box center [66, 188] width 91 height 19
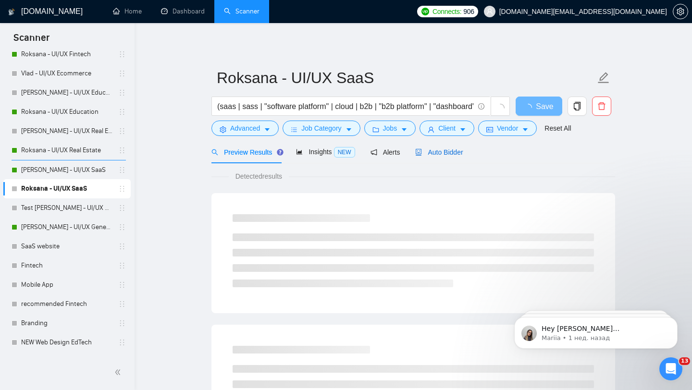
click at [431, 155] on span "Auto Bidder" at bounding box center [439, 153] width 48 height 8
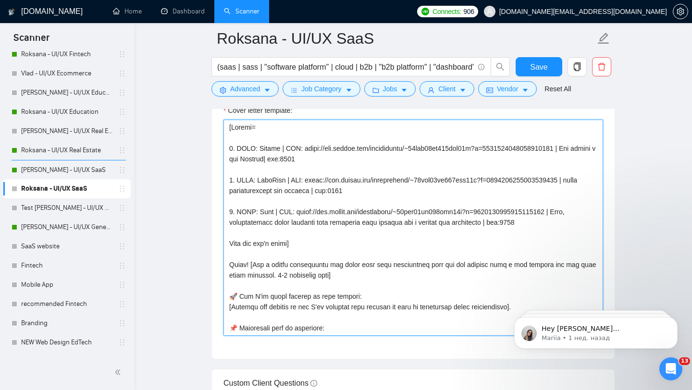
click at [350, 267] on textarea "Cover letter template:" at bounding box center [414, 228] width 380 height 216
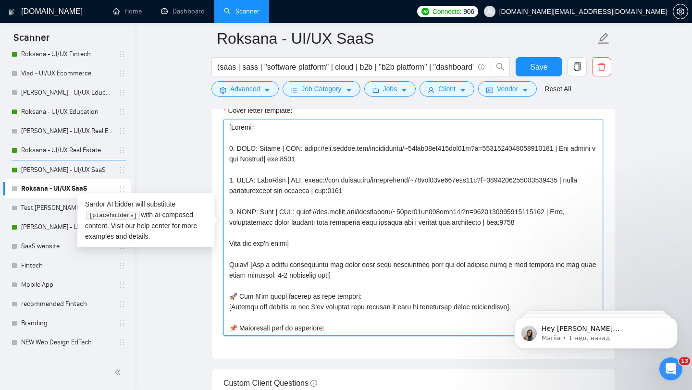
paste textarea "[Compose a greeting in client country local language, using client/company name…"
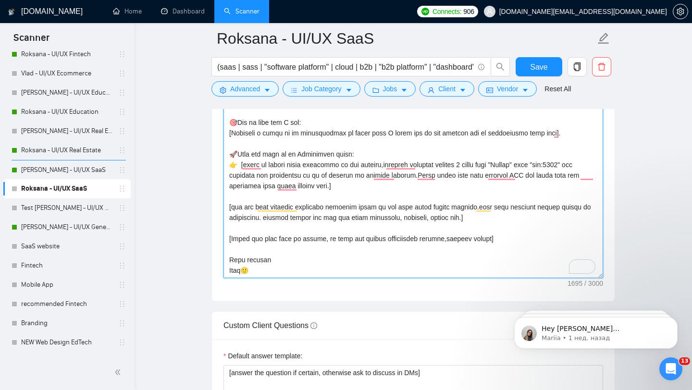
drag, startPoint x: 242, startPoint y: 271, endPoint x: 205, endPoint y: 271, distance: 36.5
click at [205, 271] on main "Roksana - UI/UX SaaS (saas | sass | "software platform" | cloud | b2b | "b2b pl…" at bounding box center [413, 221] width 527 height 2791
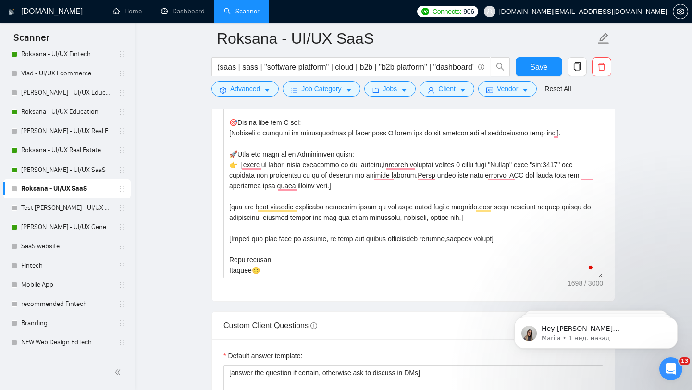
click at [236, 308] on form "Auto Bidding Enabled Auto Bidding Enabled: OFF Auto Bidder Schedule Auto Biddin…" at bounding box center [414, 140] width 404 height 2344
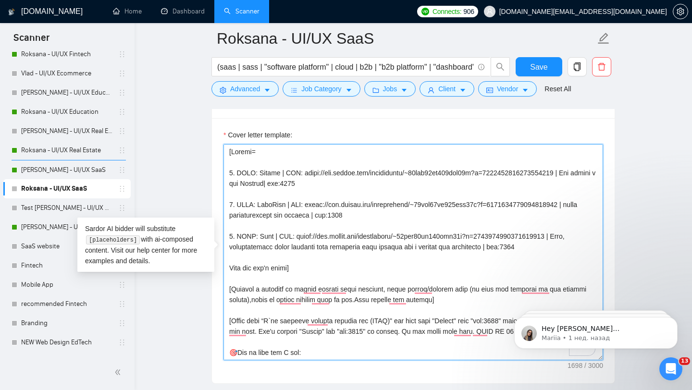
drag, startPoint x: 230, startPoint y: 170, endPoint x: 570, endPoint y: 251, distance: 349.0
click at [570, 251] on textarea "Cover letter template:" at bounding box center [414, 252] width 380 height 216
paste textarea "To enrich screen reader interactions, please activate Accessibility in Grammarl…"
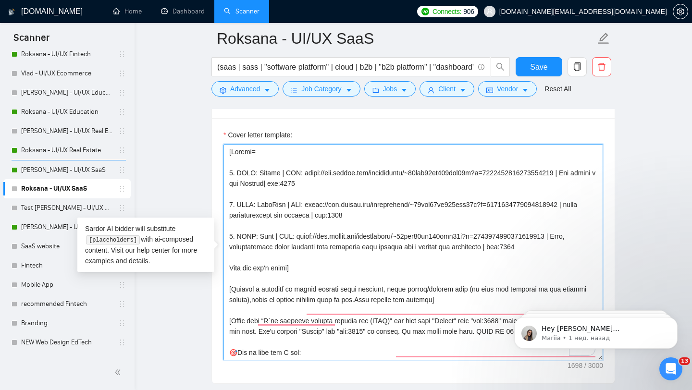
click at [412, 249] on textarea "Cover letter template:" at bounding box center [414, 252] width 380 height 216
click at [530, 255] on textarea "Cover letter template:" at bounding box center [414, 252] width 380 height 216
drag, startPoint x: 539, startPoint y: 248, endPoint x: 218, endPoint y: 172, distance: 330.2
click at [218, 172] on div "Cover letter template:" at bounding box center [413, 250] width 403 height 265
paste textarea "To enrich screen reader interactions, please activate Accessibility in Grammarl…"
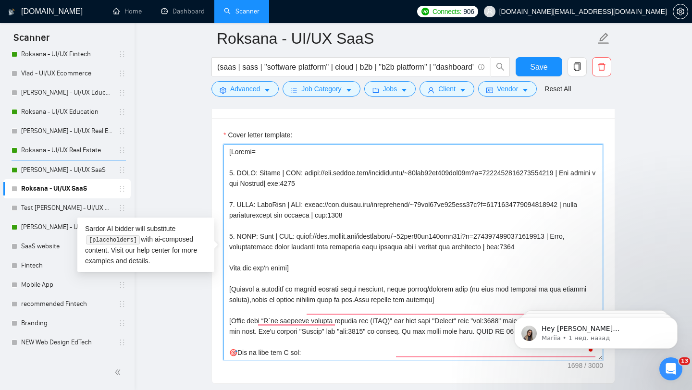
click at [517, 251] on textarea "Cover letter template:" at bounding box center [414, 252] width 380 height 216
drag, startPoint x: 532, startPoint y: 247, endPoint x: 228, endPoint y: 171, distance: 313.2
click at [228, 171] on textarea "Cover letter template:" at bounding box center [414, 252] width 380 height 216
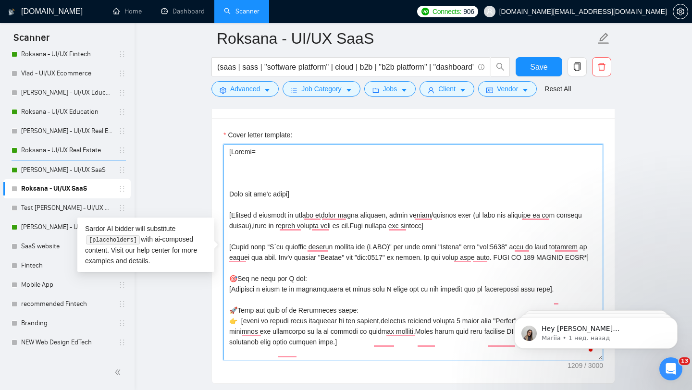
paste textarea "To enrich screen reader interactions, please activate Accessibility in Grammarl…"
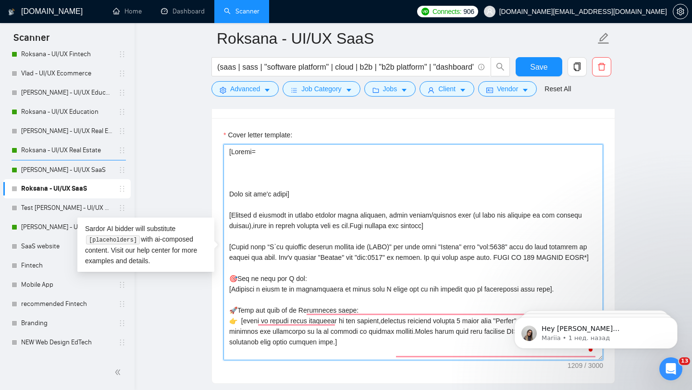
click at [249, 175] on textarea "Cover letter template:" at bounding box center [414, 252] width 380 height 216
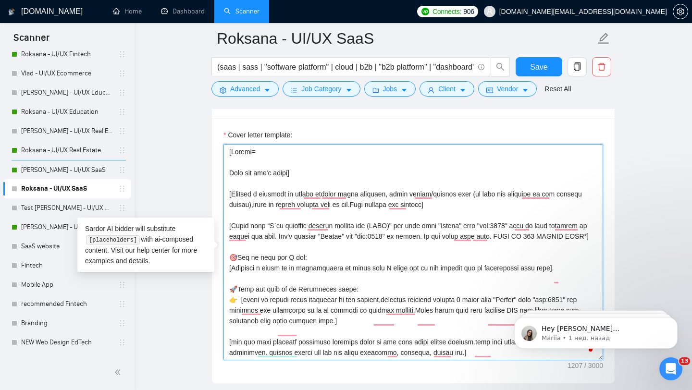
paste textarea "To enrich screen reader interactions, please activate Accessibility in Grammarl…"
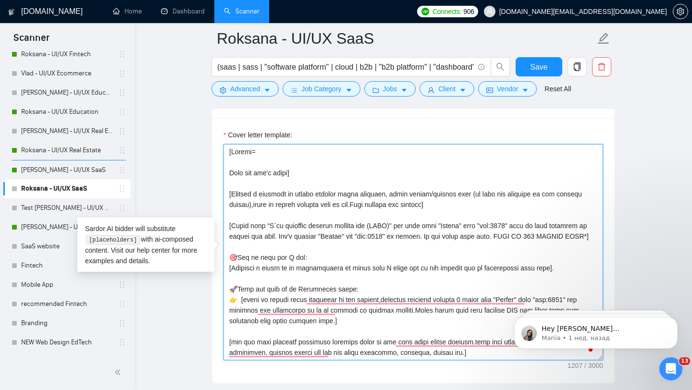
click at [254, 164] on textarea "Cover letter template:" at bounding box center [414, 252] width 380 height 216
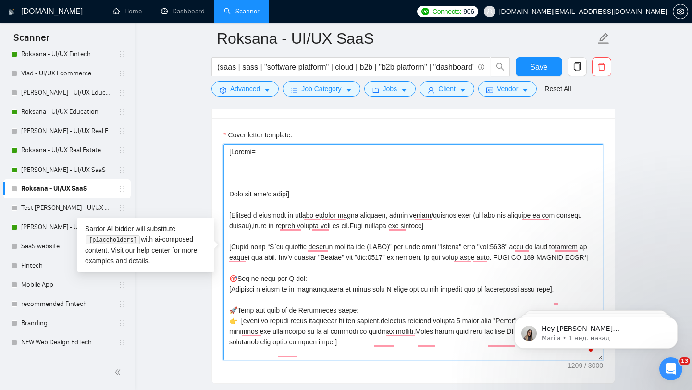
paste textarea "1. CLNT: Ned | URL: https://www.upwork.com/freelancers/~01fab66bc619eab34e?p=19…"
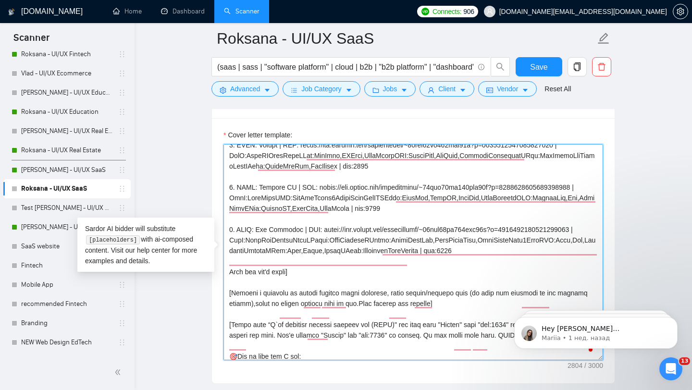
scroll to position [161, 0]
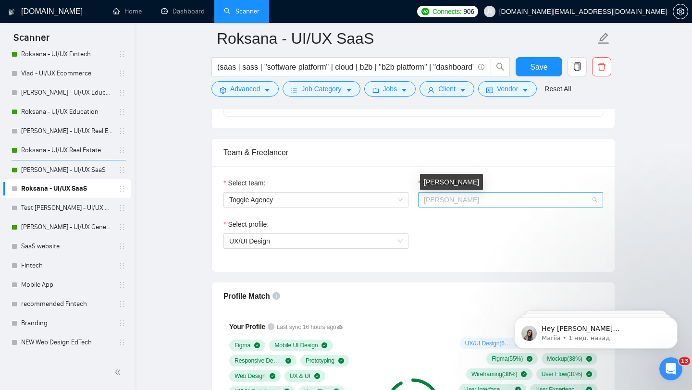
click at [437, 197] on span "[PERSON_NAME]" at bounding box center [451, 200] width 55 height 8
type textarea "[Folder= 1. CLNT: Ned | URL: https://www.upwork.com/freelancers/~01fab66bc619ea…"
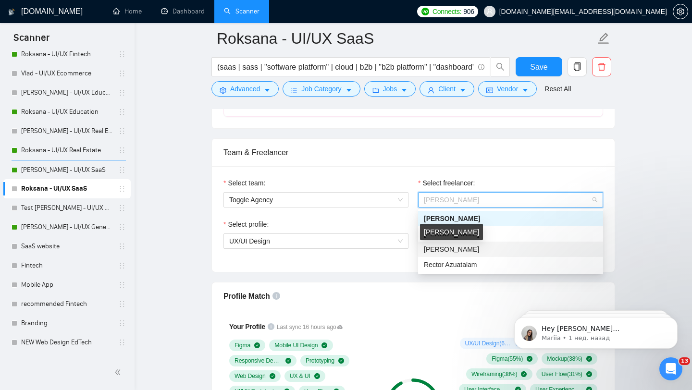
click at [449, 247] on span "[PERSON_NAME]" at bounding box center [451, 250] width 55 height 8
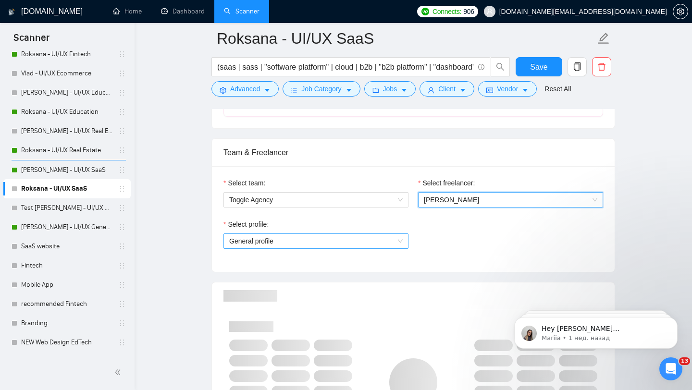
click at [341, 236] on span "General profile" at bounding box center [316, 241] width 174 height 14
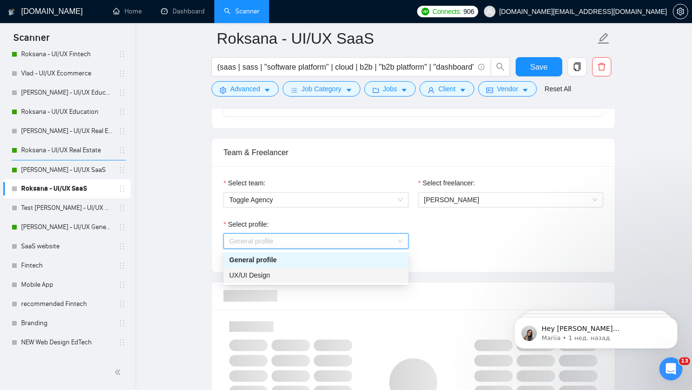
click at [293, 275] on div "UX/UI Design" at bounding box center [316, 275] width 174 height 11
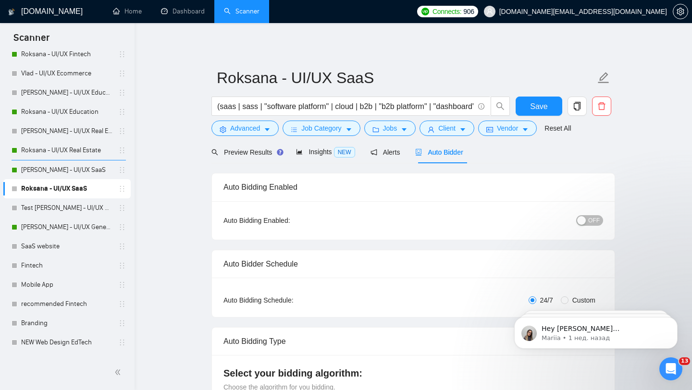
click at [587, 219] on button "OFF" at bounding box center [589, 220] width 27 height 11
click at [552, 102] on button "Save" at bounding box center [539, 106] width 47 height 19
click at [89, 173] on link "[PERSON_NAME] - UI/UX SaaS" at bounding box center [66, 170] width 91 height 19
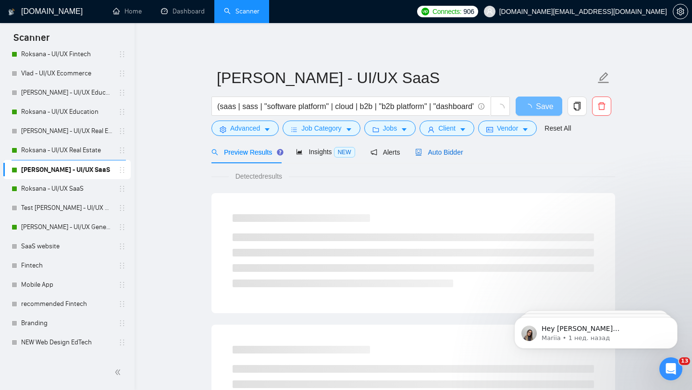
click at [422, 152] on icon "robot" at bounding box center [418, 152] width 7 height 7
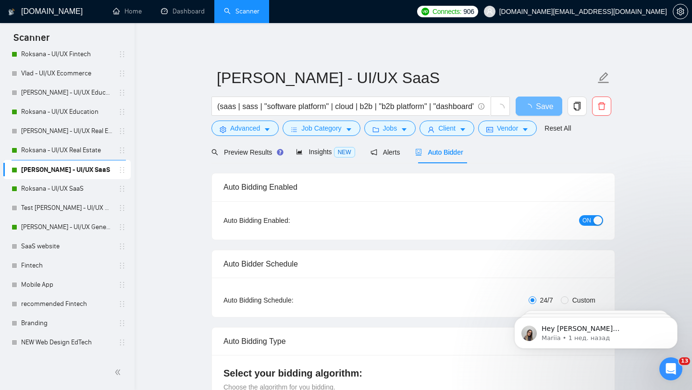
click at [592, 216] on button "ON" at bounding box center [591, 220] width 24 height 11
click at [544, 113] on button "Save" at bounding box center [539, 106] width 47 height 19
click at [91, 211] on link "Test [PERSON_NAME] - UI/UX General" at bounding box center [66, 208] width 91 height 19
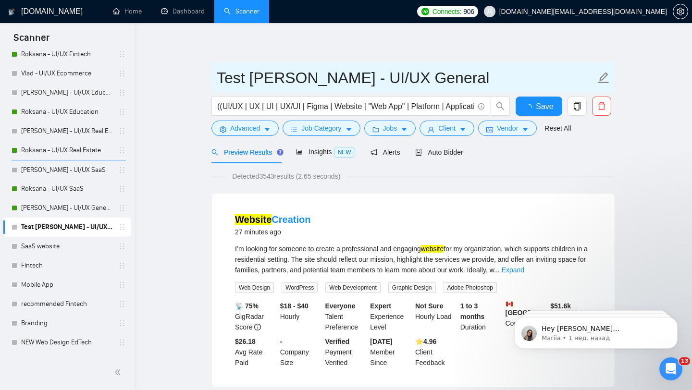
drag, startPoint x: 280, startPoint y: 74, endPoint x: 184, endPoint y: 90, distance: 97.0
click at [231, 85] on input "Test [PERSON_NAME] - UI/UX General" at bounding box center [406, 78] width 379 height 24
drag, startPoint x: 277, startPoint y: 80, endPoint x: 208, endPoint y: 78, distance: 69.3
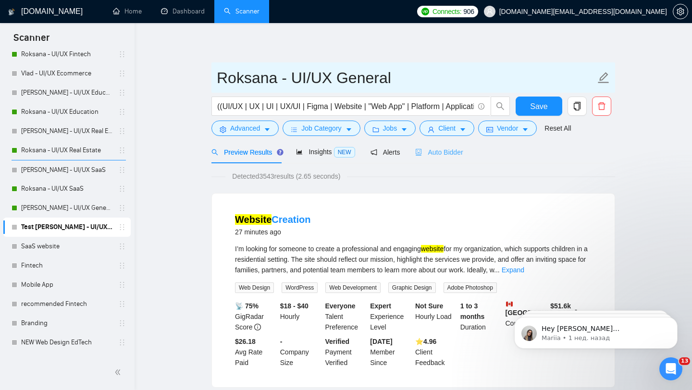
type input "Roksana - UI/UX General"
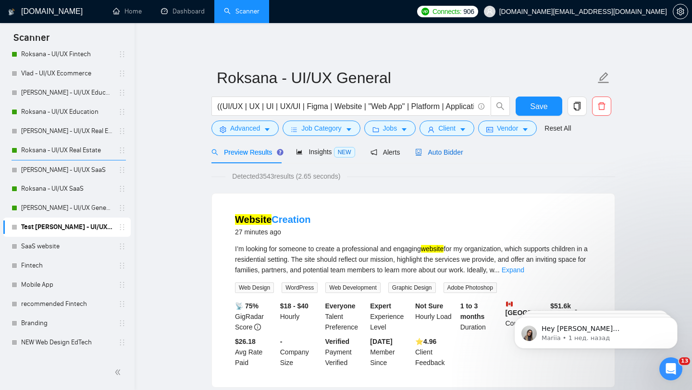
click at [450, 148] on div "Auto Bidder" at bounding box center [439, 152] width 48 height 11
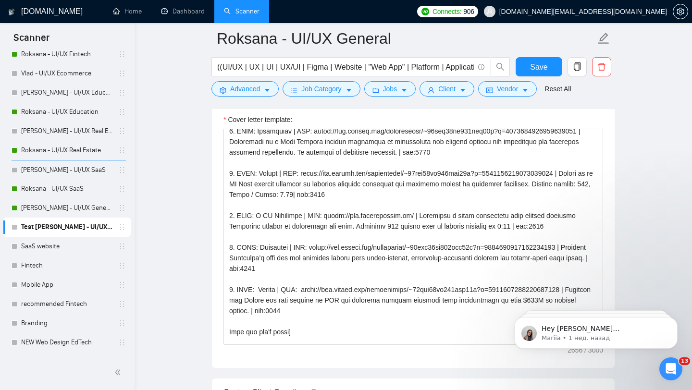
scroll to position [88, 0]
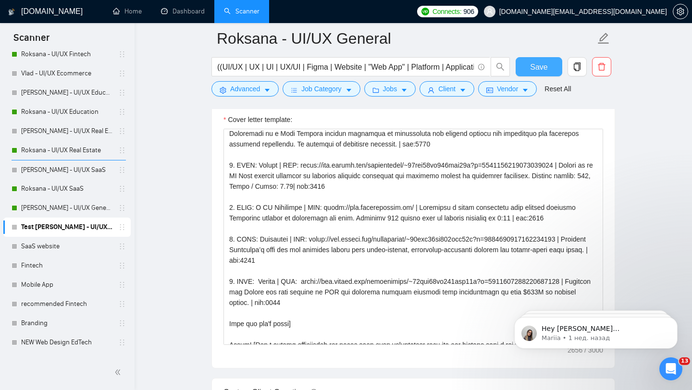
click at [526, 63] on button "Save" at bounding box center [539, 66] width 47 height 19
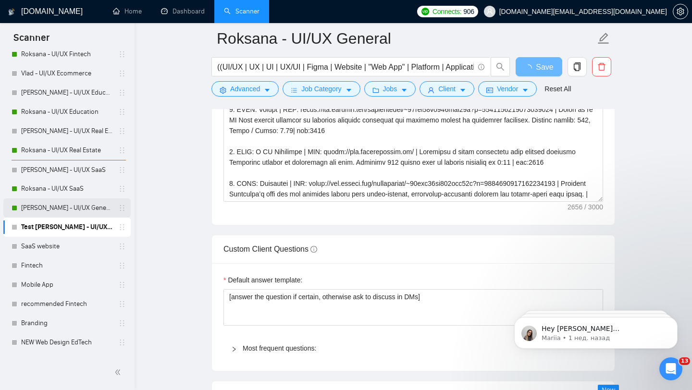
click at [38, 211] on link "[PERSON_NAME] - UI/UX General" at bounding box center [66, 208] width 91 height 19
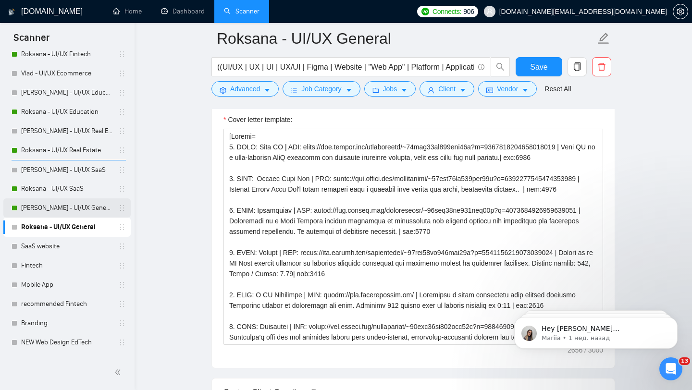
click at [96, 214] on link "[PERSON_NAME] - UI/UX General" at bounding box center [66, 208] width 91 height 19
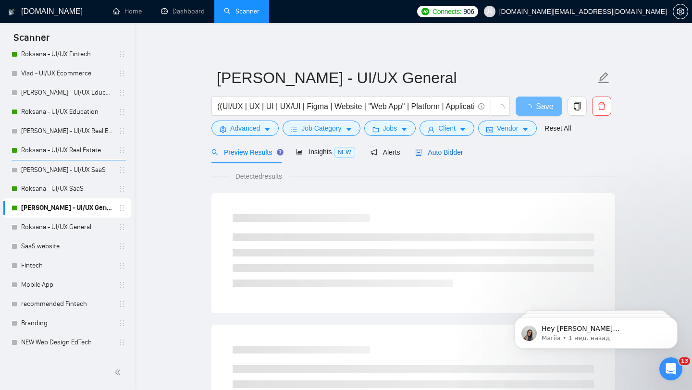
click at [428, 150] on span "Auto Bidder" at bounding box center [439, 153] width 48 height 8
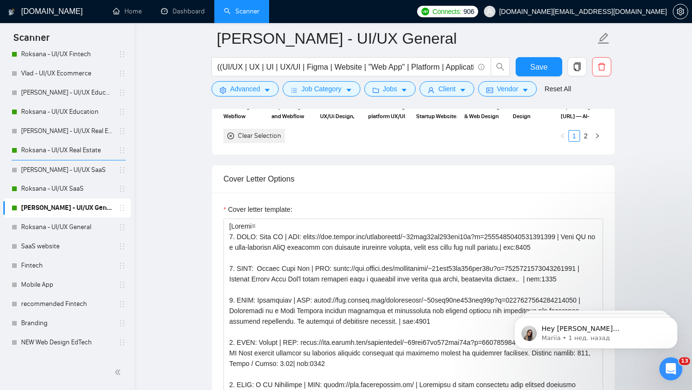
scroll to position [119, 0]
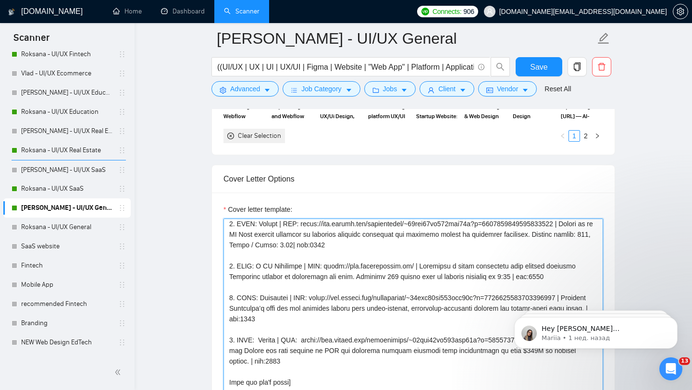
click at [354, 281] on textarea "Cover letter template:" at bounding box center [414, 327] width 380 height 216
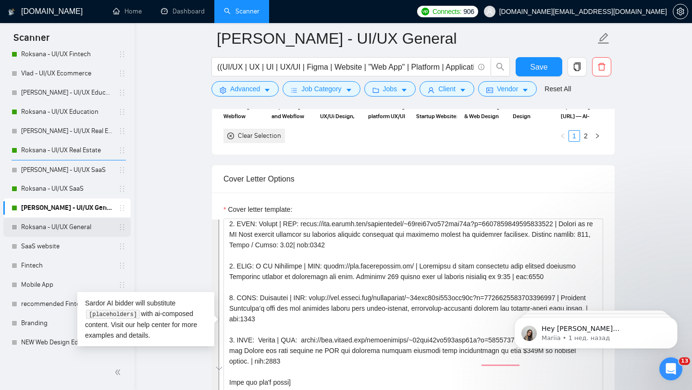
click at [77, 231] on link "Roksana - UI/UX General" at bounding box center [66, 227] width 91 height 19
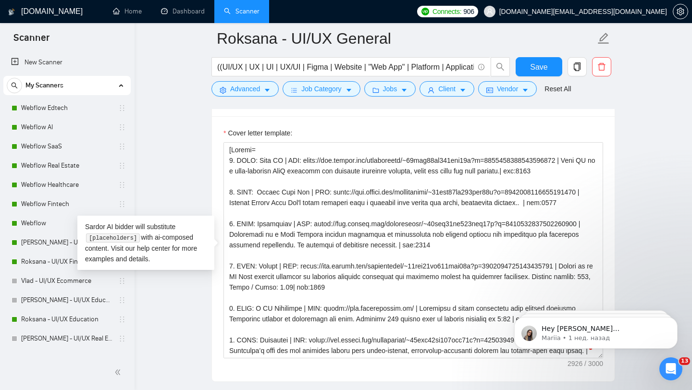
scroll to position [208, 0]
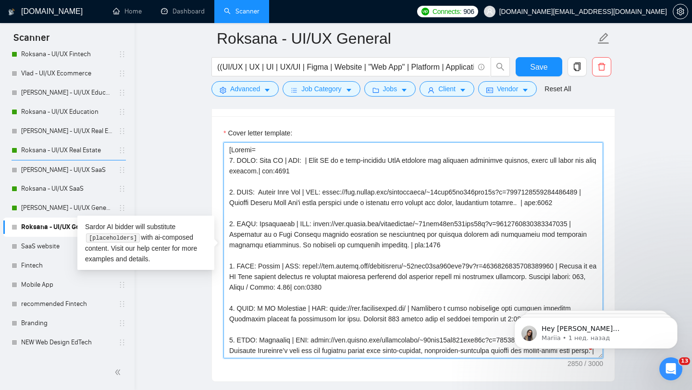
paste textarea "[URL][DOMAIN_NAME]"
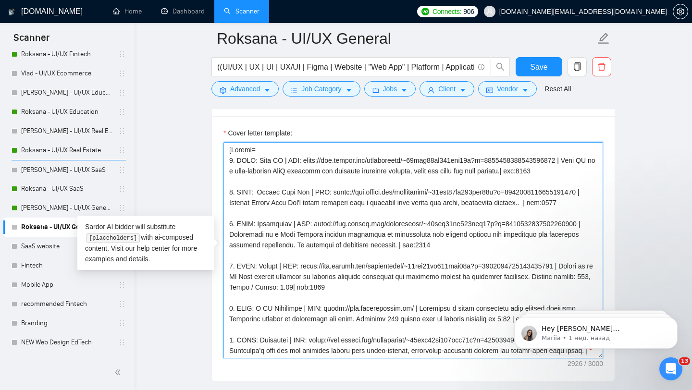
drag, startPoint x: 339, startPoint y: 194, endPoint x: 315, endPoint y: 203, distance: 25.7
click at [315, 203] on textarea "Cover letter template:" at bounding box center [414, 250] width 380 height 216
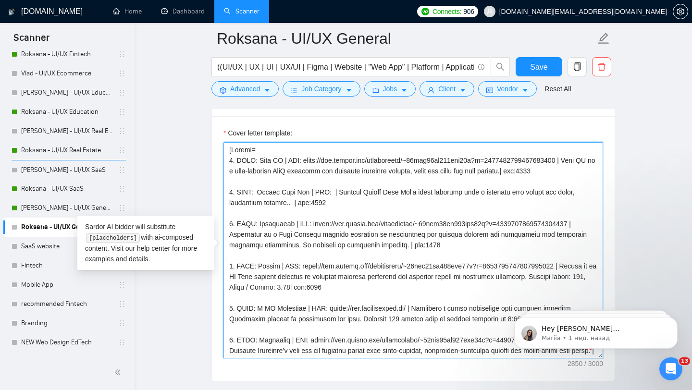
paste textarea "https://www.upwork.com/freelancers/~01fab66bc619eab34e?p=1943608874969886720"
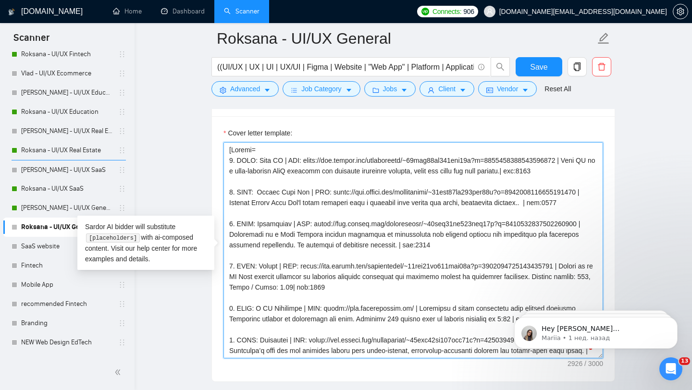
click at [259, 189] on textarea "Cover letter template:" at bounding box center [414, 250] width 380 height 216
click at [348, 227] on textarea "Cover letter template:" at bounding box center [414, 250] width 380 height 216
click at [290, 214] on textarea "Cover letter template:" at bounding box center [414, 250] width 380 height 216
drag, startPoint x: 313, startPoint y: 236, endPoint x: 591, endPoint y: 233, distance: 278.4
click at [591, 233] on textarea "Cover letter template:" at bounding box center [414, 250] width 380 height 216
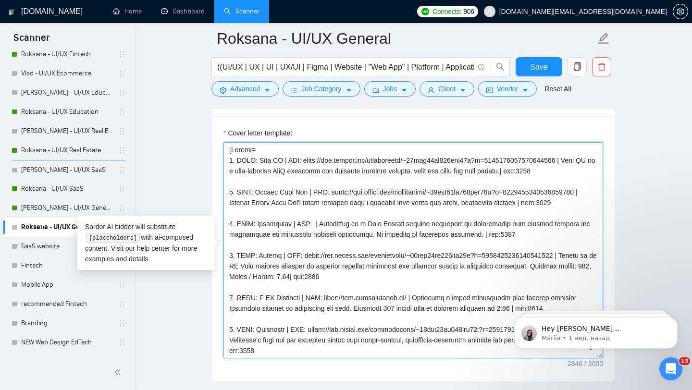
paste textarea "https://www.upwork.com/freelancers/~01fab66bc619eab34e?p=1927645822912815104"
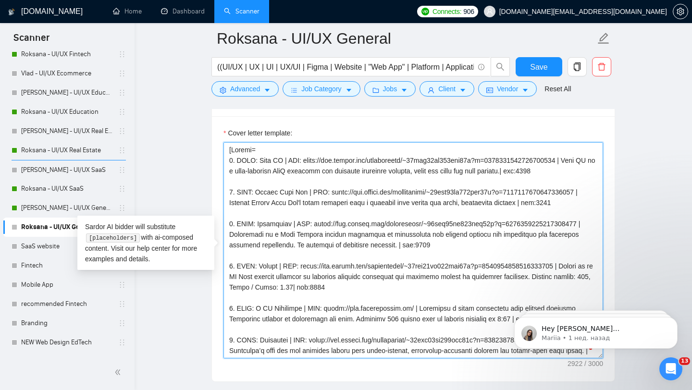
click at [397, 256] on textarea "Cover letter template:" at bounding box center [414, 250] width 380 height 216
drag, startPoint x: 298, startPoint y: 276, endPoint x: 579, endPoint y: 278, distance: 281.3
click at [579, 278] on textarea "Cover letter template:" at bounding box center [414, 250] width 380 height 216
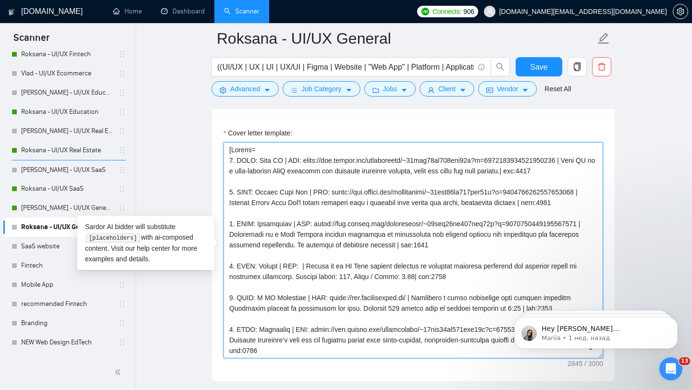
paste textarea "https://www.upwork.com/freelancers/~01fab66bc619eab34e?p=1927645209911091200"
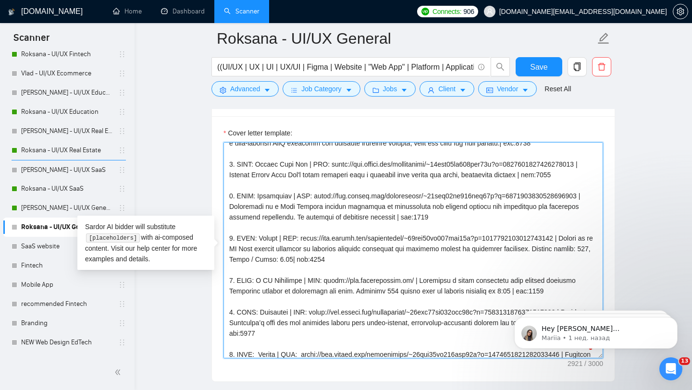
scroll to position [0, 0]
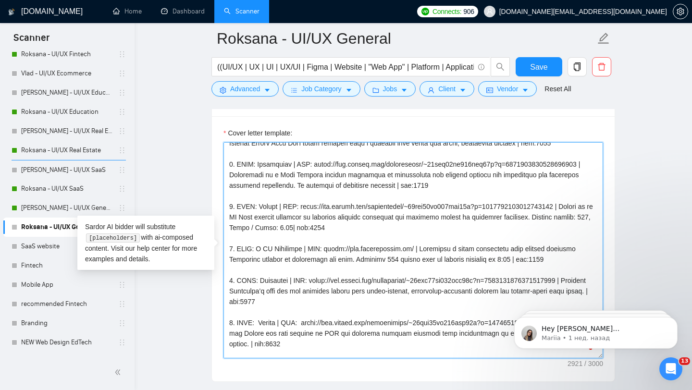
drag, startPoint x: 313, startPoint y: 291, endPoint x: 593, endPoint y: 290, distance: 280.3
click at [593, 290] on textarea "Cover letter template:" at bounding box center [414, 250] width 380 height 216
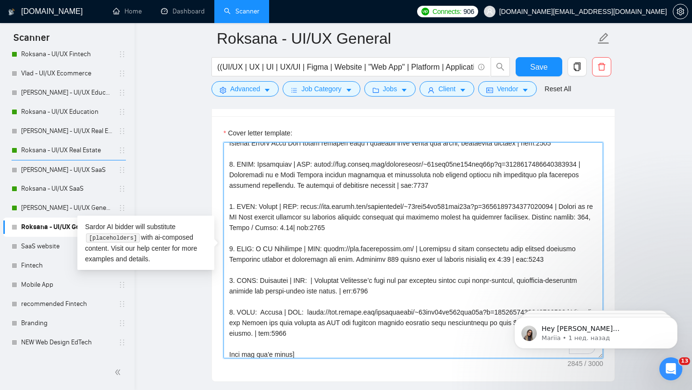
paste textarea "https://www.upwork.com/freelancers/~01fab66bc619eab34e?p=1943630688912695296"
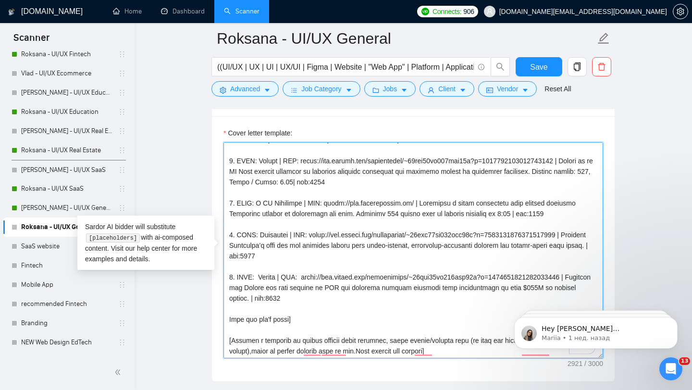
scroll to position [119, 0]
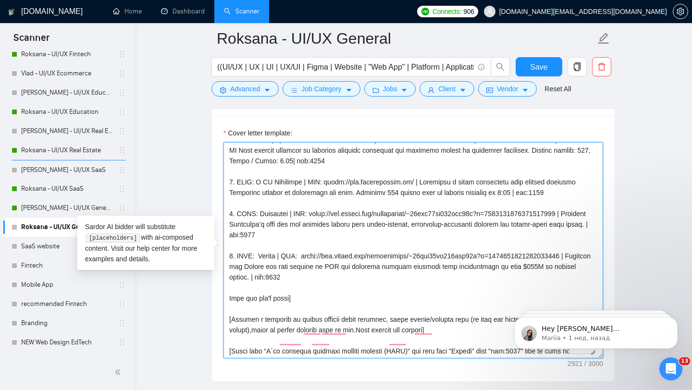
drag, startPoint x: 305, startPoint y: 267, endPoint x: 585, endPoint y: 267, distance: 279.8
click at [585, 267] on textarea "Cover letter template:" at bounding box center [414, 250] width 380 height 216
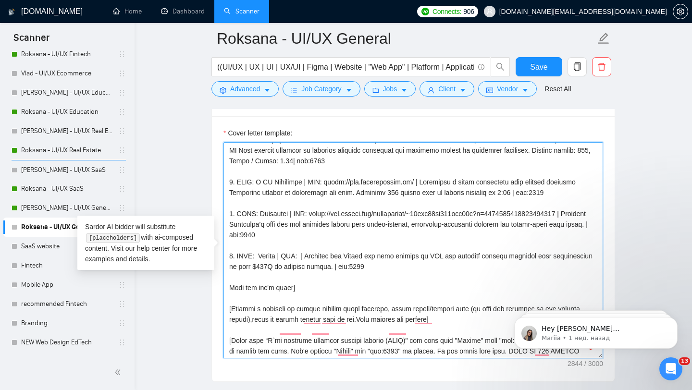
paste textarea "https://www.upwork.com/freelancers/~01fab66bc619eab34e?p=1927646626604593152"
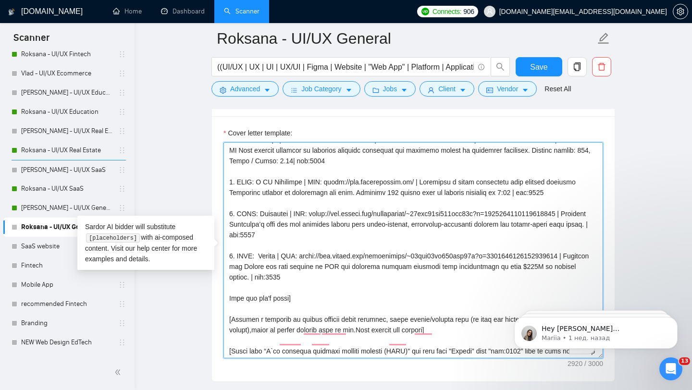
click at [257, 266] on textarea "Cover letter template:" at bounding box center [414, 250] width 380 height 216
click at [262, 266] on textarea "Cover letter template:" at bounding box center [414, 250] width 380 height 216
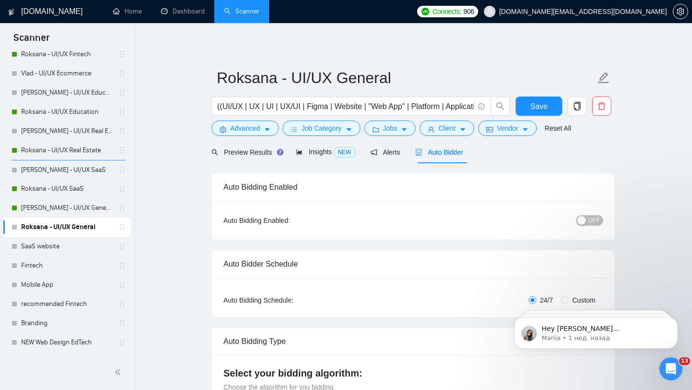
type textarea "[Folder= 1. CLNT: Rent IT | URL: https://www.upwork.com/freelancers/~01fab66bc6…"
click at [595, 226] on div "OFF" at bounding box center [540, 220] width 126 height 15
click at [594, 218] on span "OFF" at bounding box center [595, 220] width 12 height 11
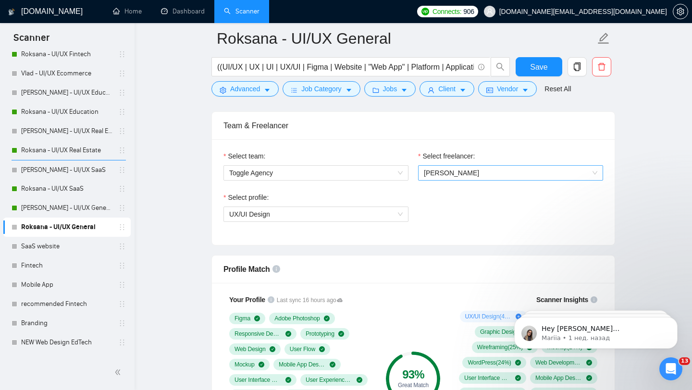
click at [468, 176] on span "[PERSON_NAME]" at bounding box center [511, 173] width 174 height 14
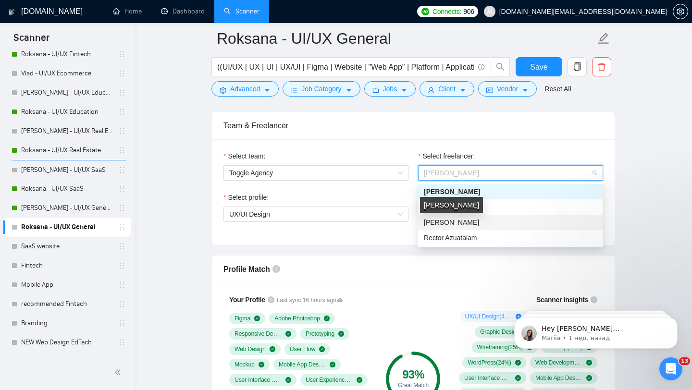
click at [439, 222] on span "[PERSON_NAME]" at bounding box center [451, 223] width 55 height 8
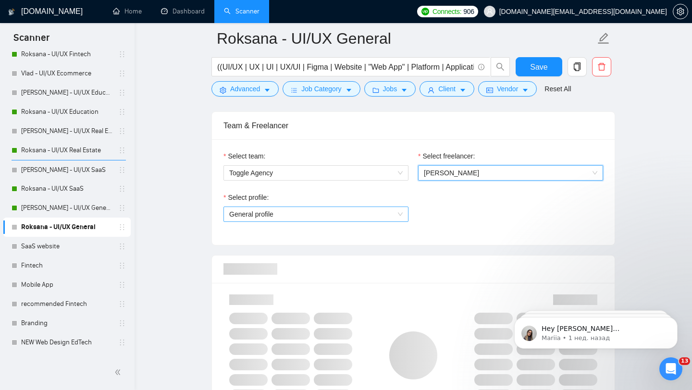
click at [355, 220] on span "General profile" at bounding box center [316, 214] width 174 height 14
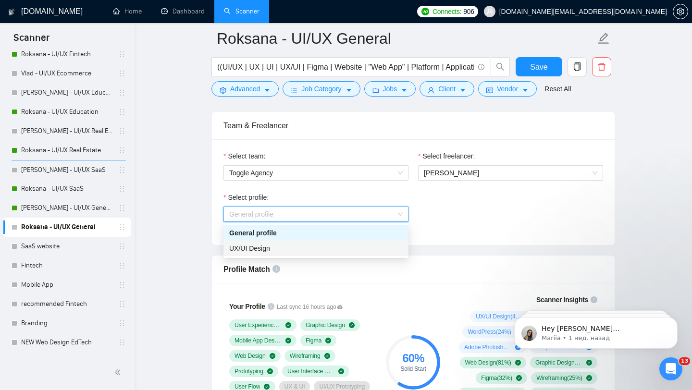
click at [325, 250] on div "UX/UI Design" at bounding box center [316, 248] width 174 height 11
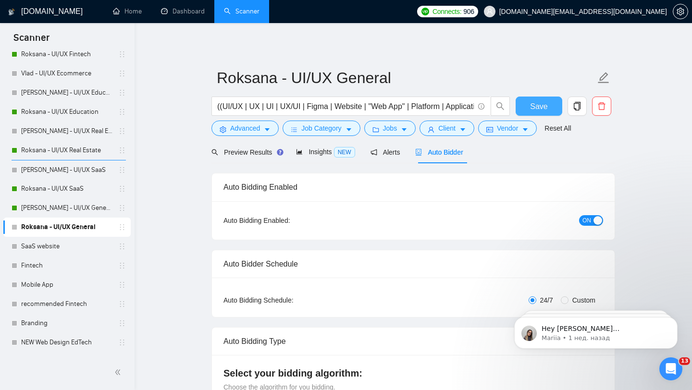
click at [530, 112] on span "Save" at bounding box center [538, 106] width 17 height 12
click at [74, 209] on link "[PERSON_NAME] - UI/UX General" at bounding box center [66, 208] width 91 height 19
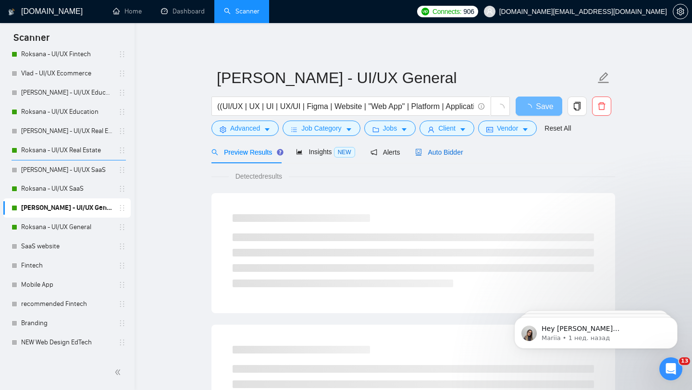
click at [442, 149] on span "Auto Bidder" at bounding box center [439, 153] width 48 height 8
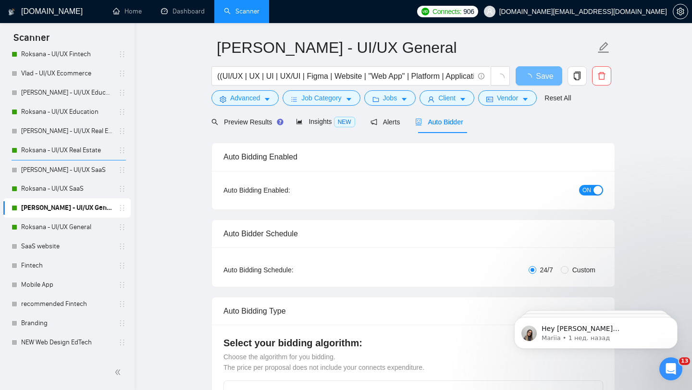
scroll to position [38, 0]
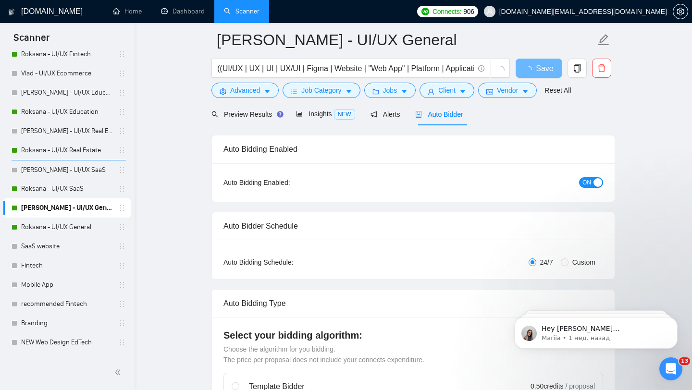
click at [594, 182] on div "button" at bounding box center [598, 182] width 9 height 9
click at [551, 66] on button "Save" at bounding box center [539, 68] width 47 height 19
